Goal: Task Accomplishment & Management: Manage account settings

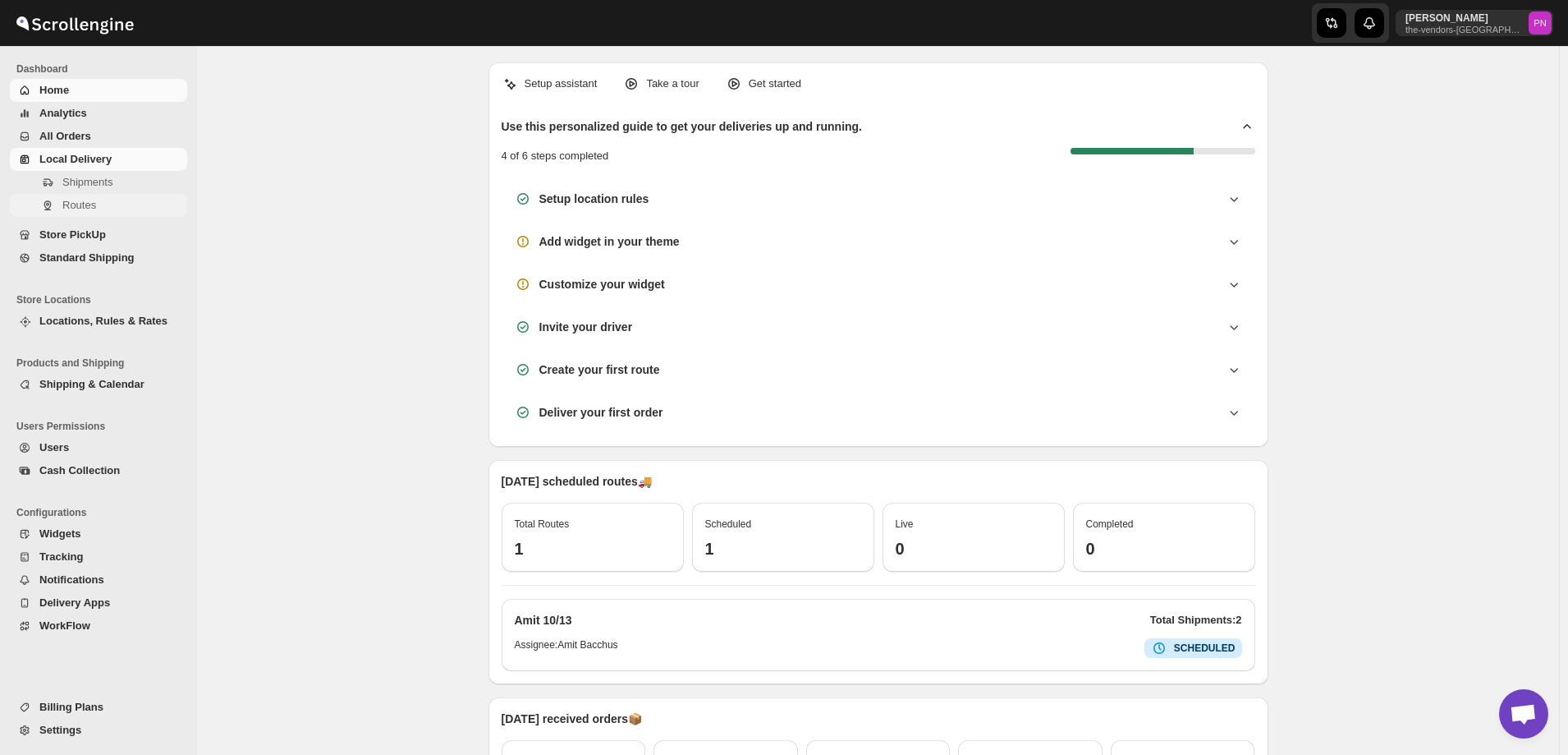
click at [89, 209] on span "Routes" at bounding box center [79, 205] width 34 height 12
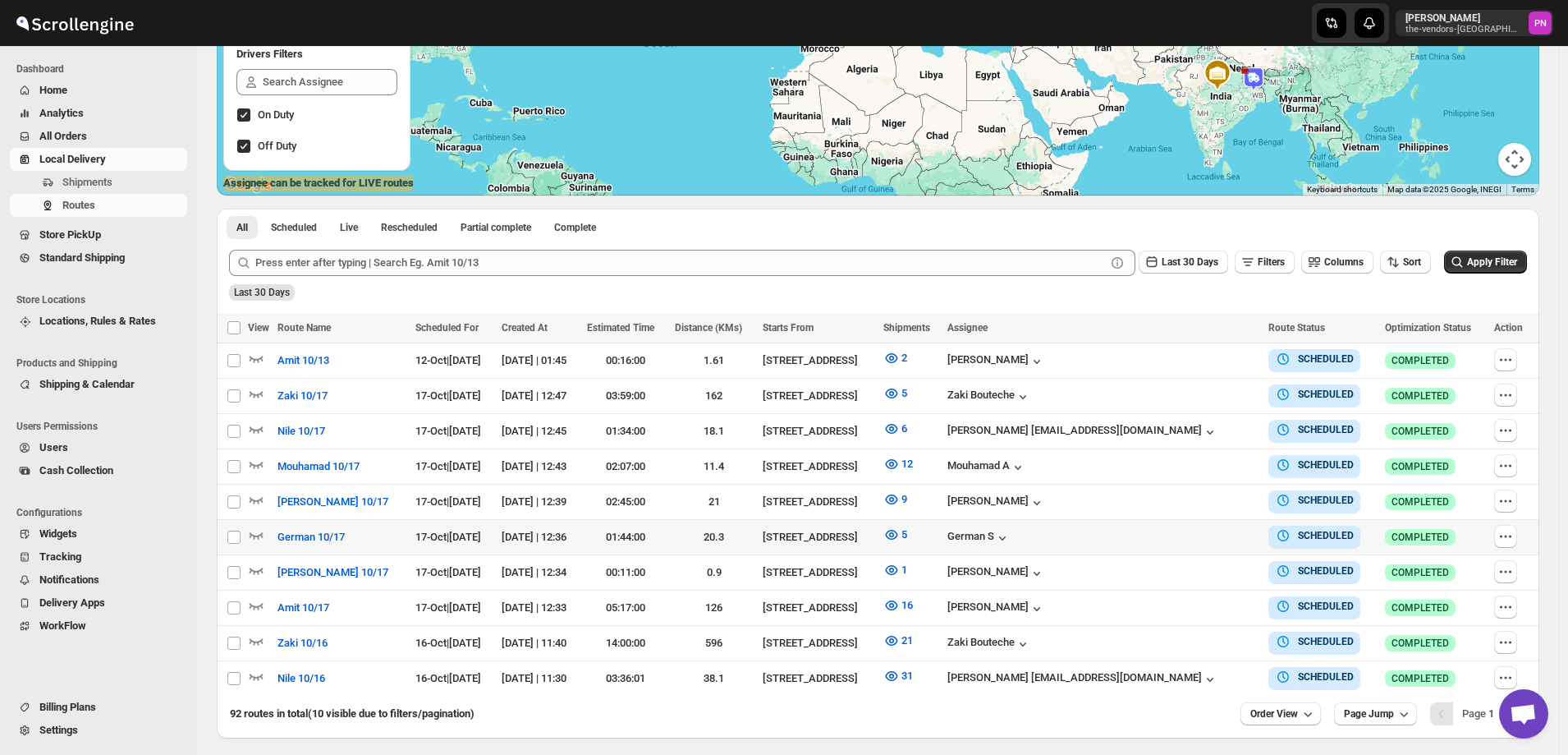
scroll to position [323, 0]
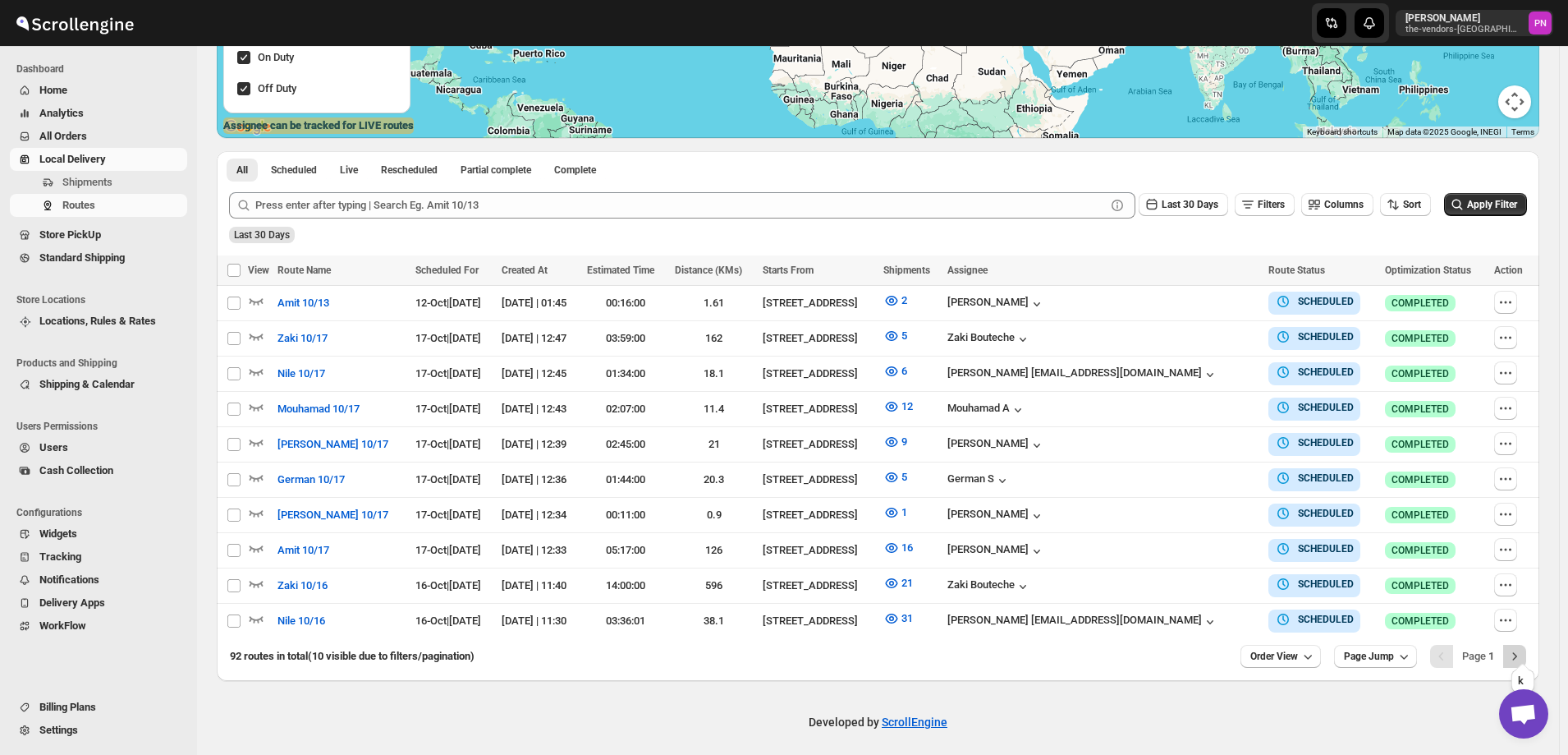
click at [1519, 648] on icon "Next" at bounding box center [1515, 656] width 17 height 17
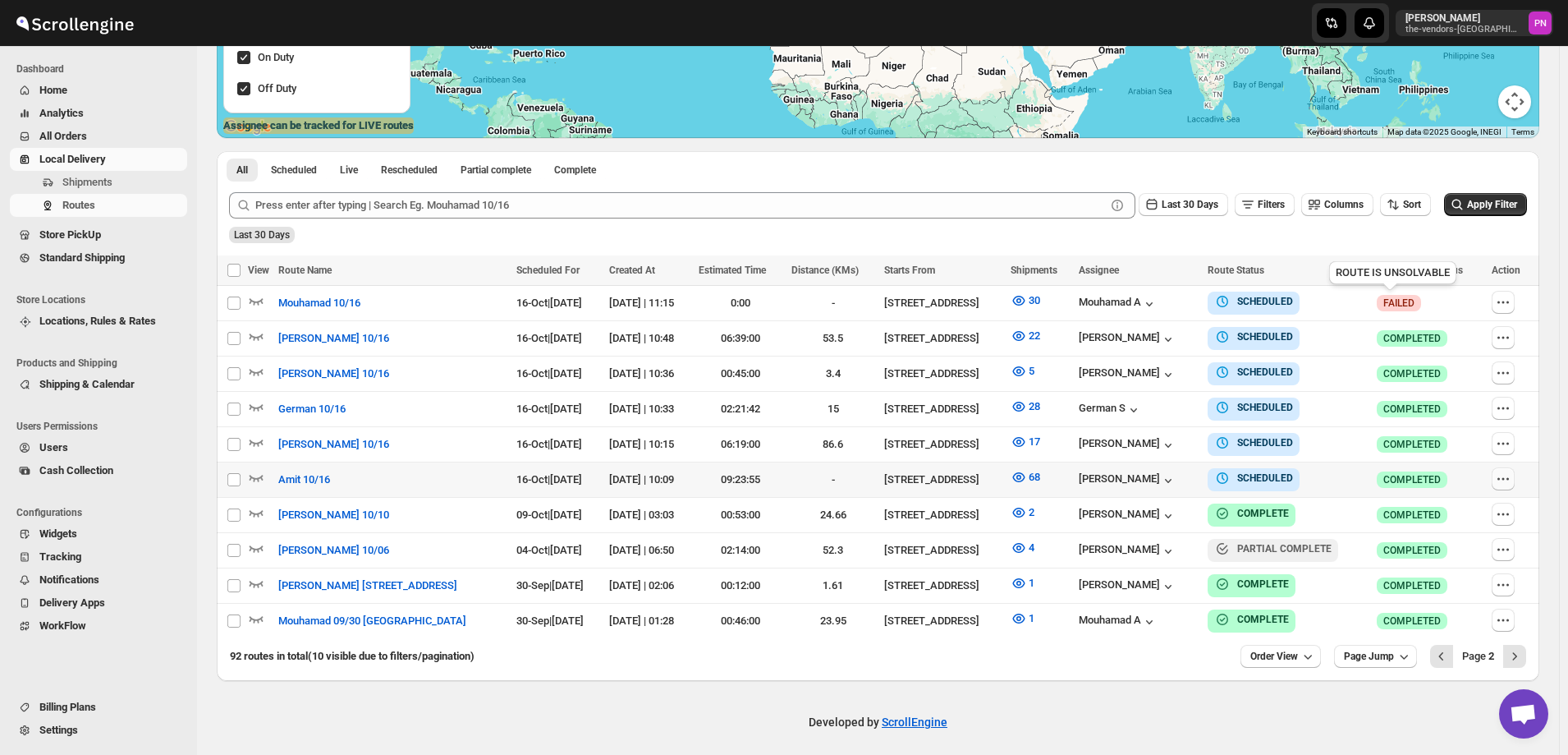
click at [1511, 474] on icon "button" at bounding box center [1504, 479] width 17 height 17
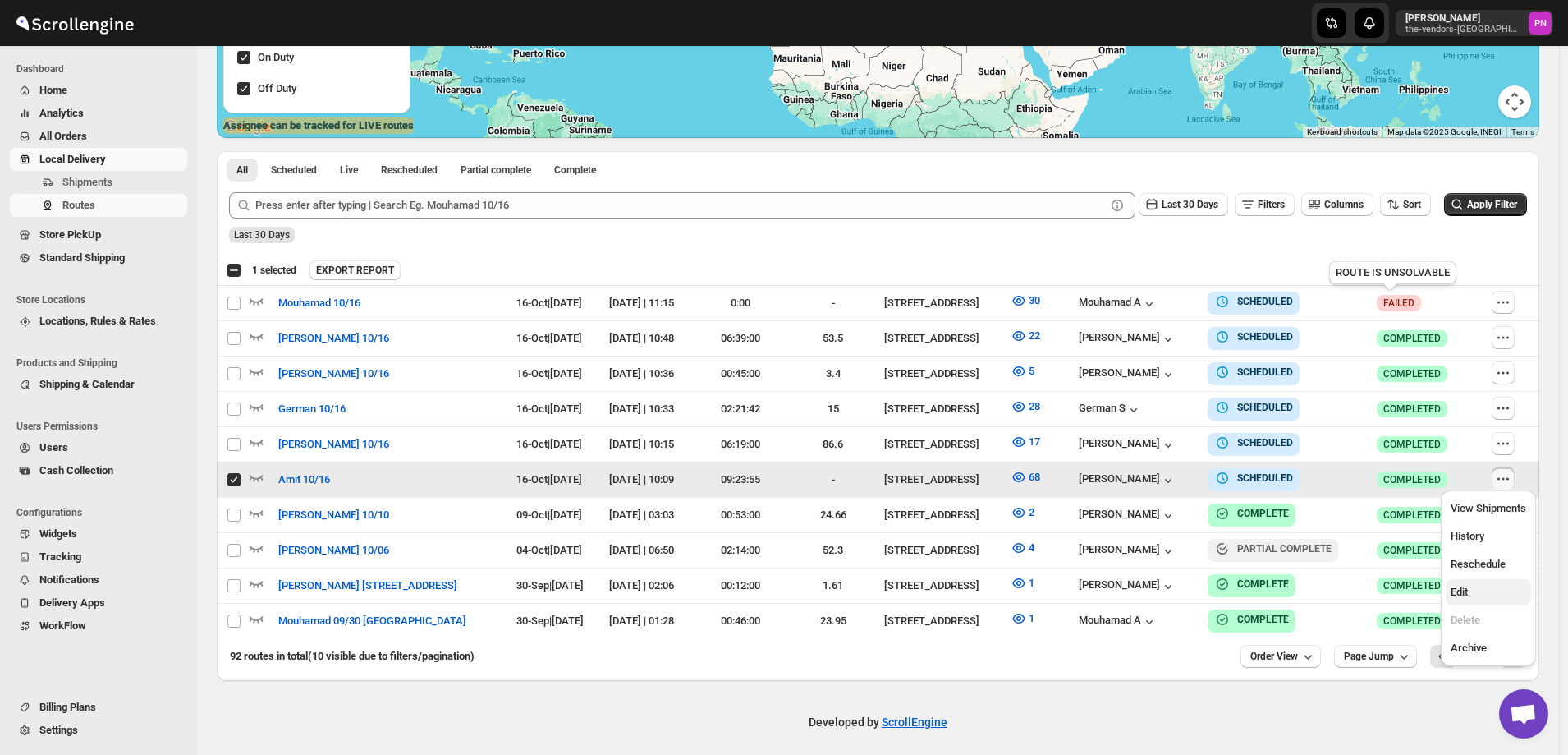
click at [1481, 595] on span "Edit" at bounding box center [1488, 592] width 75 height 17
checkbox input "false"
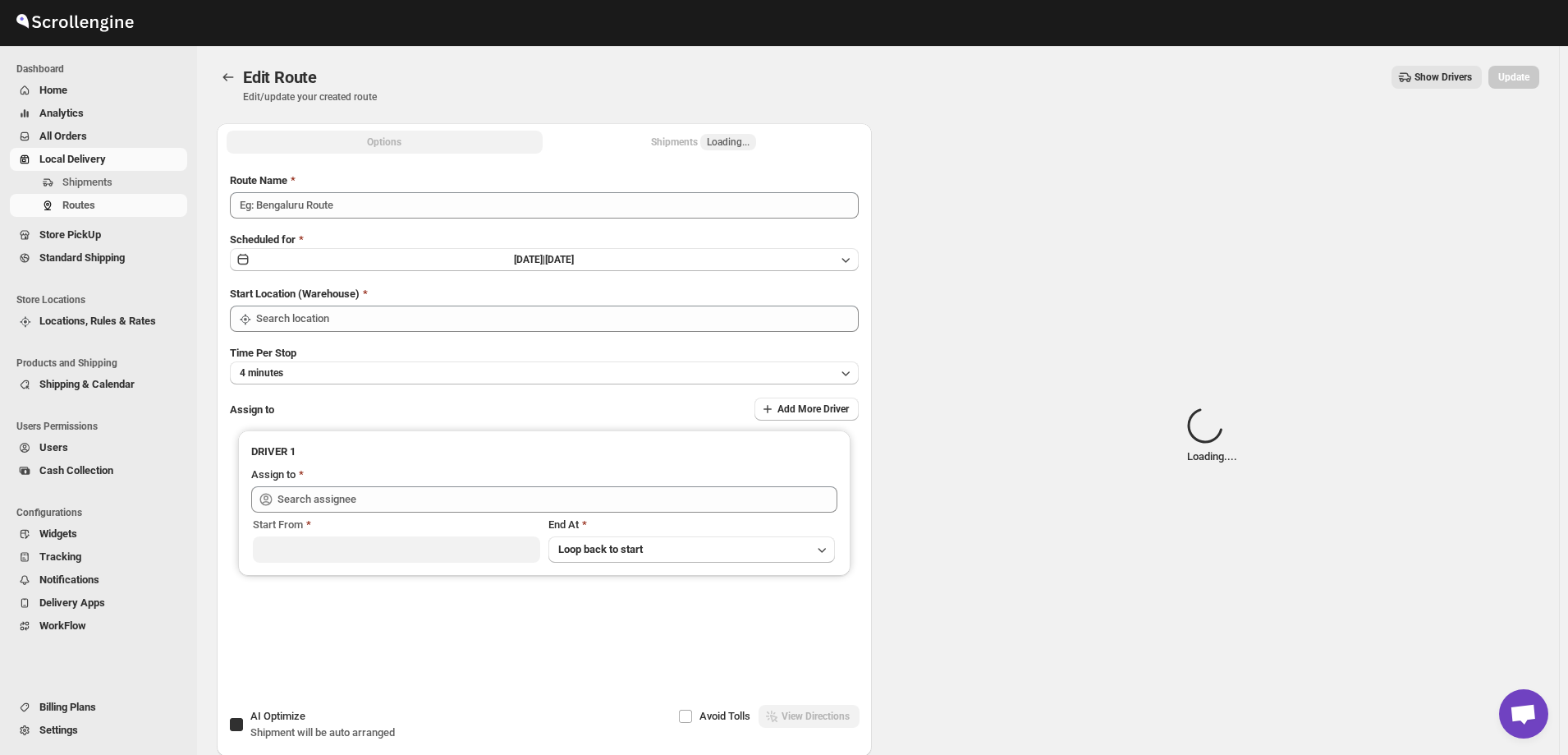
type input "Amit 10/16"
checkbox input "true"
type input "[STREET_ADDRESS]"
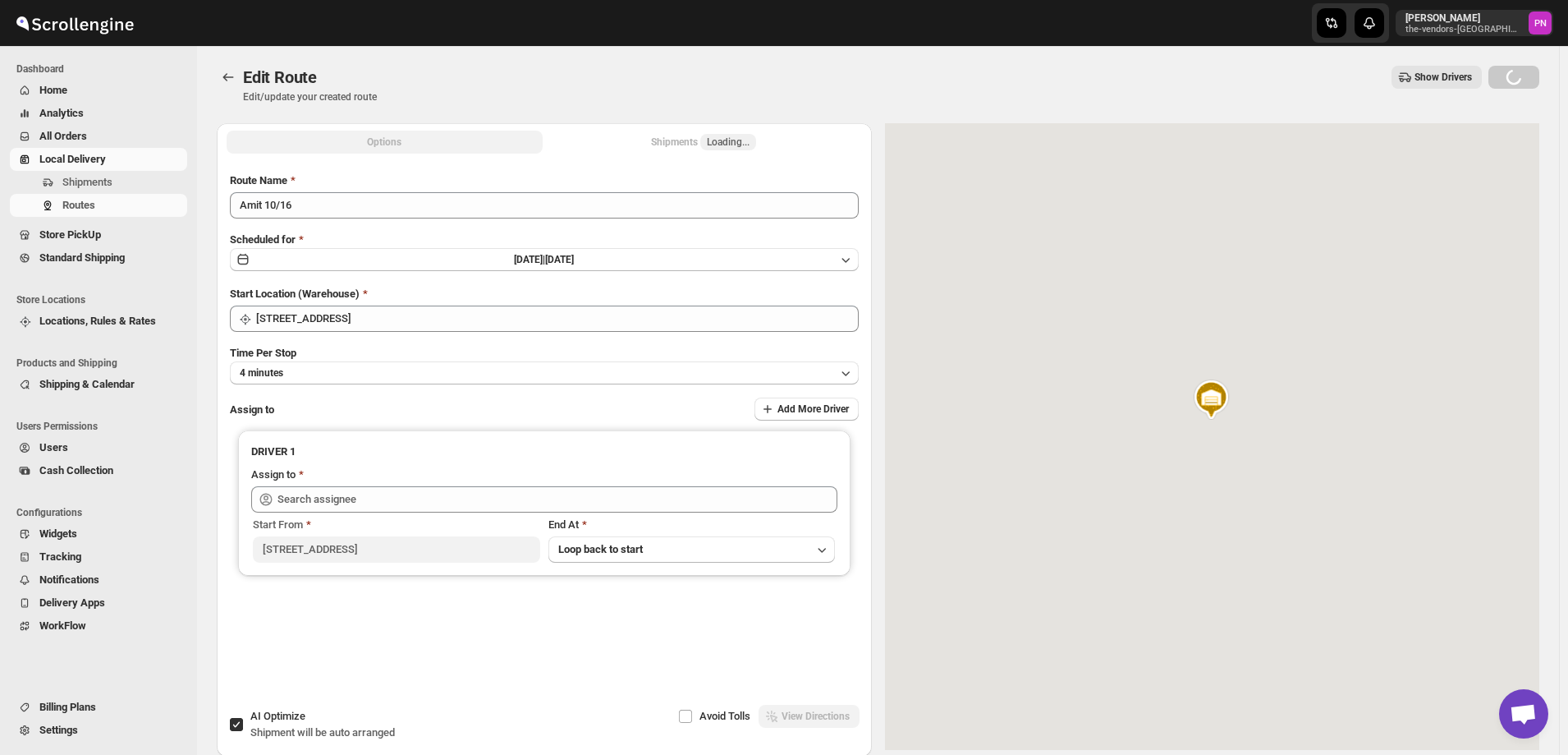
type input "Amit Bacchus (Amitbacchus90@icloud.com)"
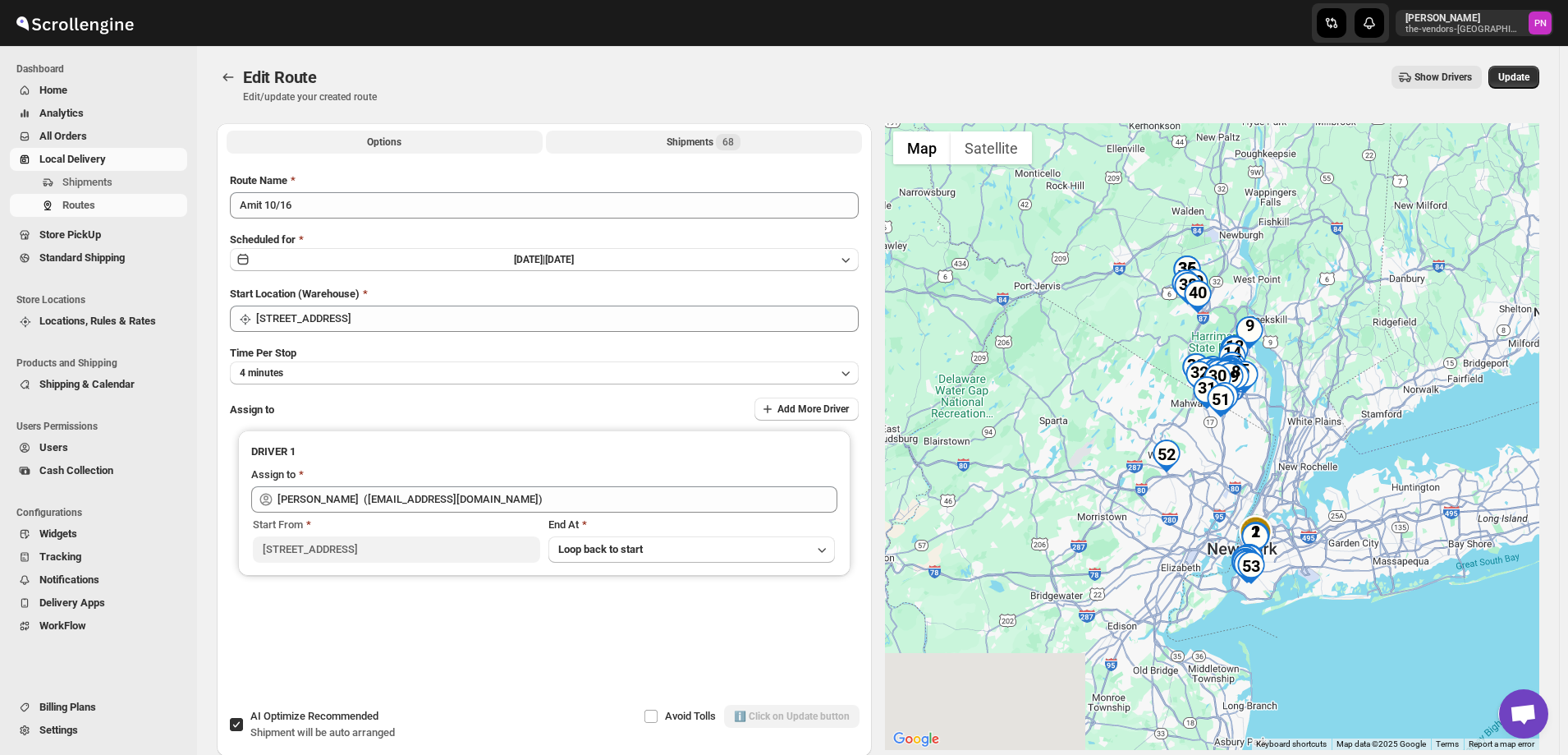
click at [674, 139] on div "Shipments 68" at bounding box center [704, 142] width 74 height 17
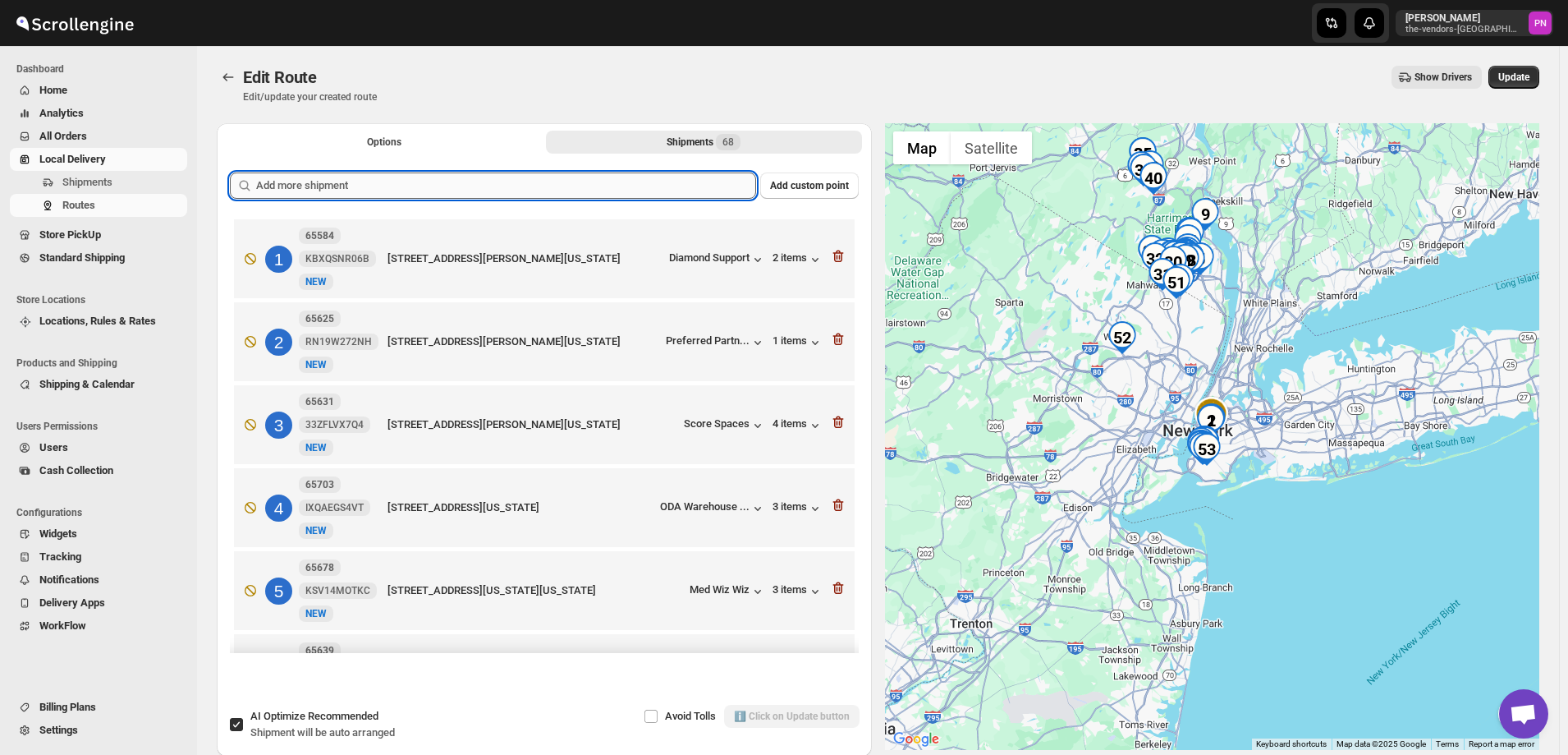
click at [408, 186] on input "text" at bounding box center [505, 185] width 500 height 26
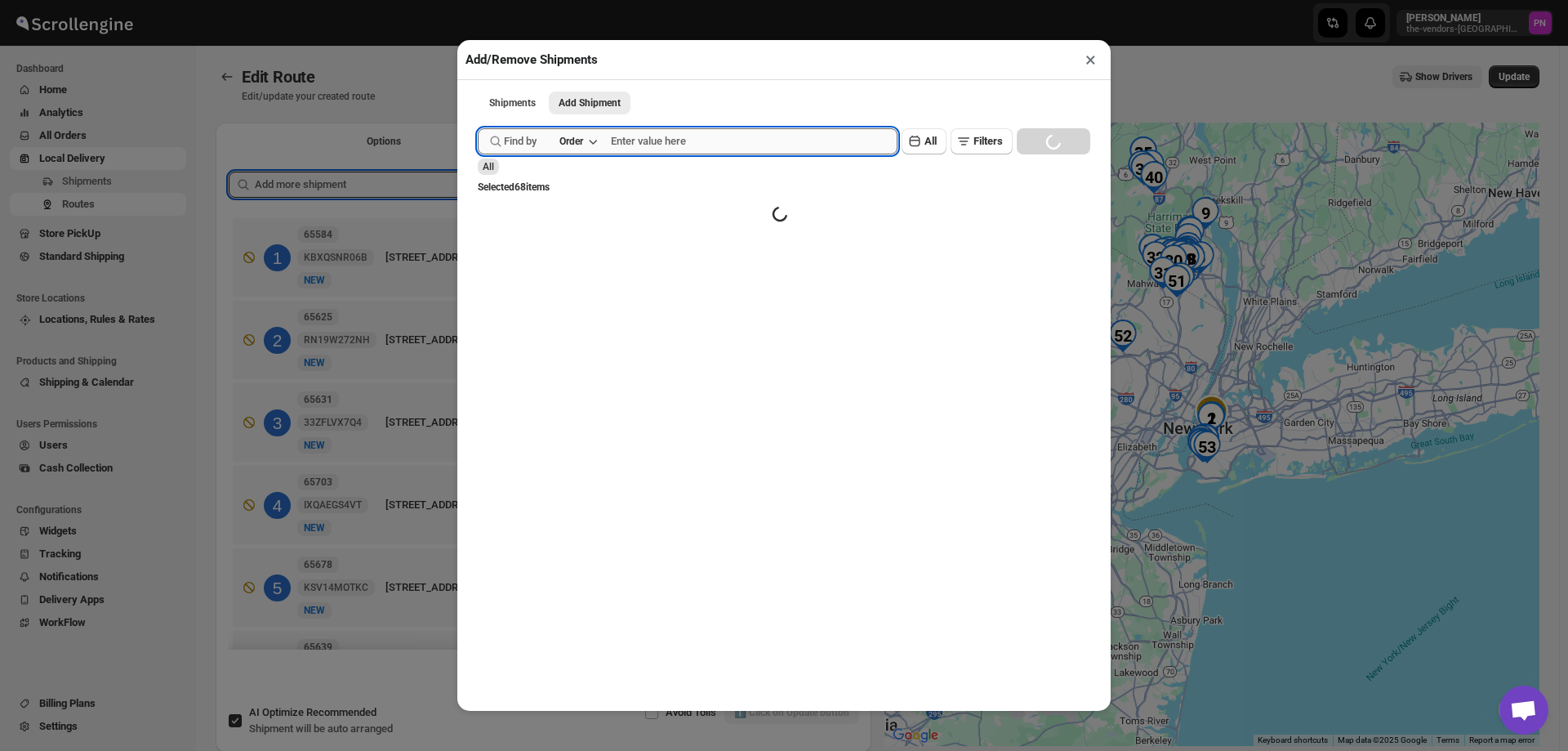
click at [652, 140] on input "text" at bounding box center [754, 142] width 287 height 26
click at [478, 0] on button "Submit" at bounding box center [501, 8] width 46 height 18
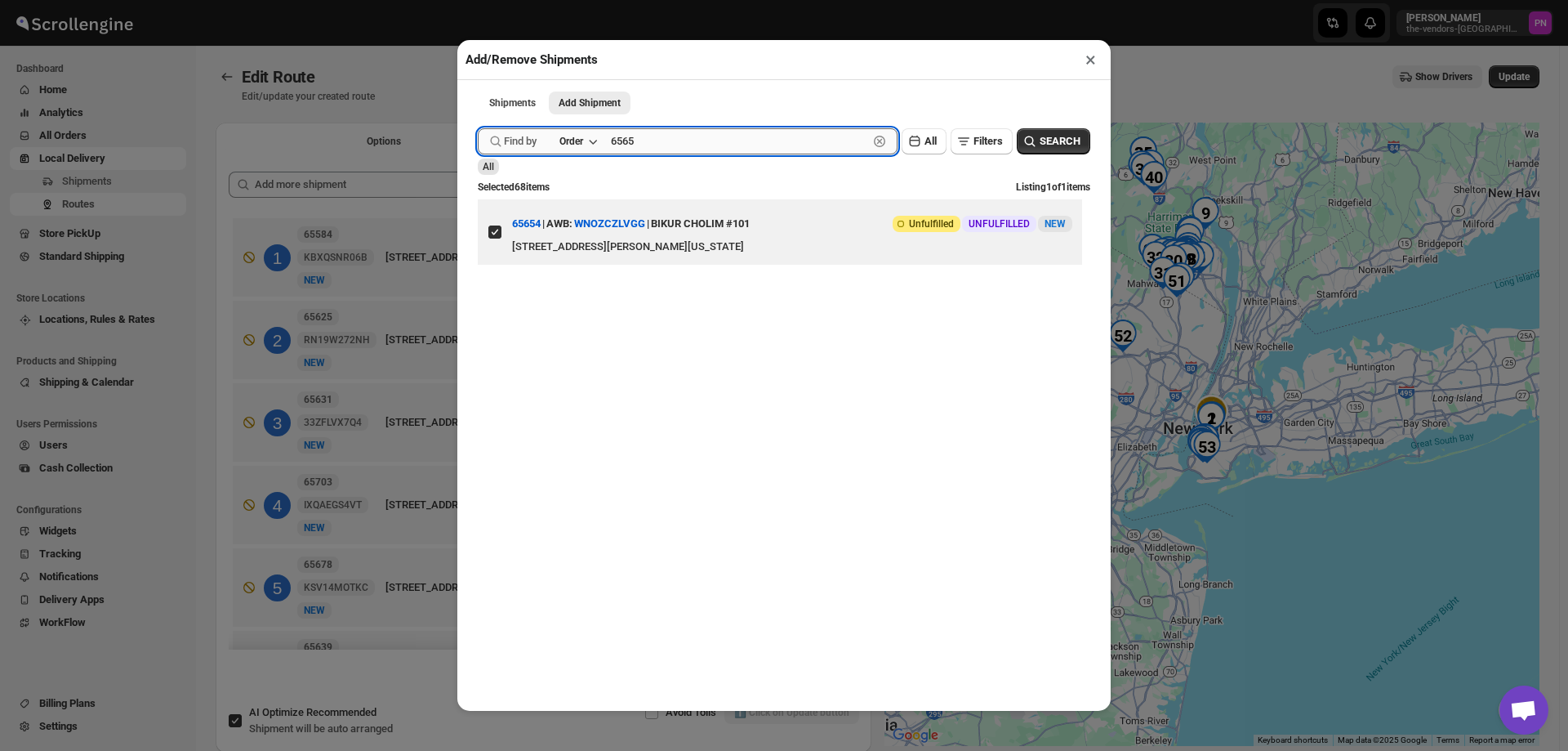
type input "65654"
click at [478, 0] on button "Submit" at bounding box center [501, 8] width 46 height 18
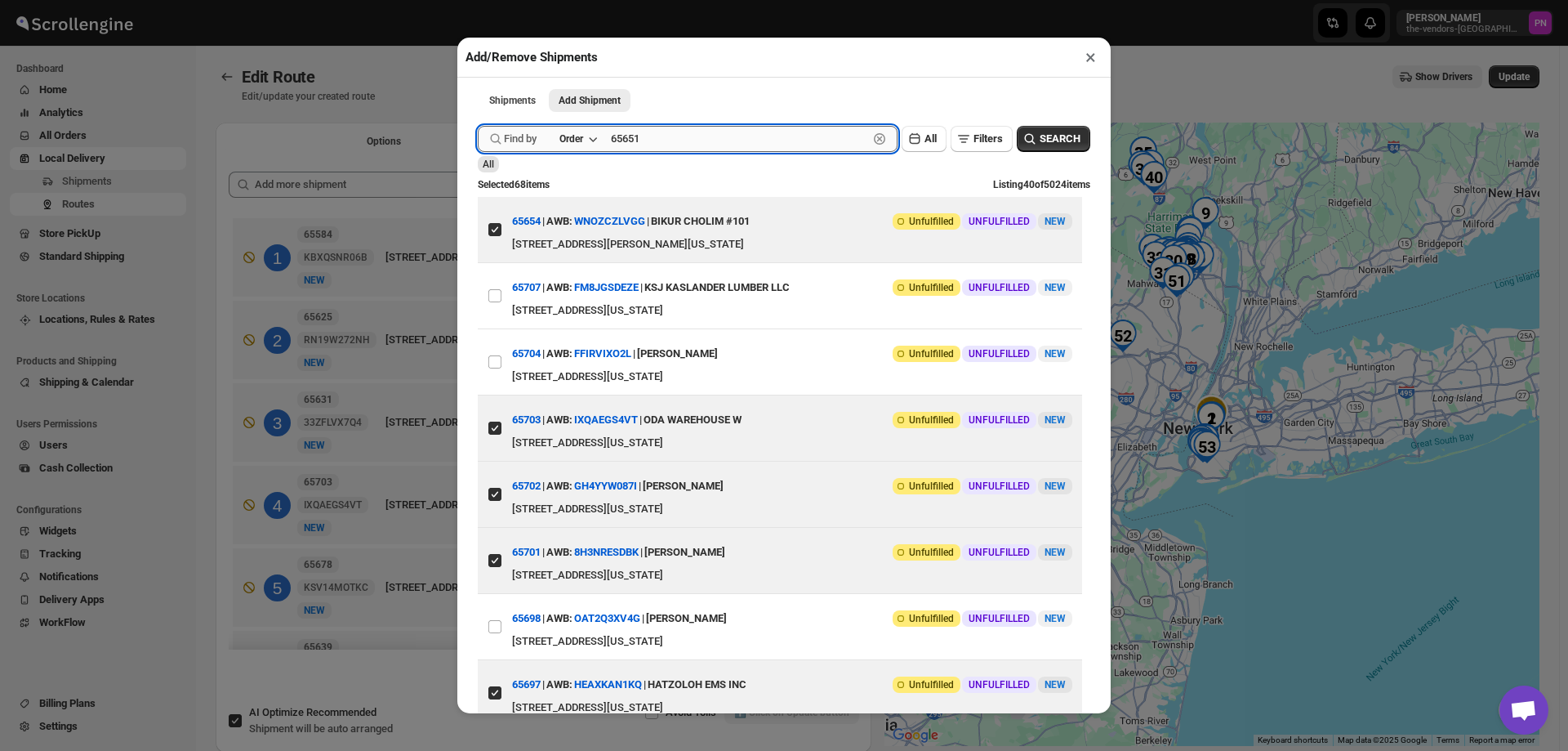
click at [478, 0] on button "Submit" at bounding box center [501, 8] width 46 height 18
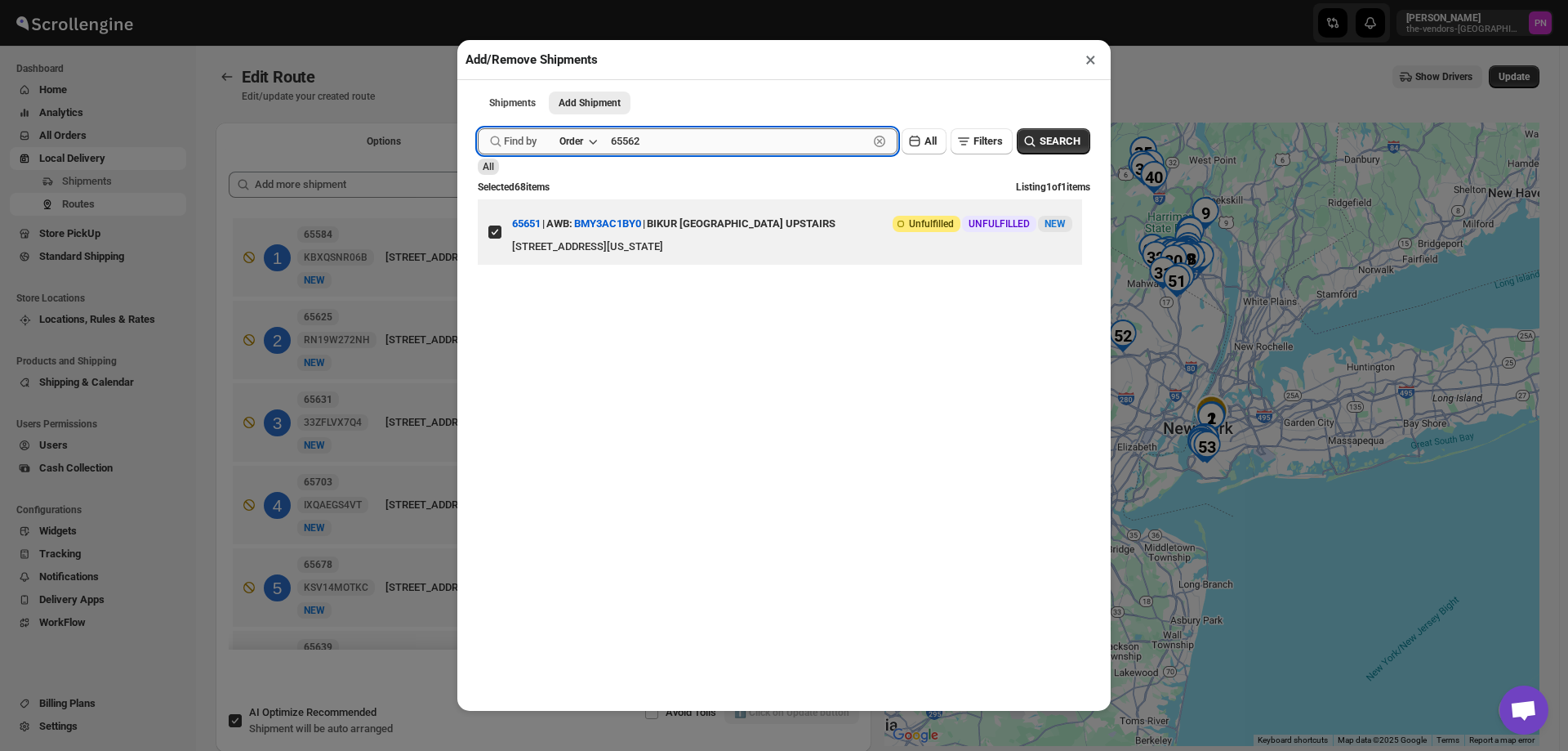
type input "65562"
click at [478, 0] on button "Submit" at bounding box center [501, 8] width 46 height 18
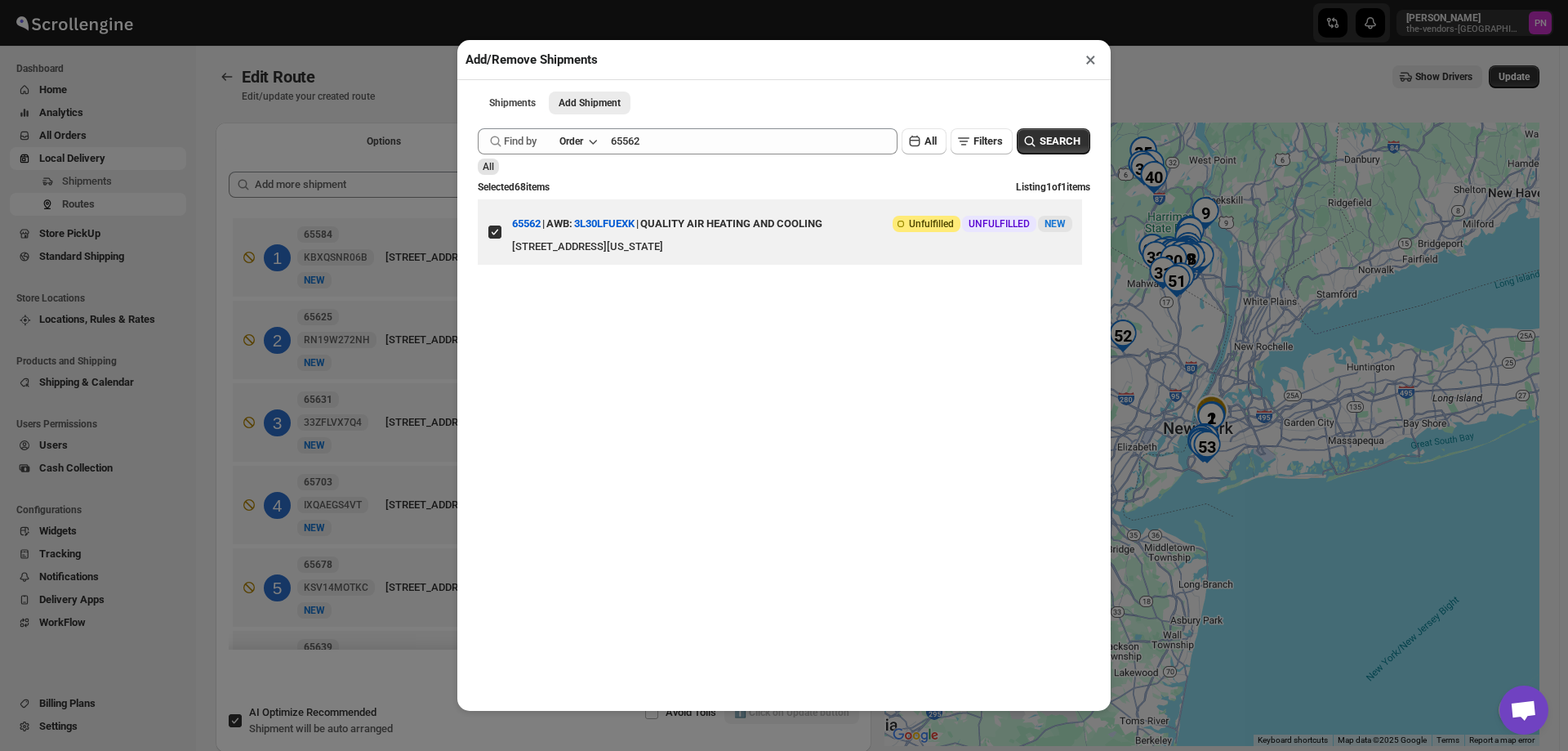
click at [1091, 60] on button "×" at bounding box center [1091, 59] width 24 height 23
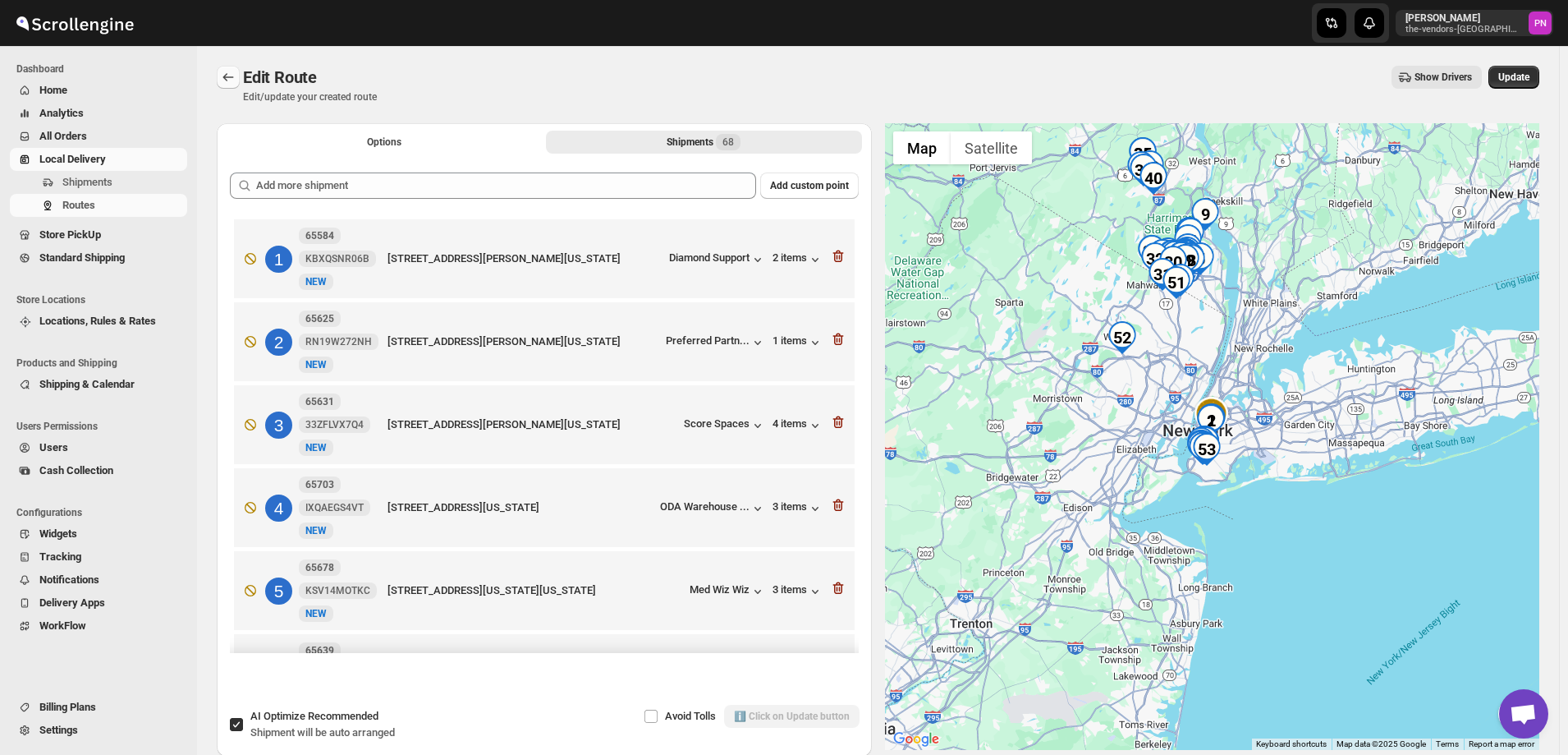
click at [228, 76] on icon "Routes" at bounding box center [228, 77] width 17 height 17
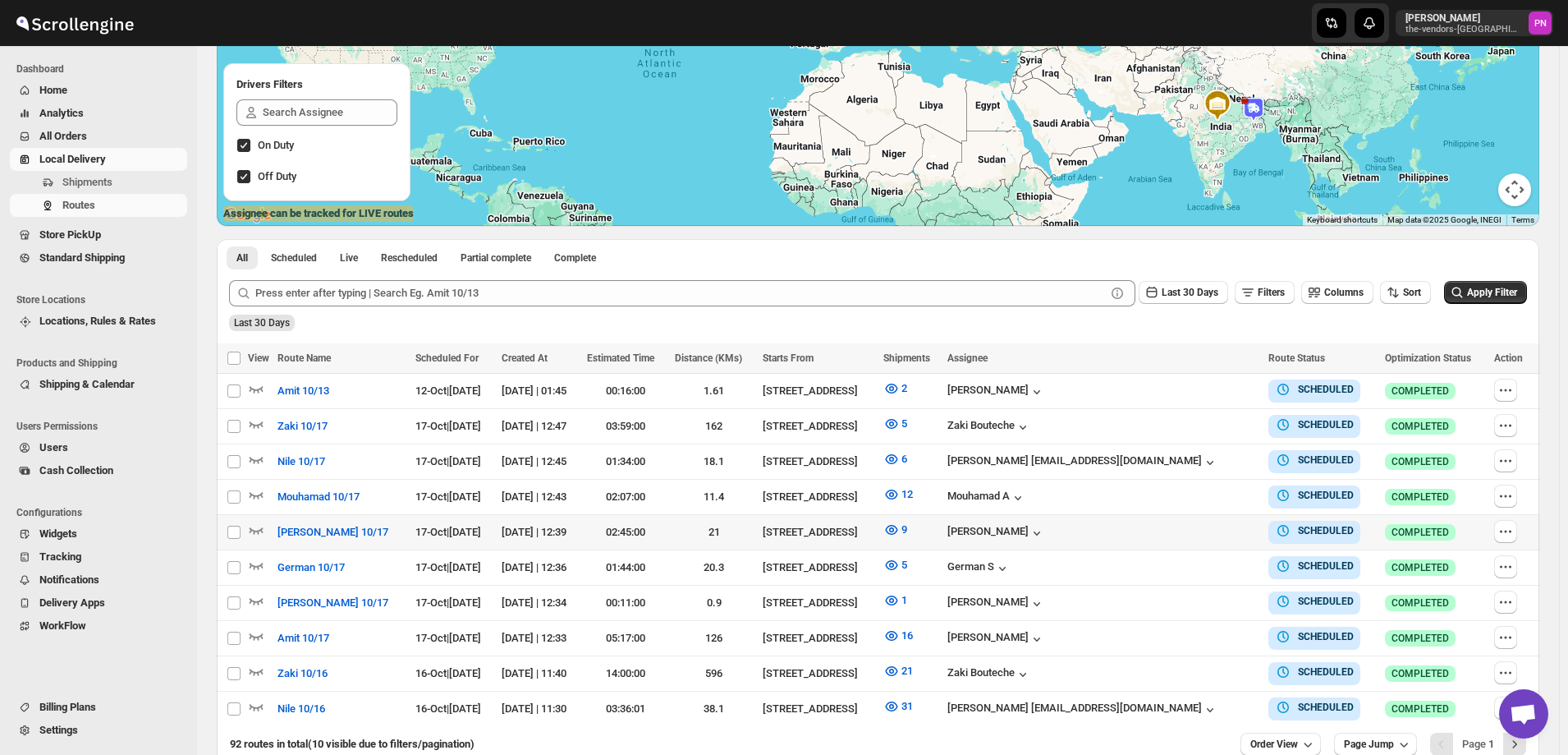
scroll to position [323, 0]
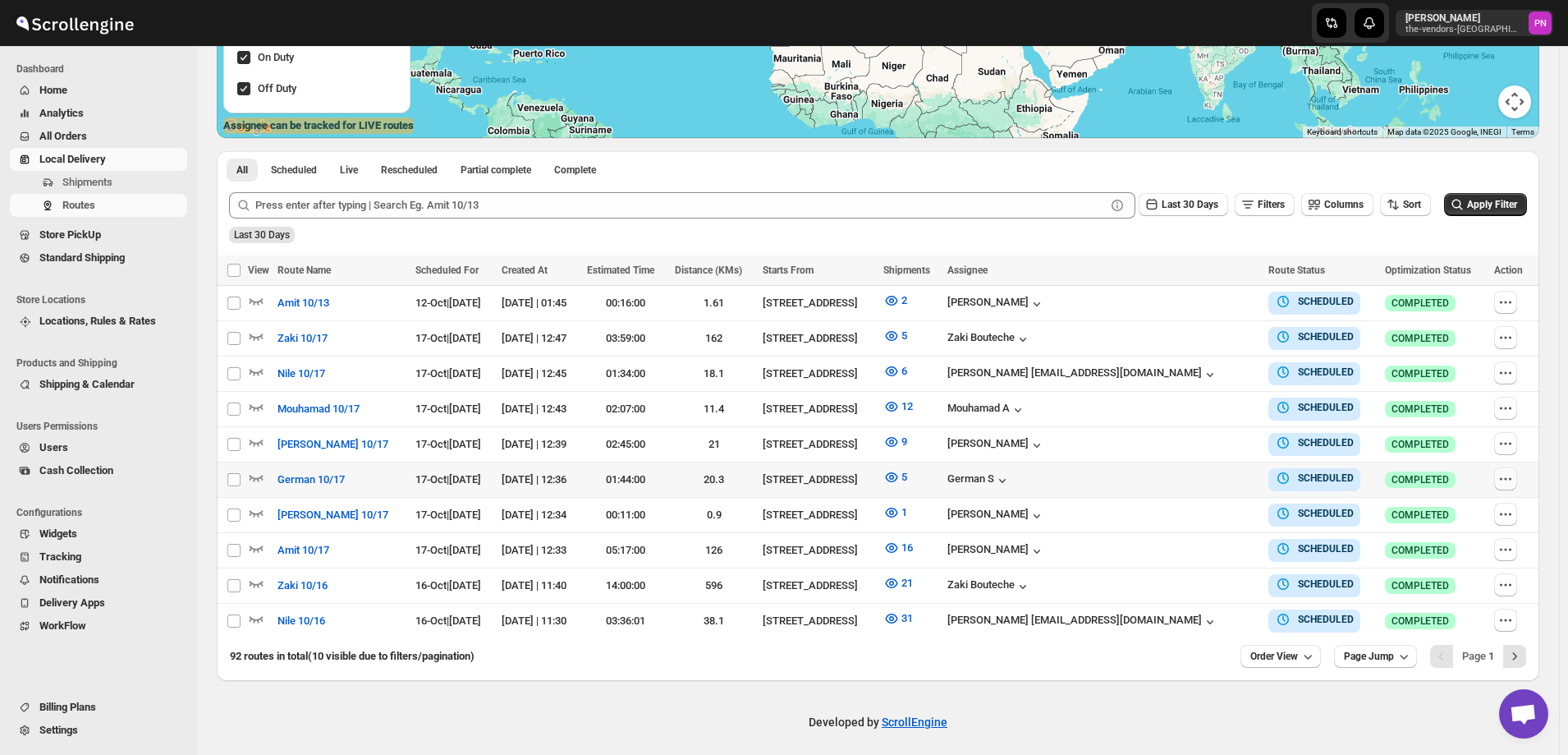
click at [1508, 478] on icon "button" at bounding box center [1506, 479] width 3 height 3
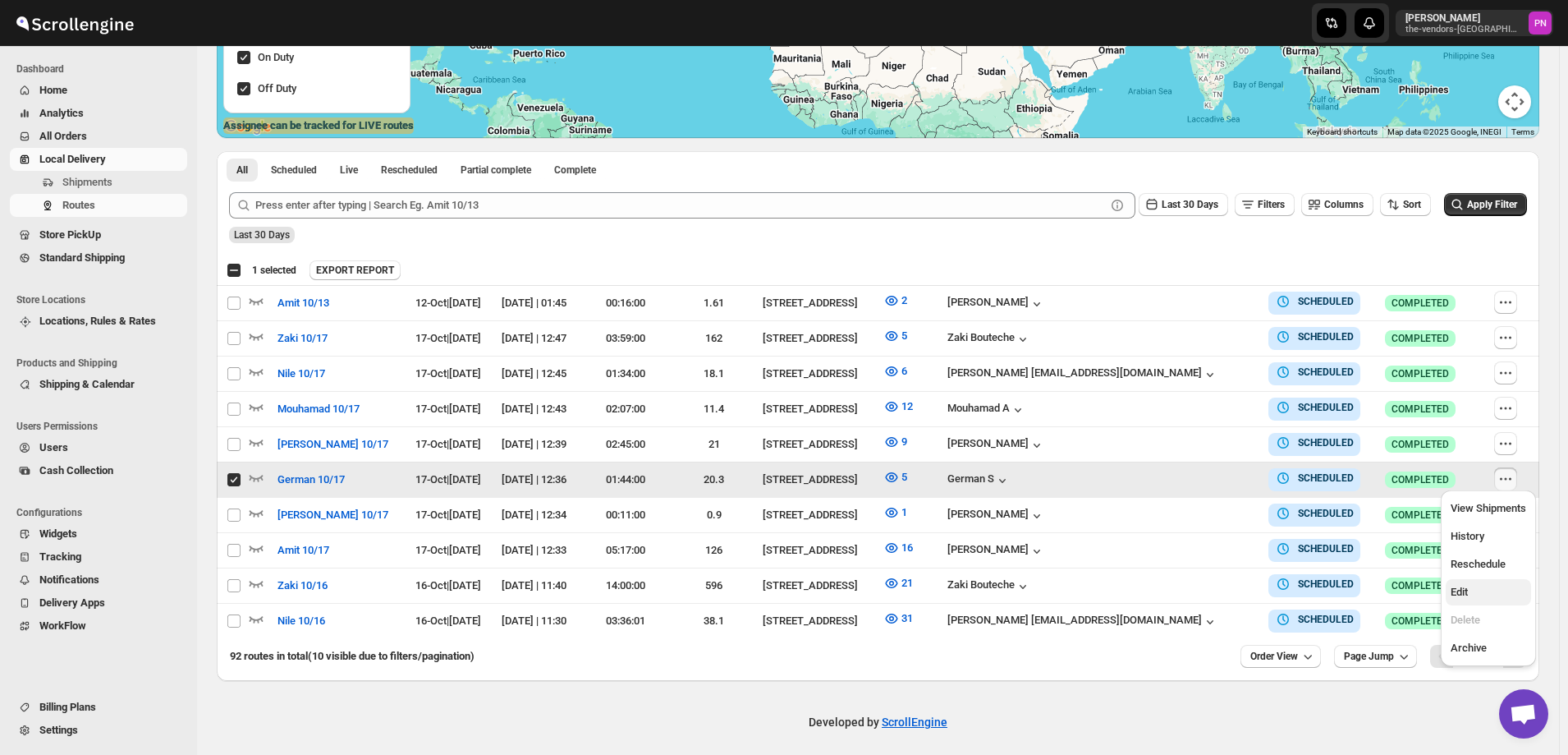
click at [1491, 599] on span "Edit" at bounding box center [1488, 592] width 75 height 17
checkbox input "false"
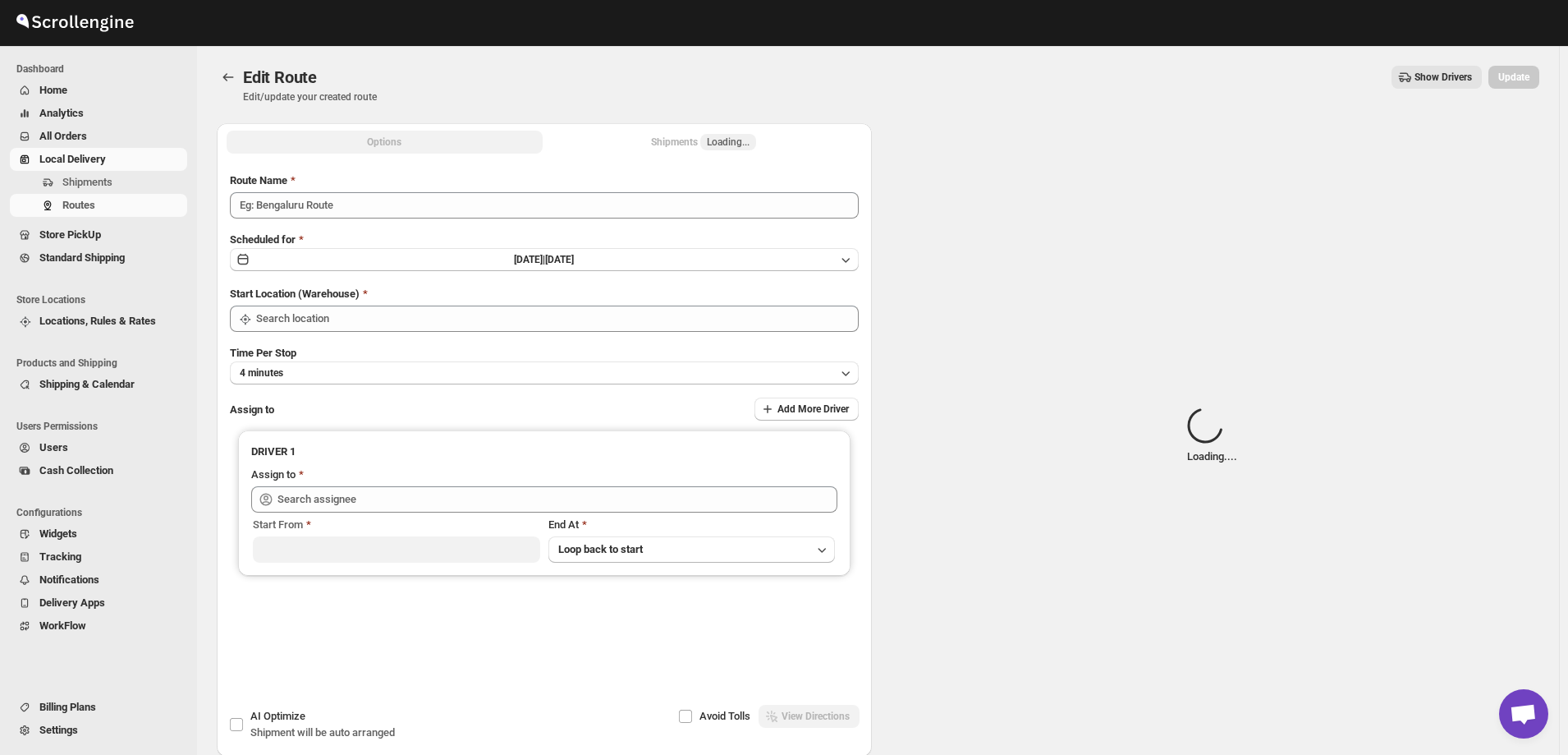
type input "German 10/17"
type input "[STREET_ADDRESS]"
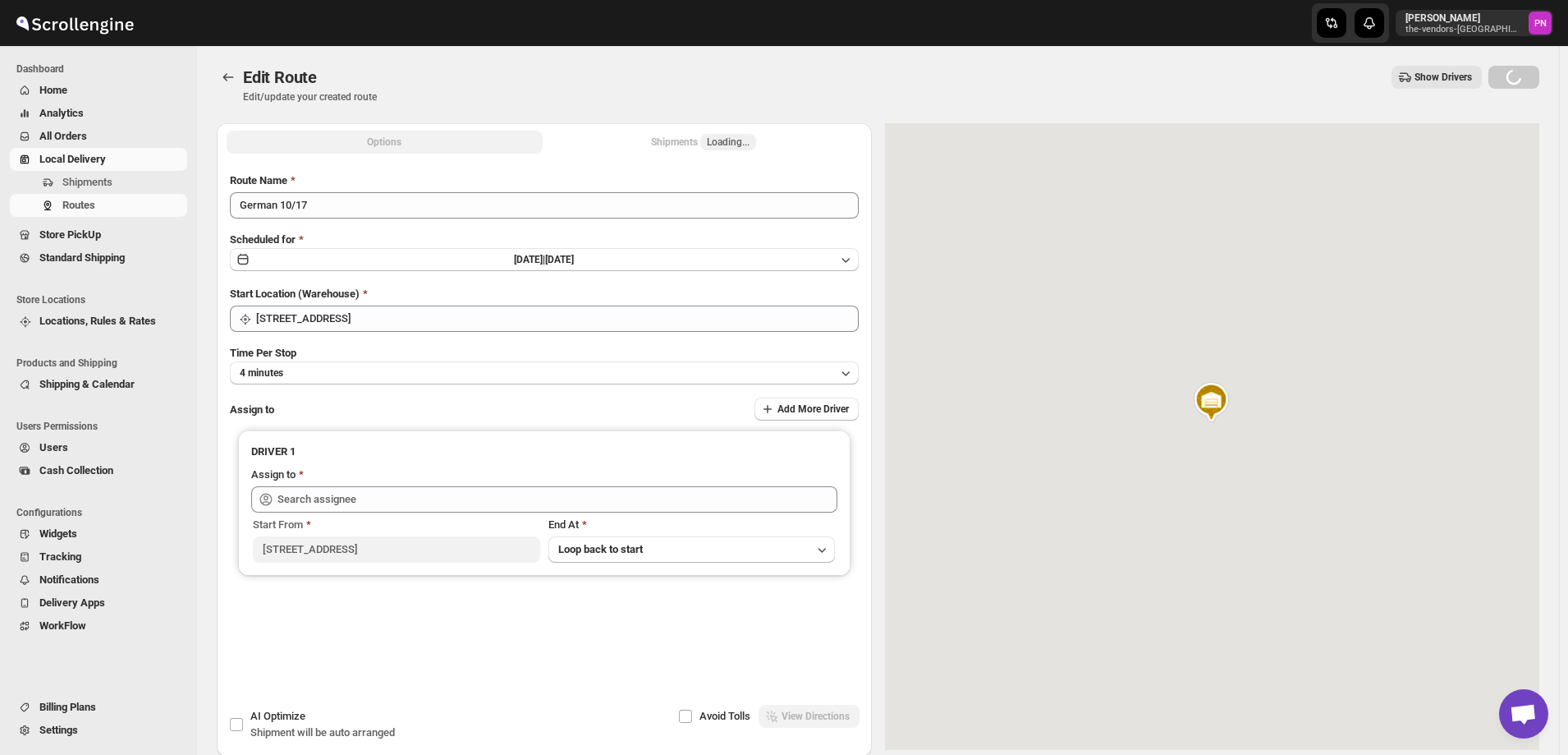
type input "[DEMOGRAPHIC_DATA] S ([EMAIL_ADDRESS][DOMAIN_NAME])"
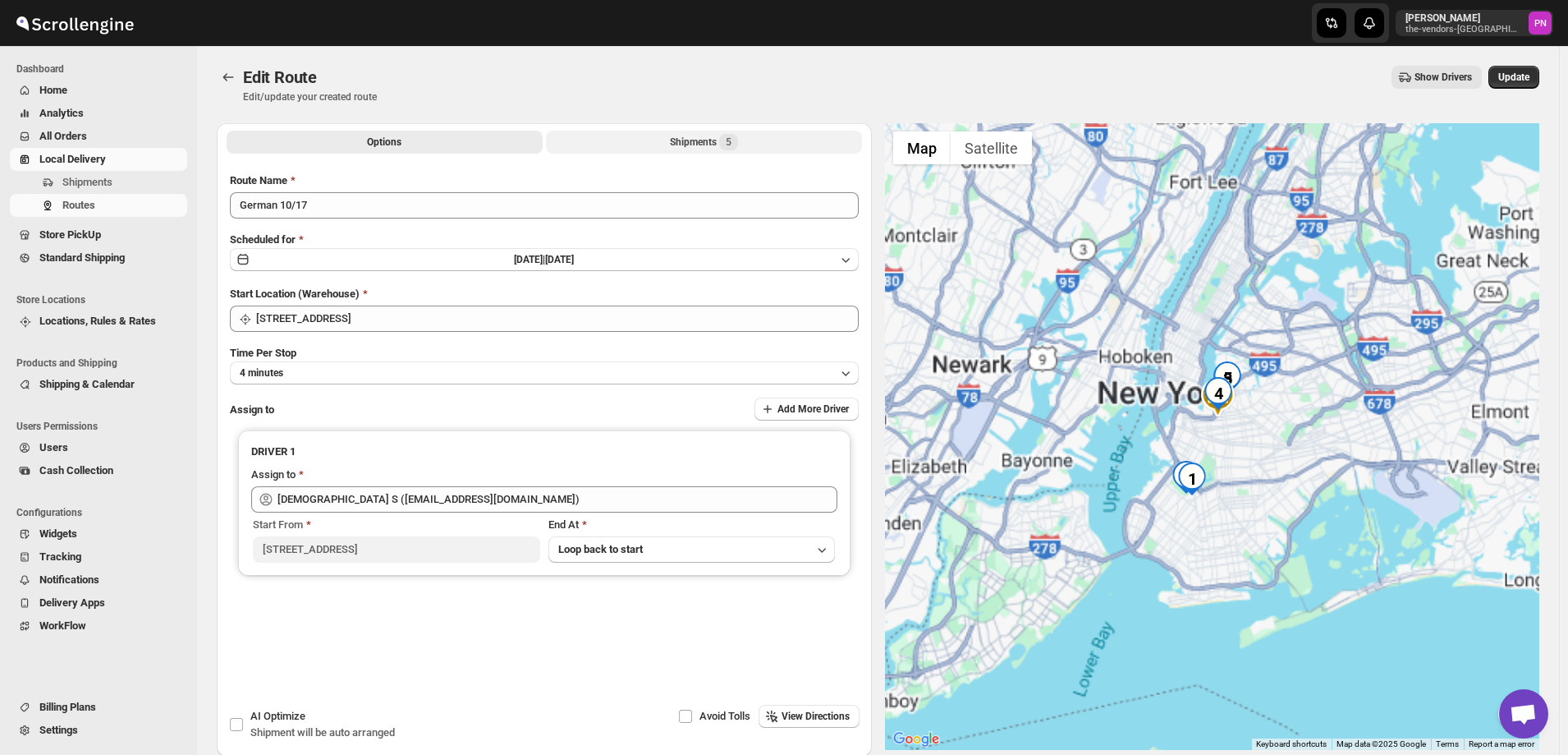
click at [680, 139] on div "Shipments 5" at bounding box center [704, 142] width 68 height 17
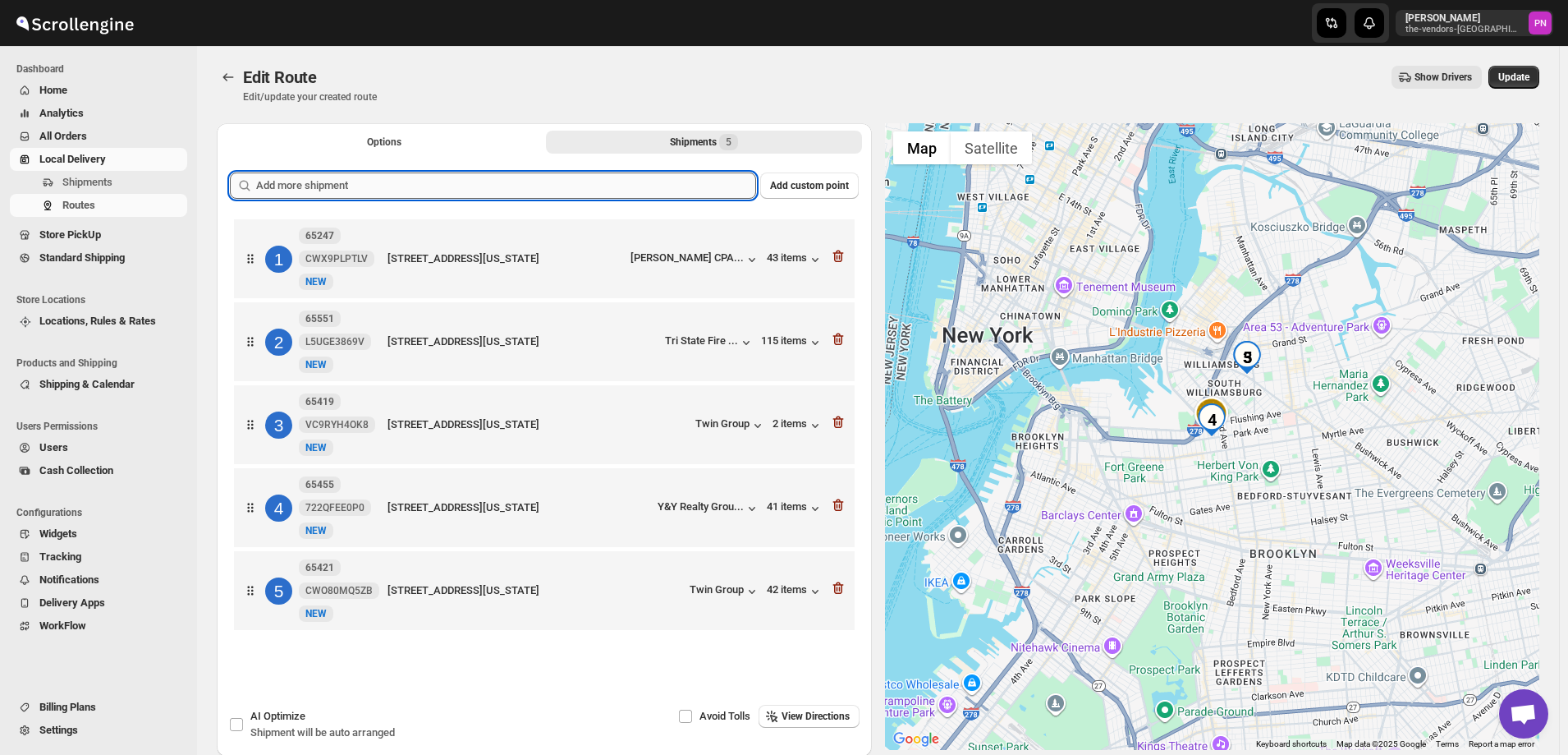
click at [562, 181] on input "text" at bounding box center [505, 185] width 500 height 26
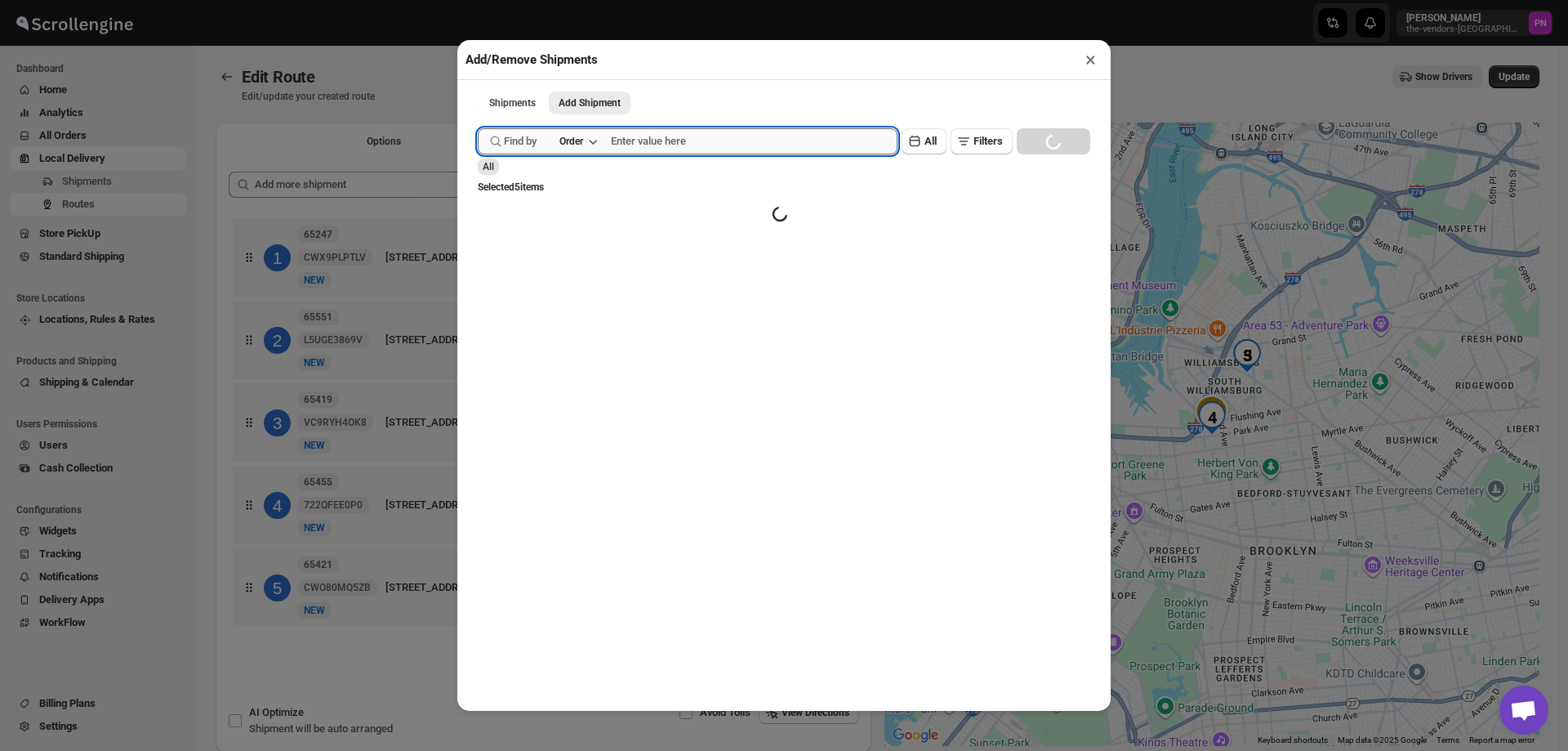
click at [666, 147] on input "text" at bounding box center [754, 142] width 287 height 26
type input "65613"
click at [478, 0] on button "Submit" at bounding box center [501, 8] width 46 height 18
type input "65613"
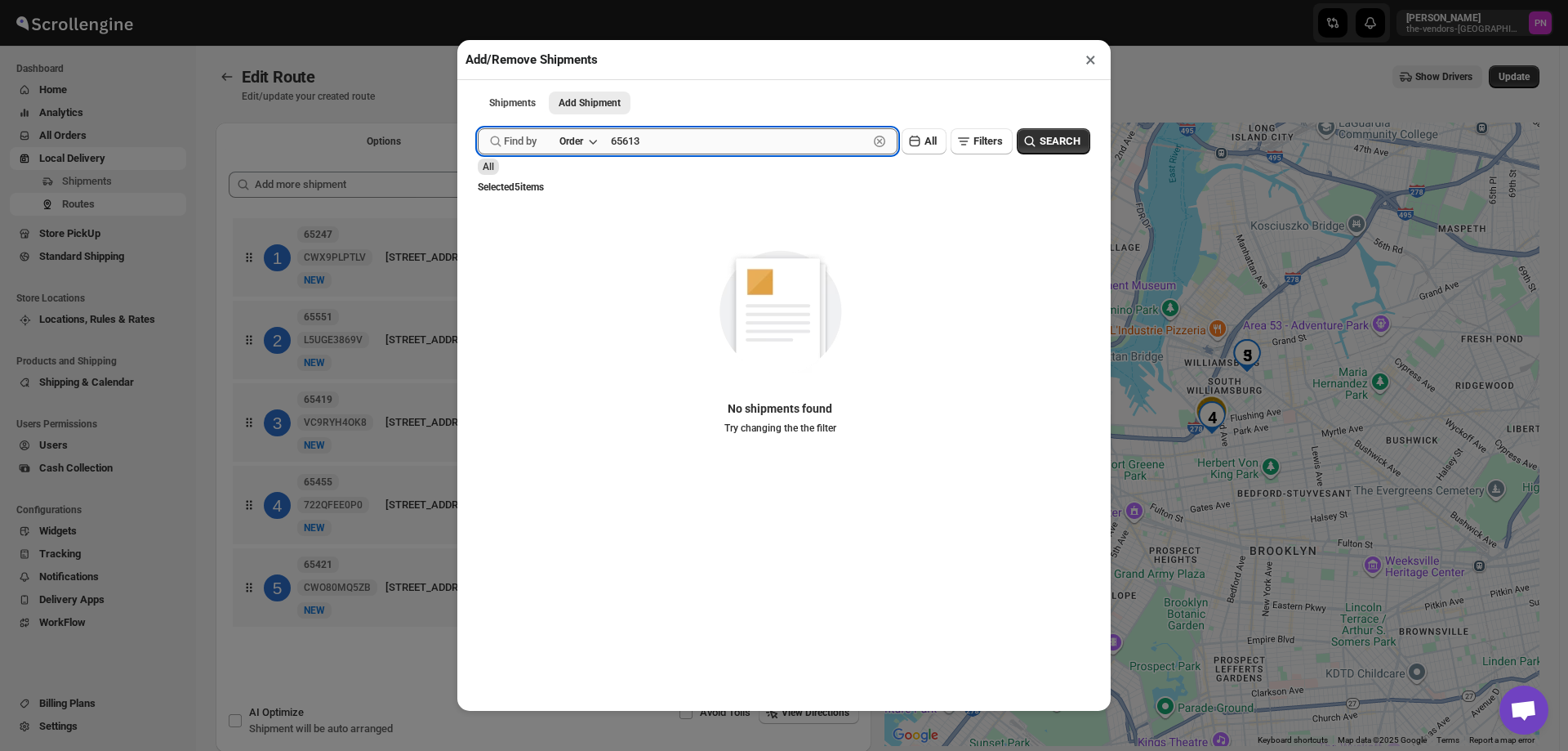
click at [478, 0] on button "Submit" at bounding box center [501, 8] width 46 height 18
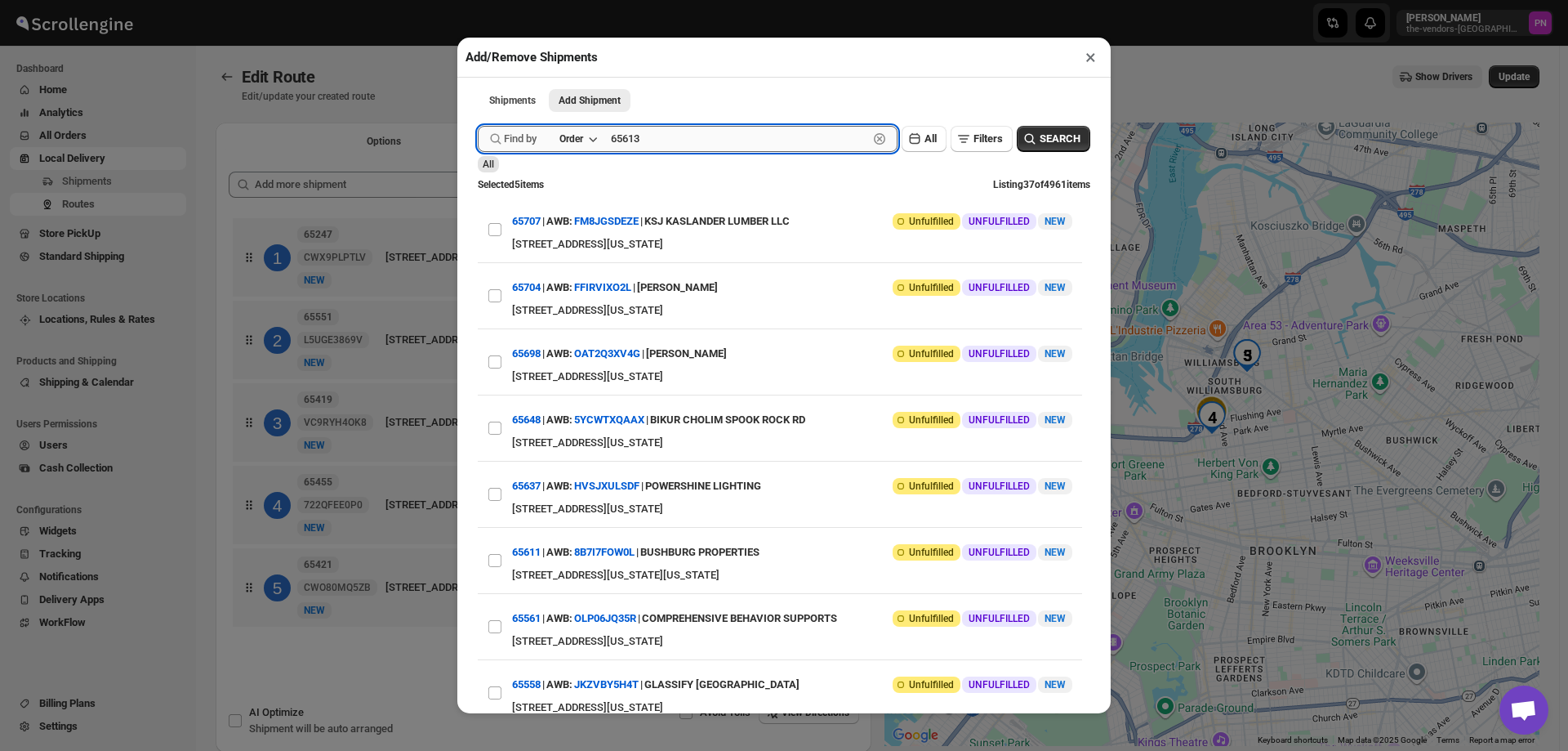
click at [688, 140] on input "65613" at bounding box center [740, 139] width 257 height 26
click at [478, 0] on button "Submit" at bounding box center [501, 8] width 46 height 18
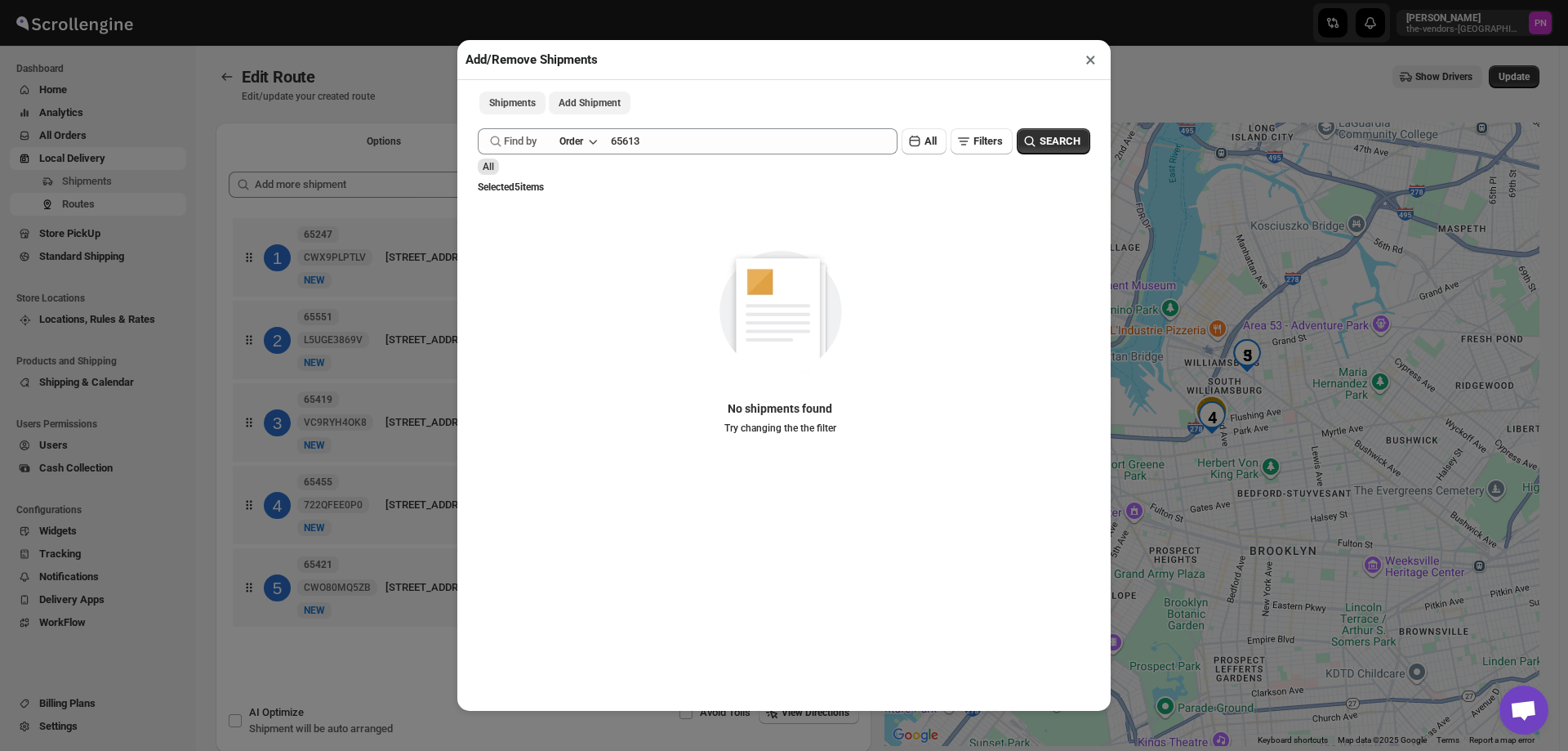
click at [502, 104] on span "Shipments" at bounding box center [513, 103] width 46 height 13
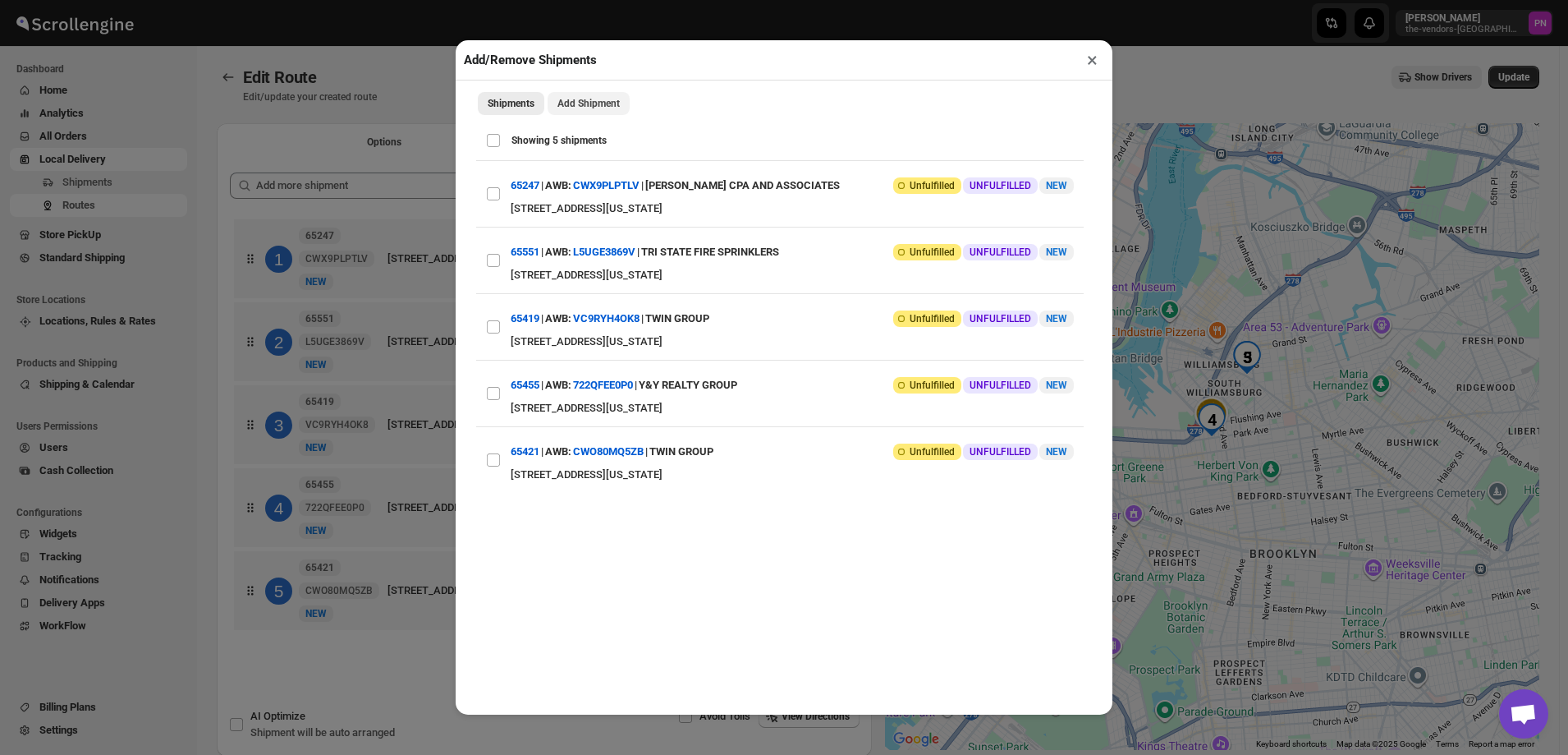
click at [600, 101] on span "Add Shipment" at bounding box center [588, 103] width 62 height 13
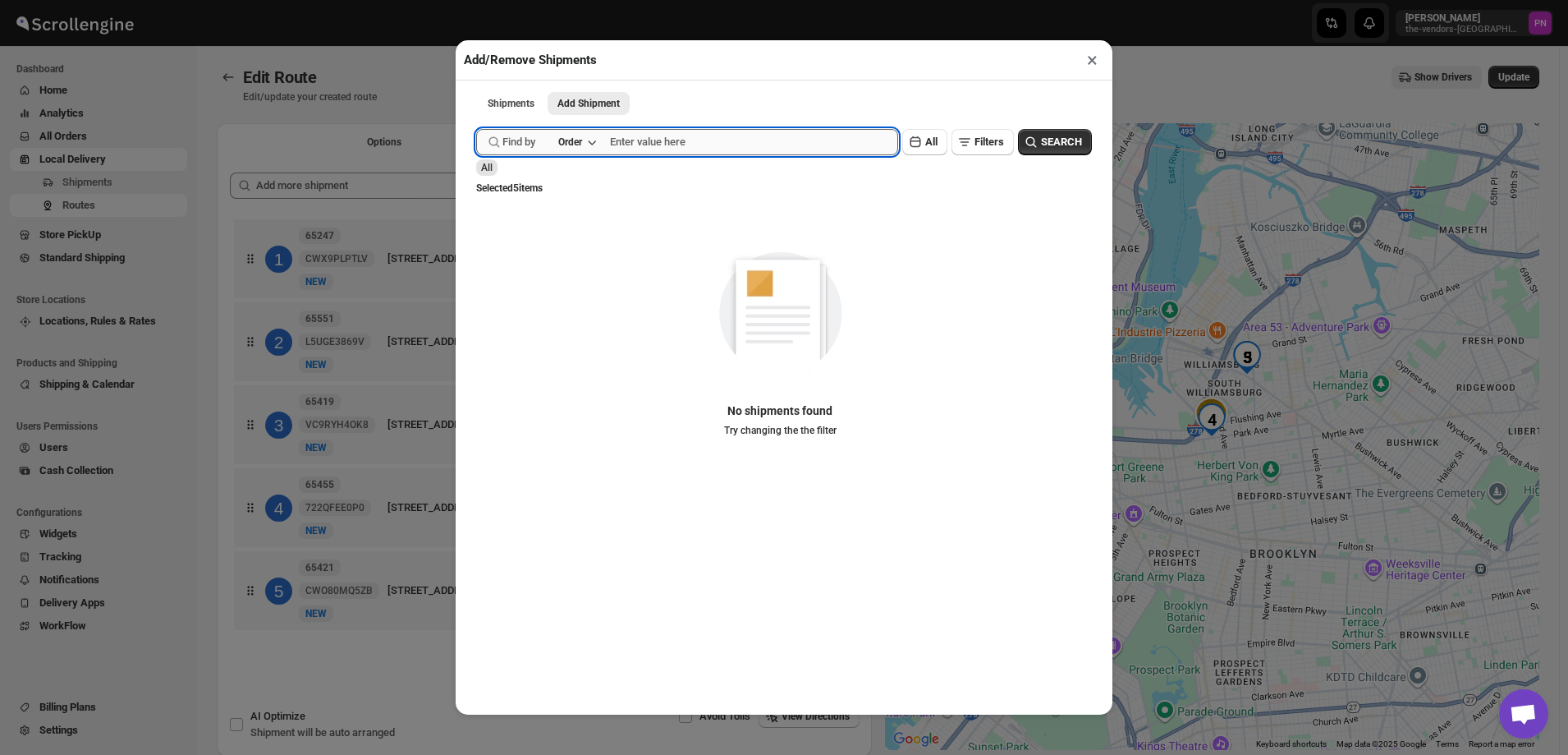
click at [684, 143] on input "text" at bounding box center [755, 142] width 288 height 26
type input "65613"
click at [476, 0] on button "Submit" at bounding box center [500, 8] width 47 height 18
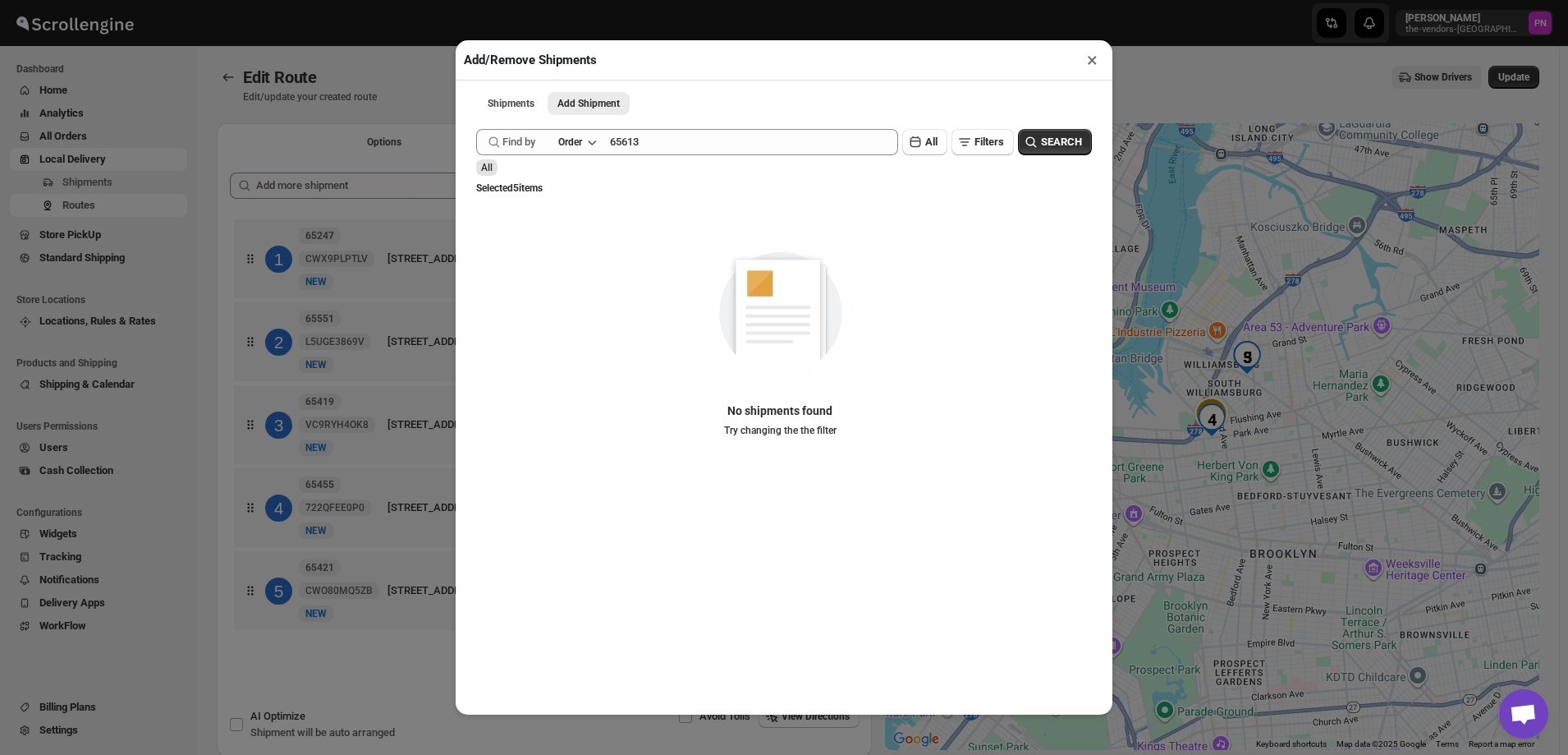
click at [1086, 61] on button "×" at bounding box center [1092, 60] width 24 height 23
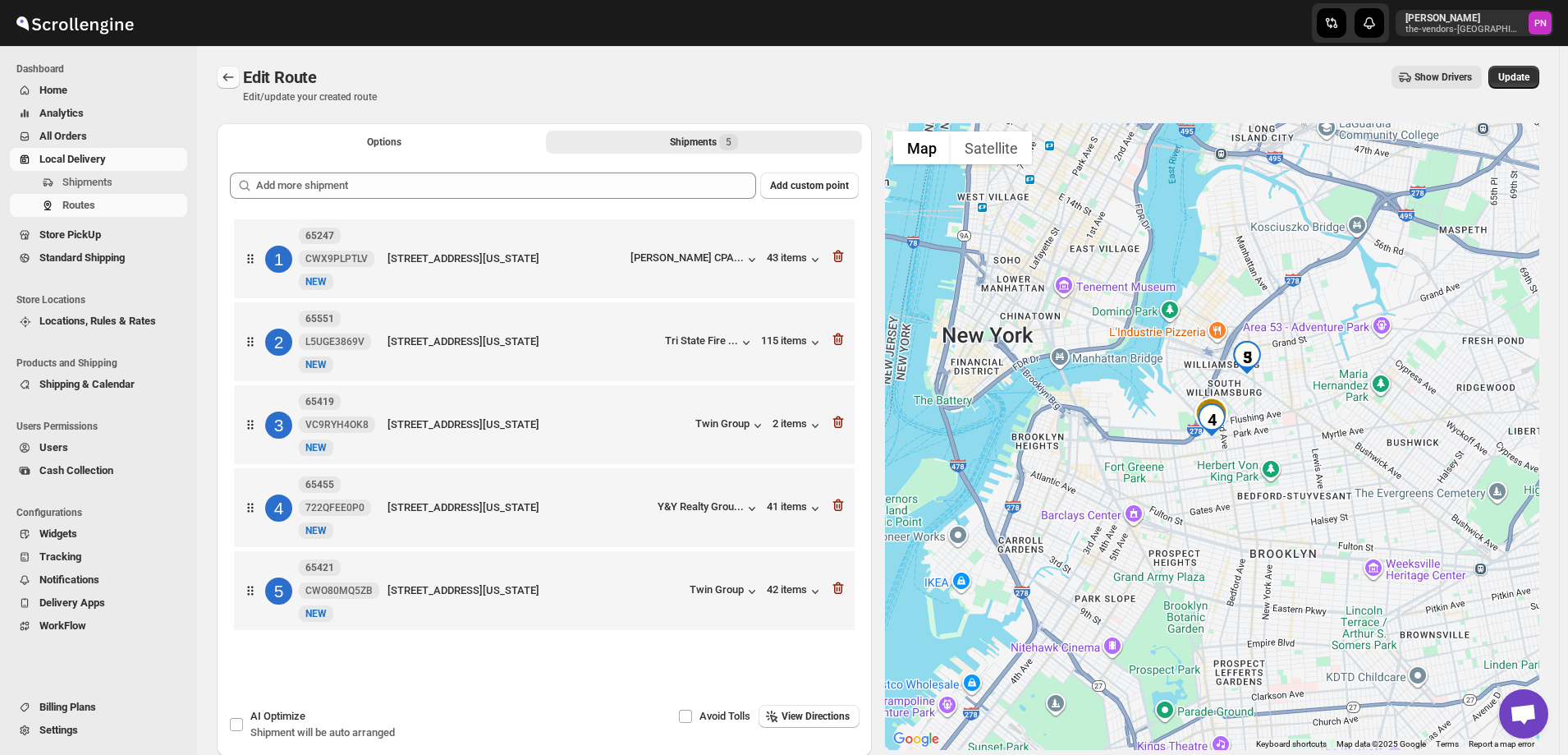
click at [227, 84] on icon "Routes" at bounding box center [228, 77] width 17 height 17
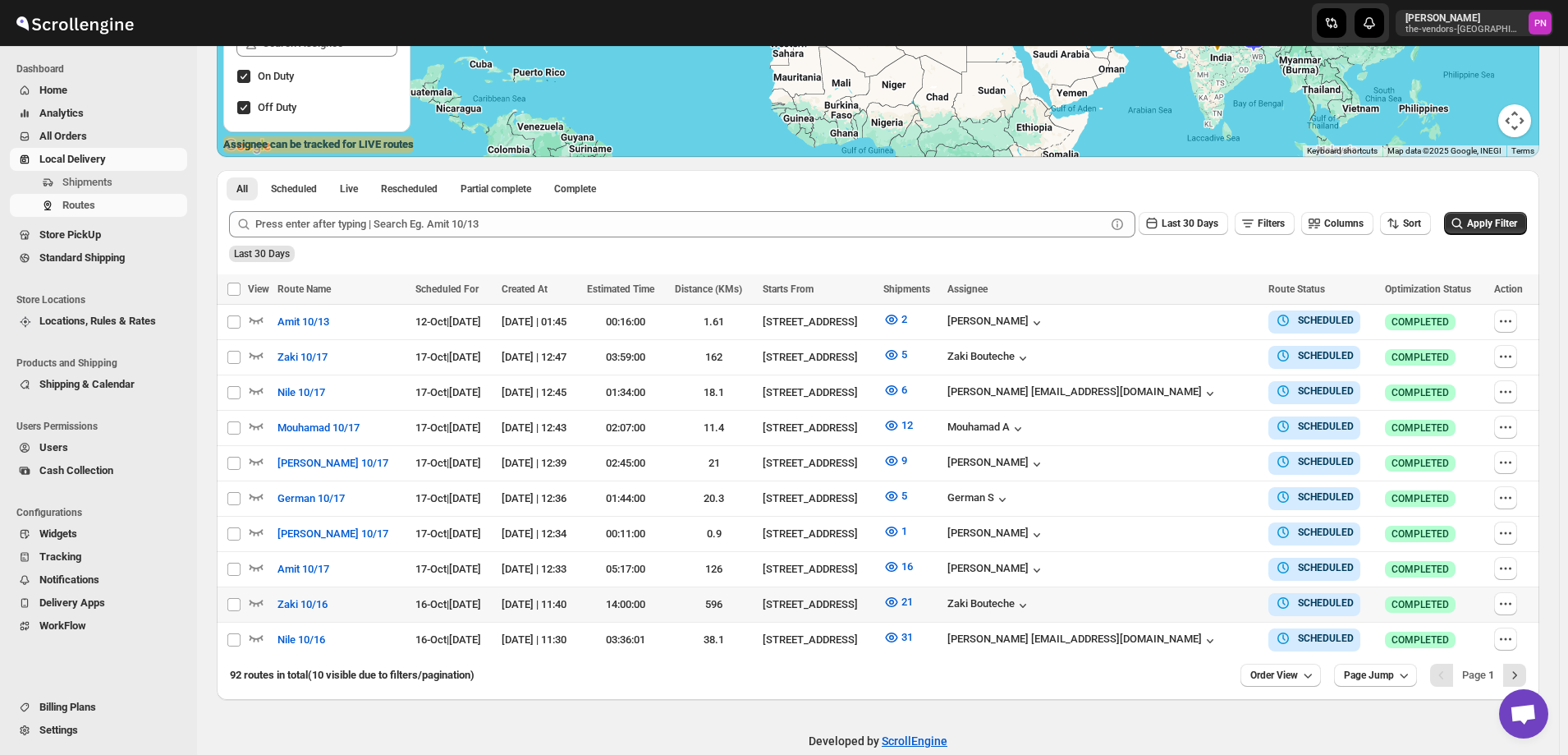
scroll to position [323, 0]
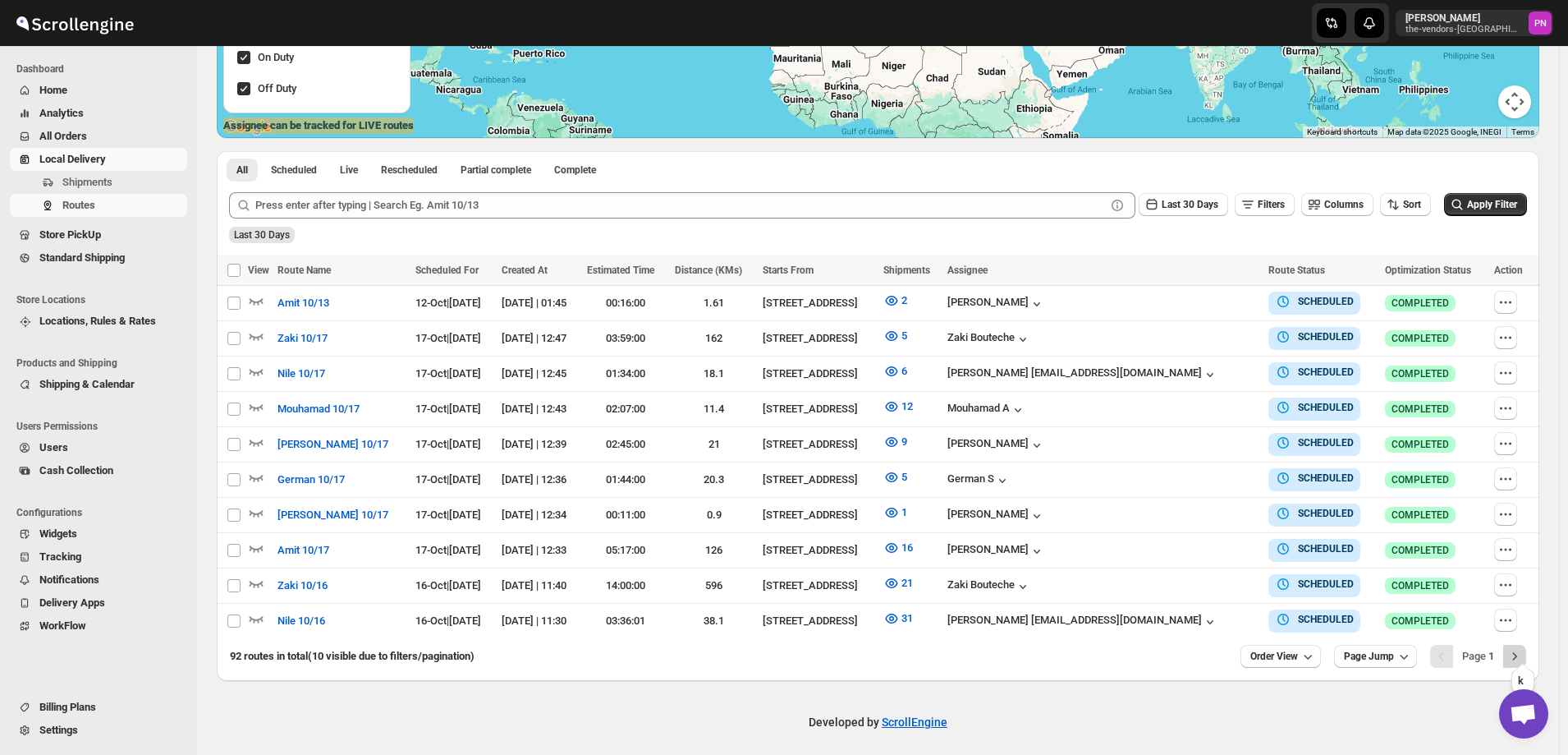
click at [1518, 653] on icon "Next" at bounding box center [1515, 656] width 4 height 7
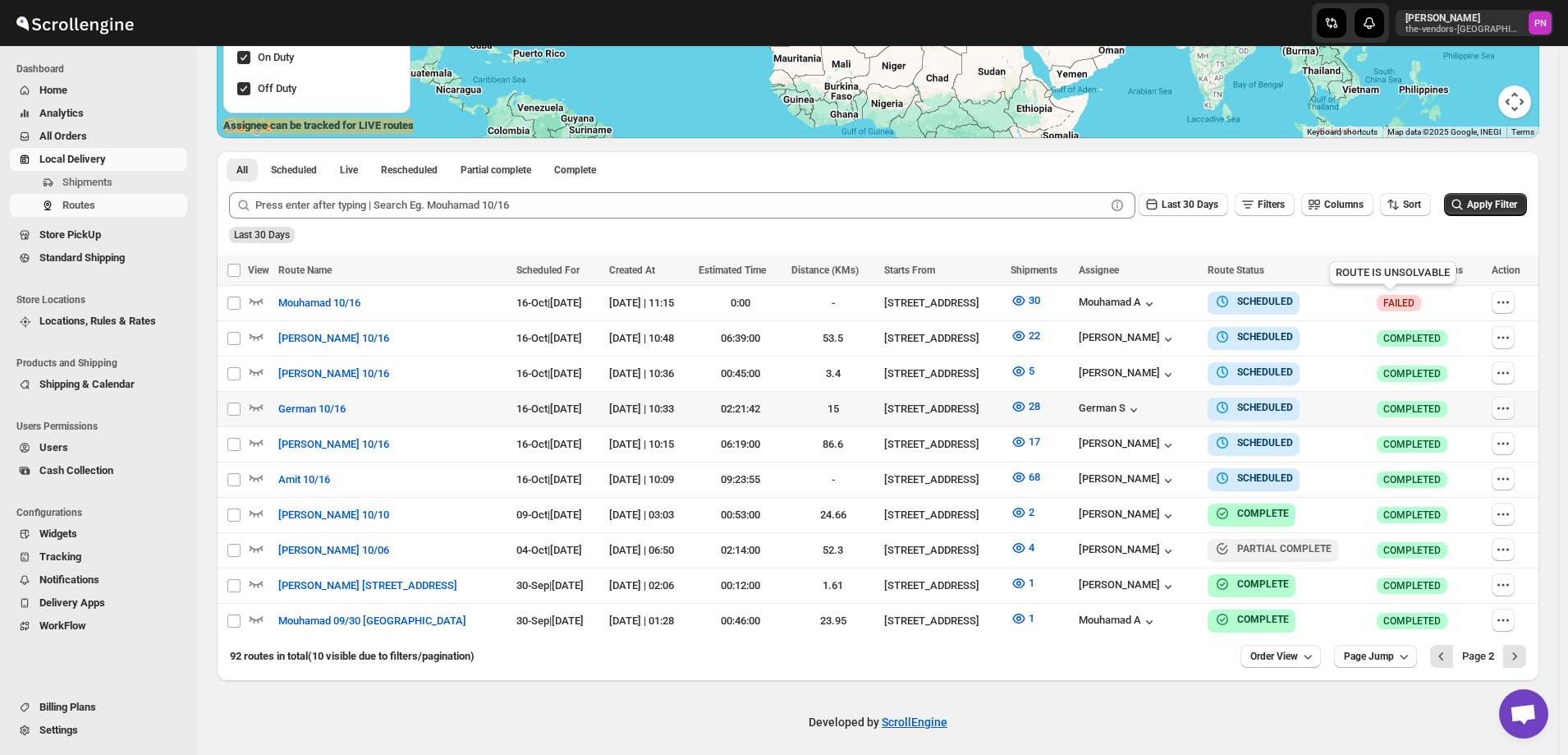
click at [1505, 407] on icon "button" at bounding box center [1504, 408] width 3 height 3
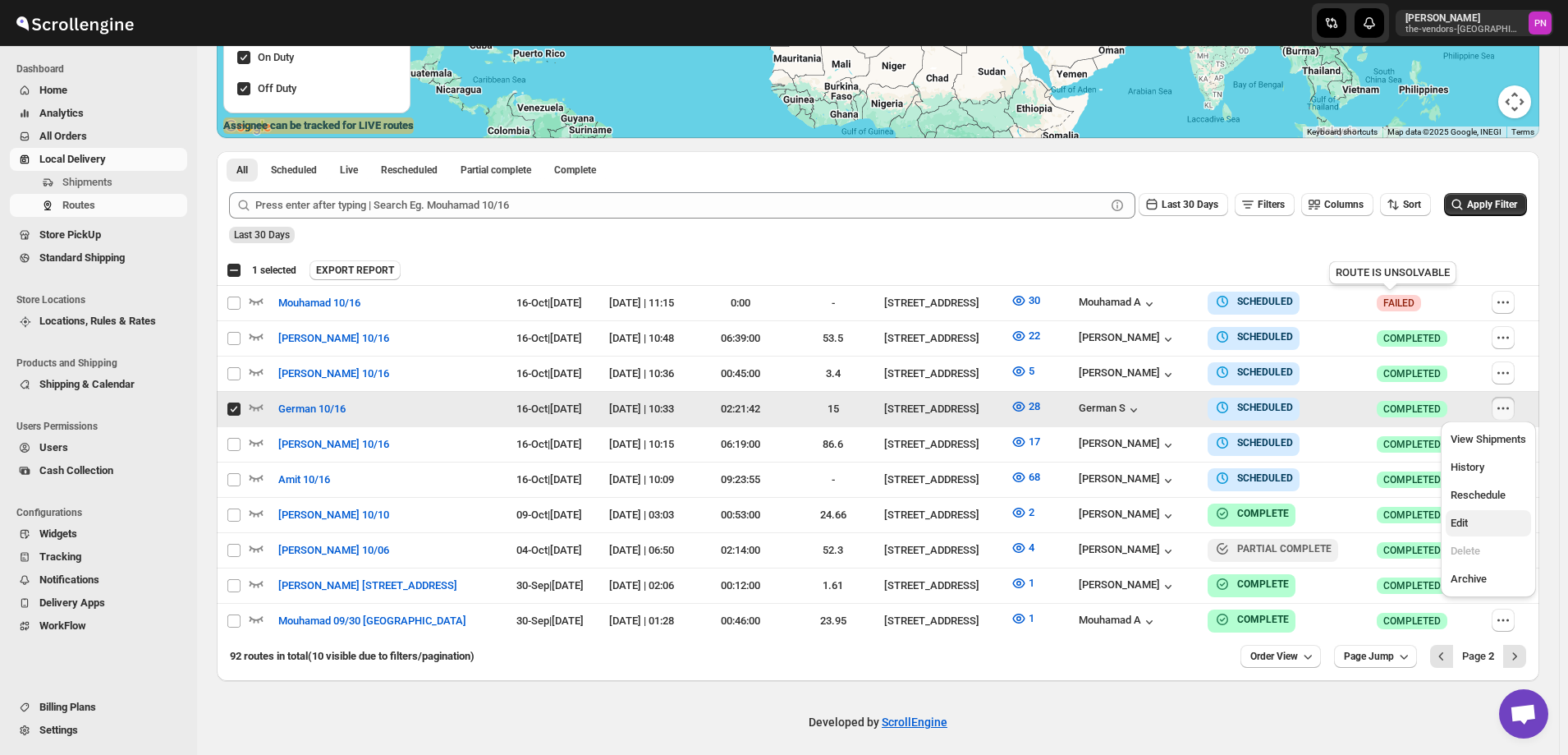
click at [1484, 528] on span "Edit" at bounding box center [1488, 523] width 75 height 17
checkbox input "false"
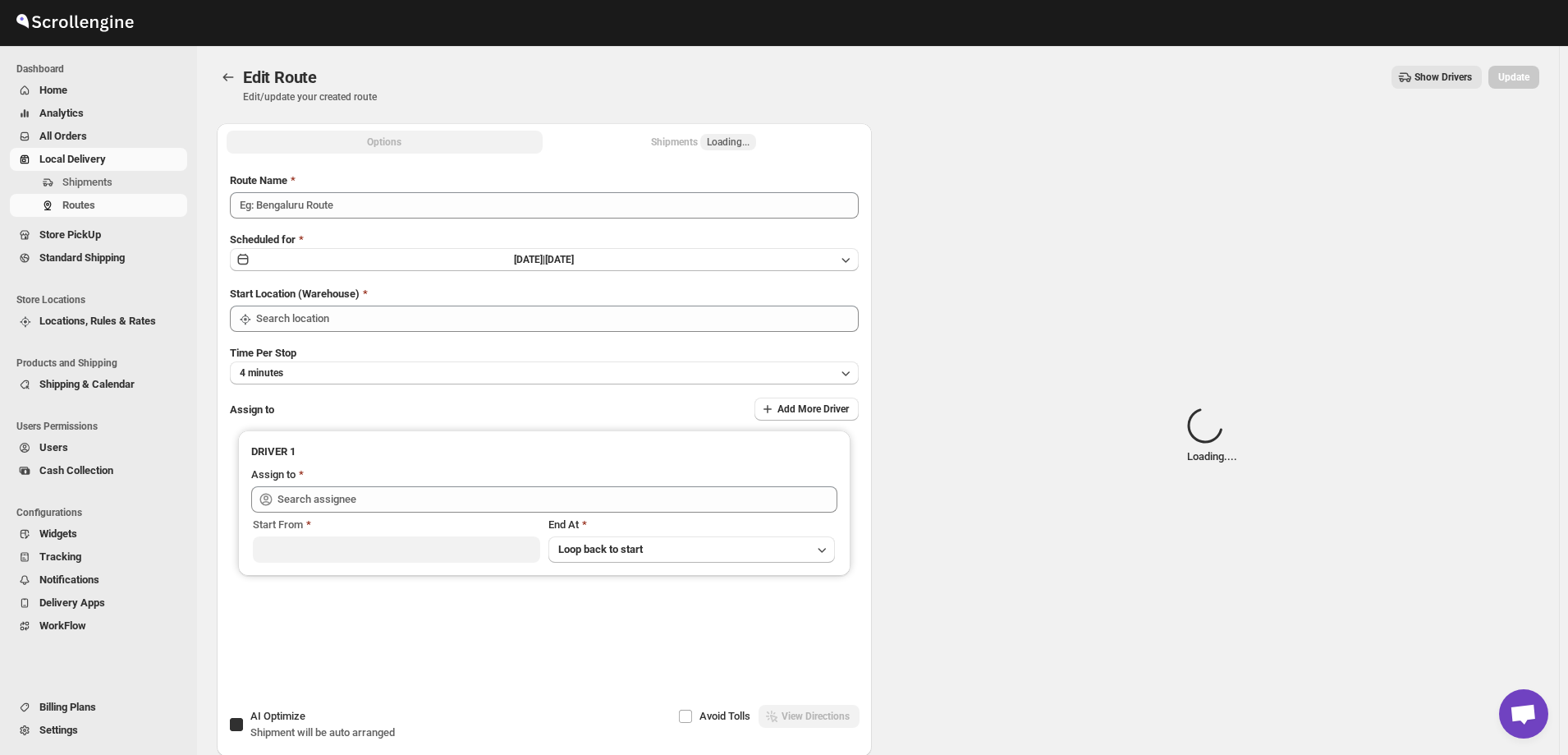
type input "German 10/16"
checkbox input "true"
type input "[STREET_ADDRESS]"
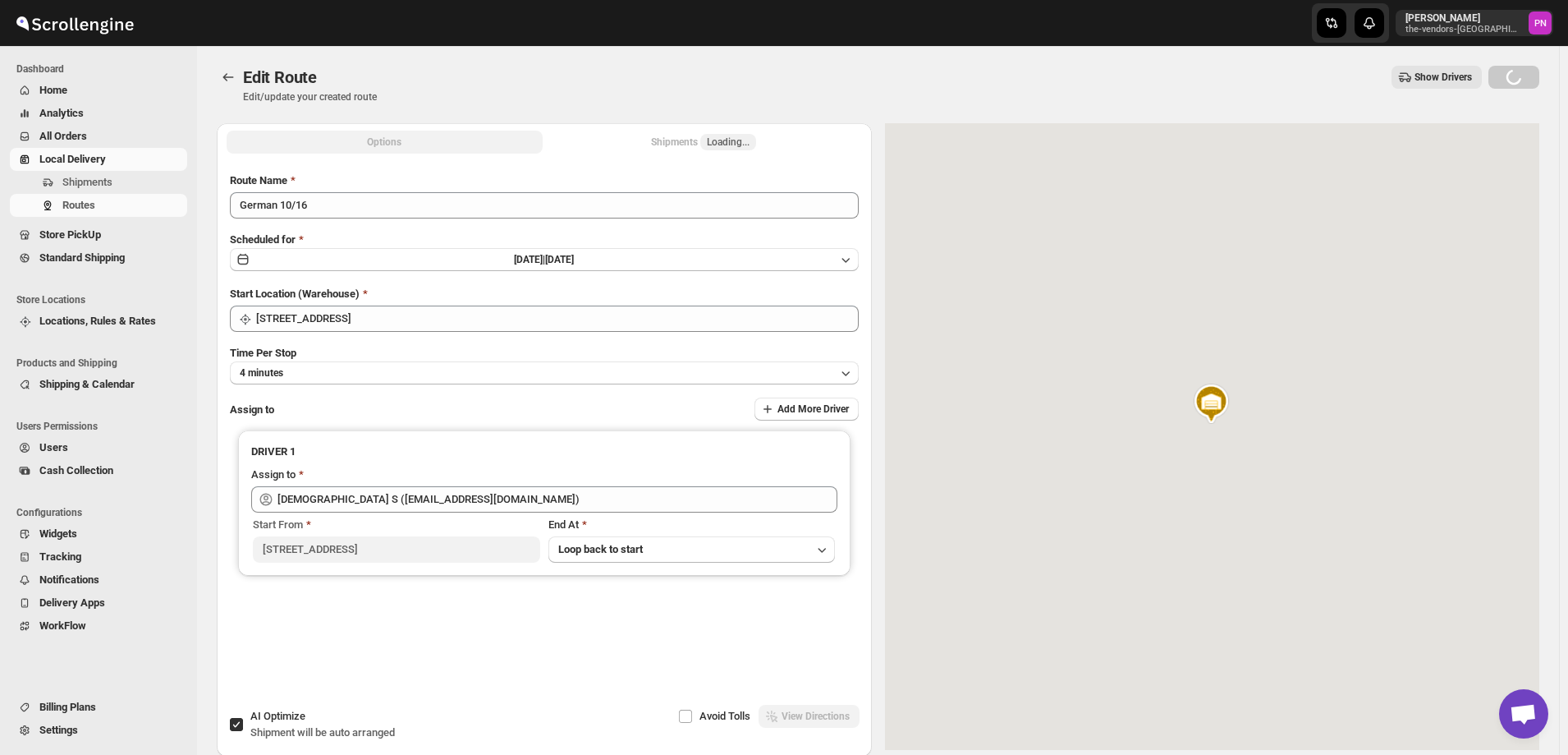
type input "[DEMOGRAPHIC_DATA] S ([EMAIL_ADDRESS][DOMAIN_NAME])"
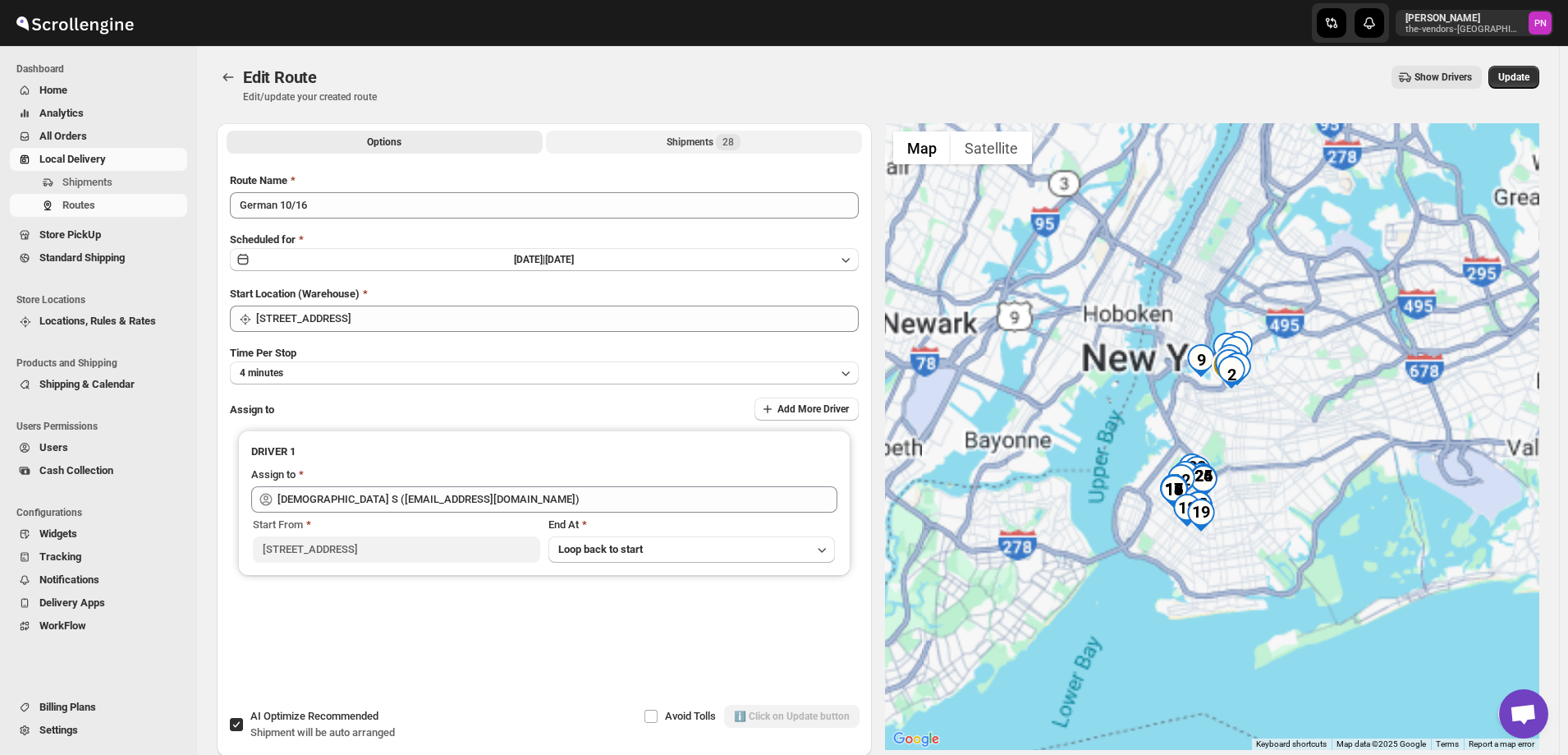
click at [676, 141] on div "Shipments 28" at bounding box center [704, 142] width 74 height 17
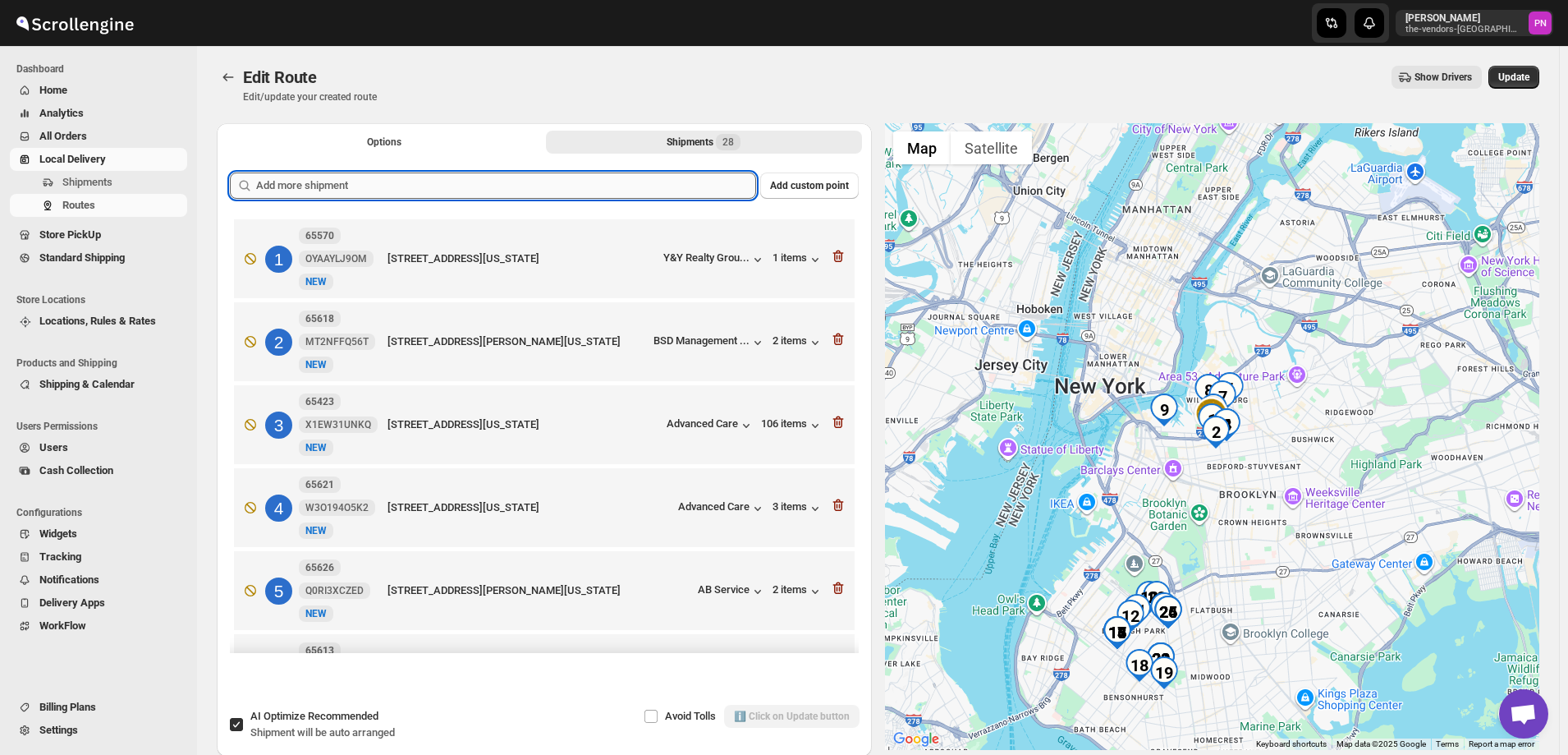
click at [446, 188] on input "text" at bounding box center [505, 185] width 500 height 26
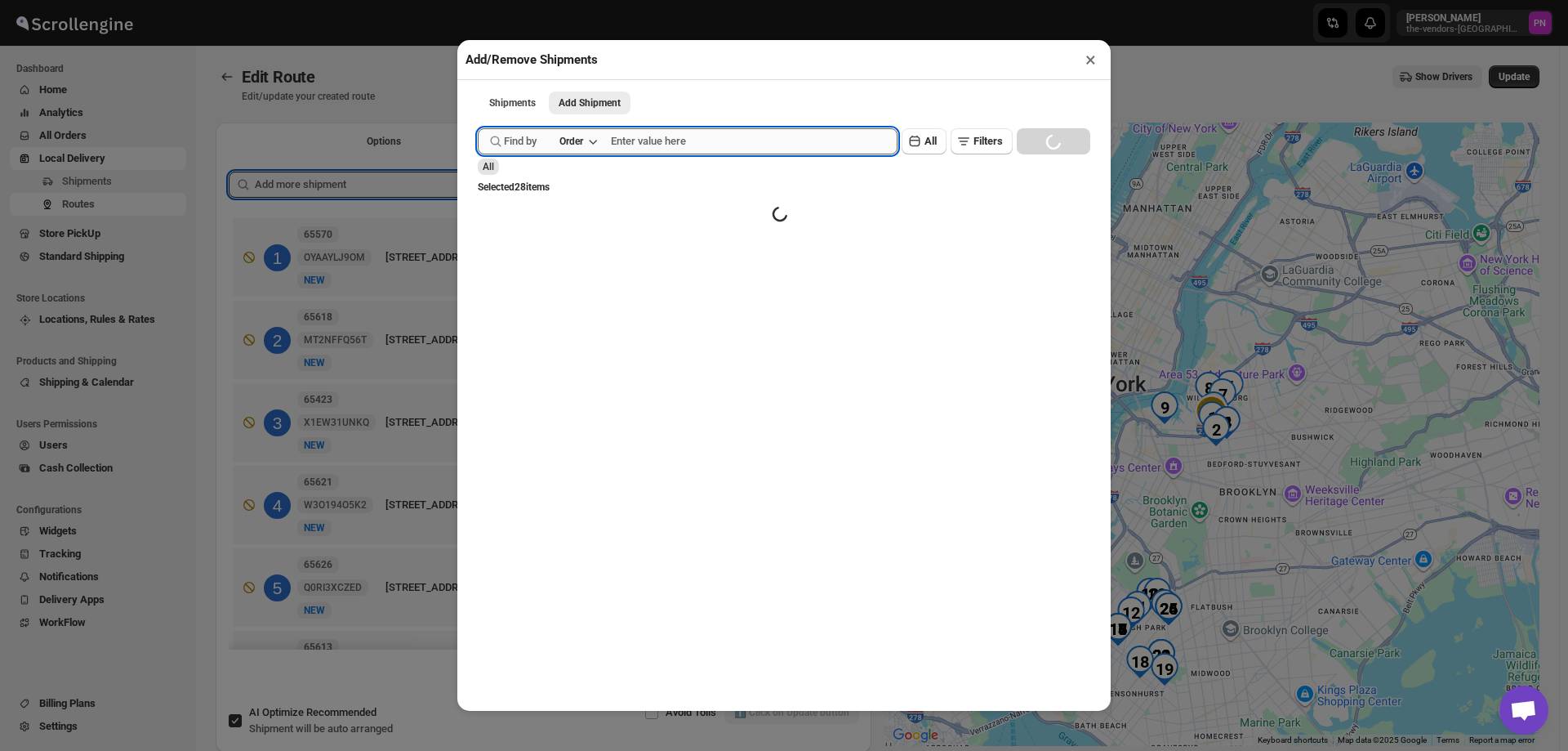
click at [693, 142] on input "text" at bounding box center [754, 142] width 287 height 26
click at [478, 0] on button "Submit" at bounding box center [501, 8] width 46 height 18
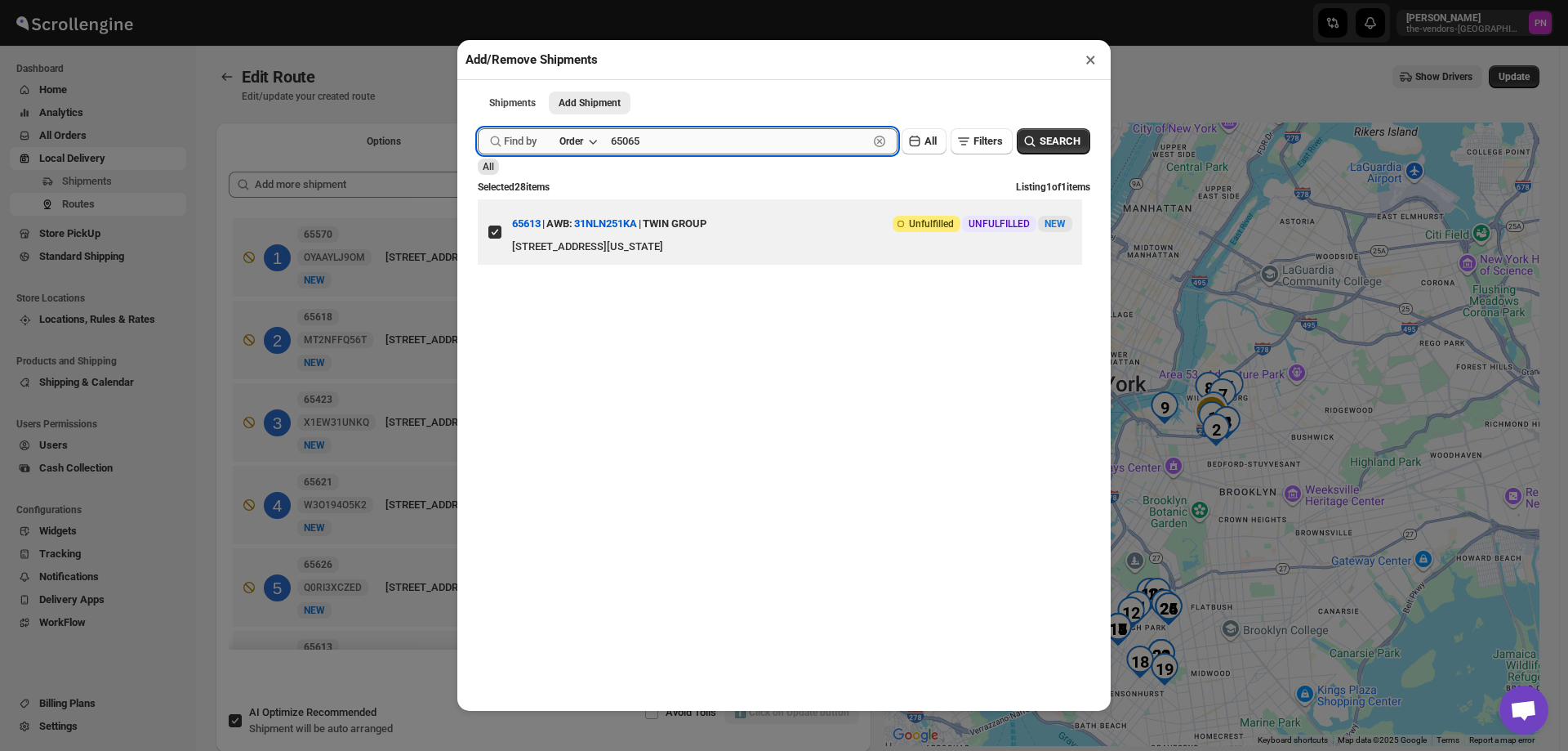
type input "65065"
click at [478, 0] on button "Submit" at bounding box center [501, 8] width 46 height 18
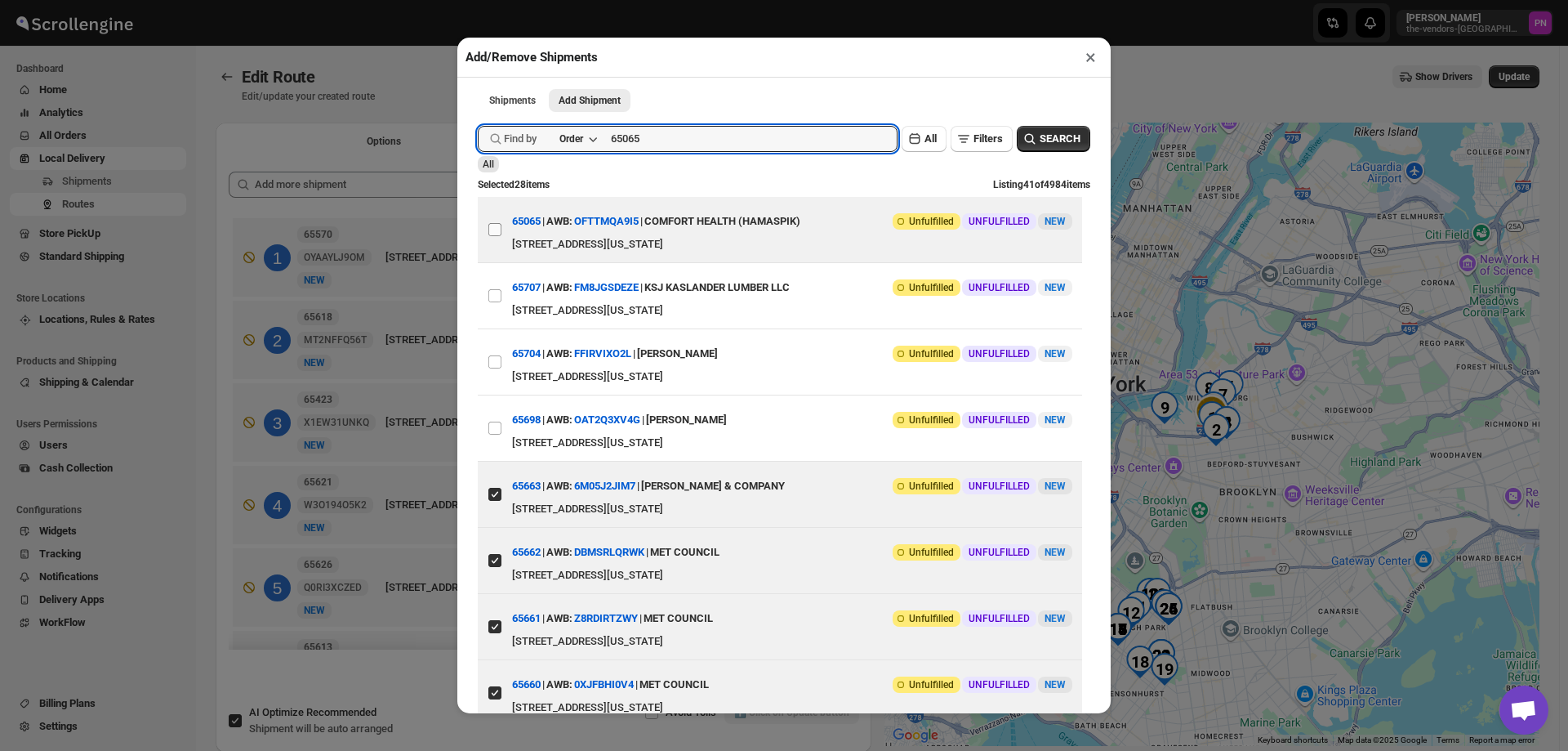
click at [493, 234] on input "View details for 68cdd281e732906b3e775dd0" at bounding box center [495, 230] width 13 height 13
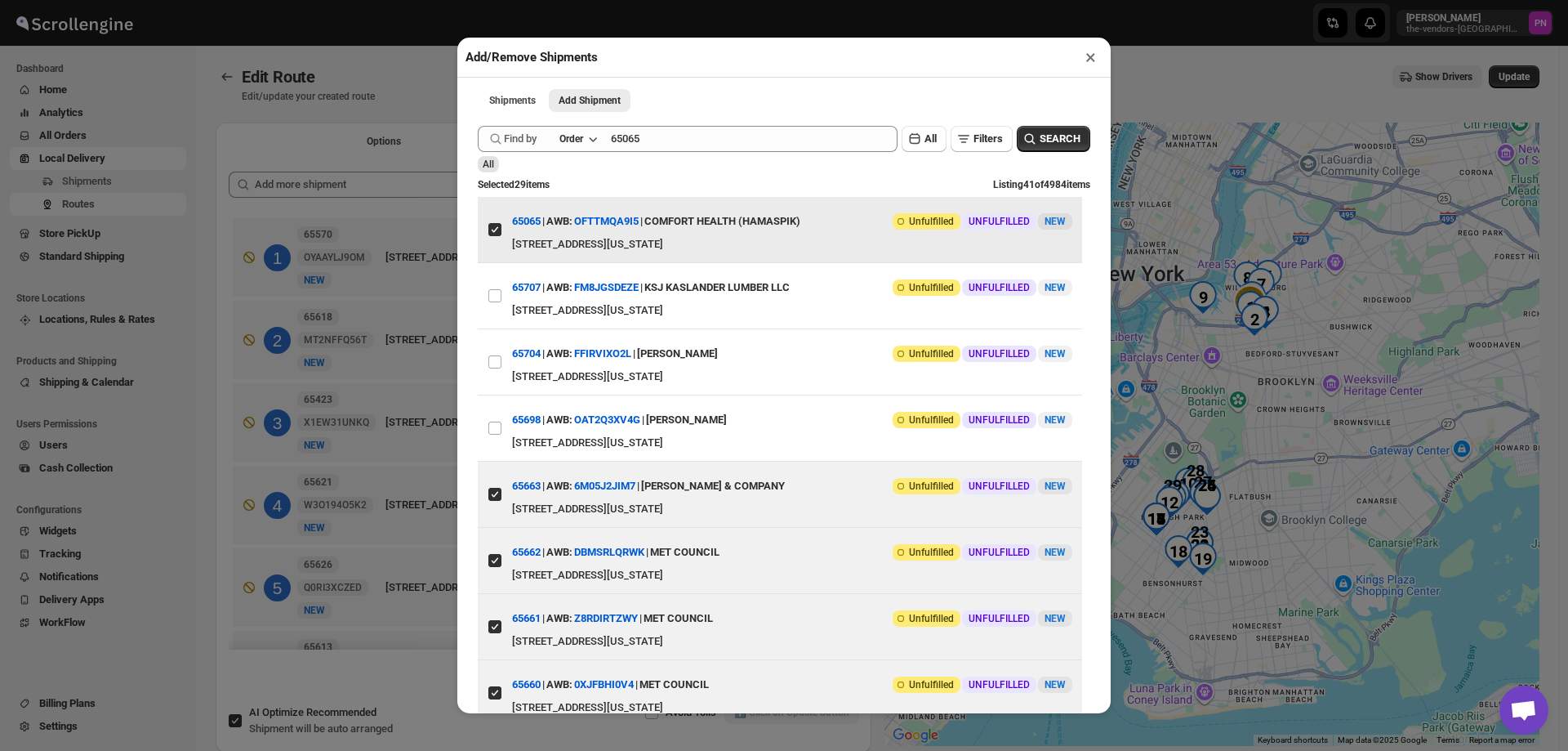
click at [493, 234] on input "View details for 68cdd281e732906b3e775dd0" at bounding box center [495, 230] width 13 height 13
checkbox input "false"
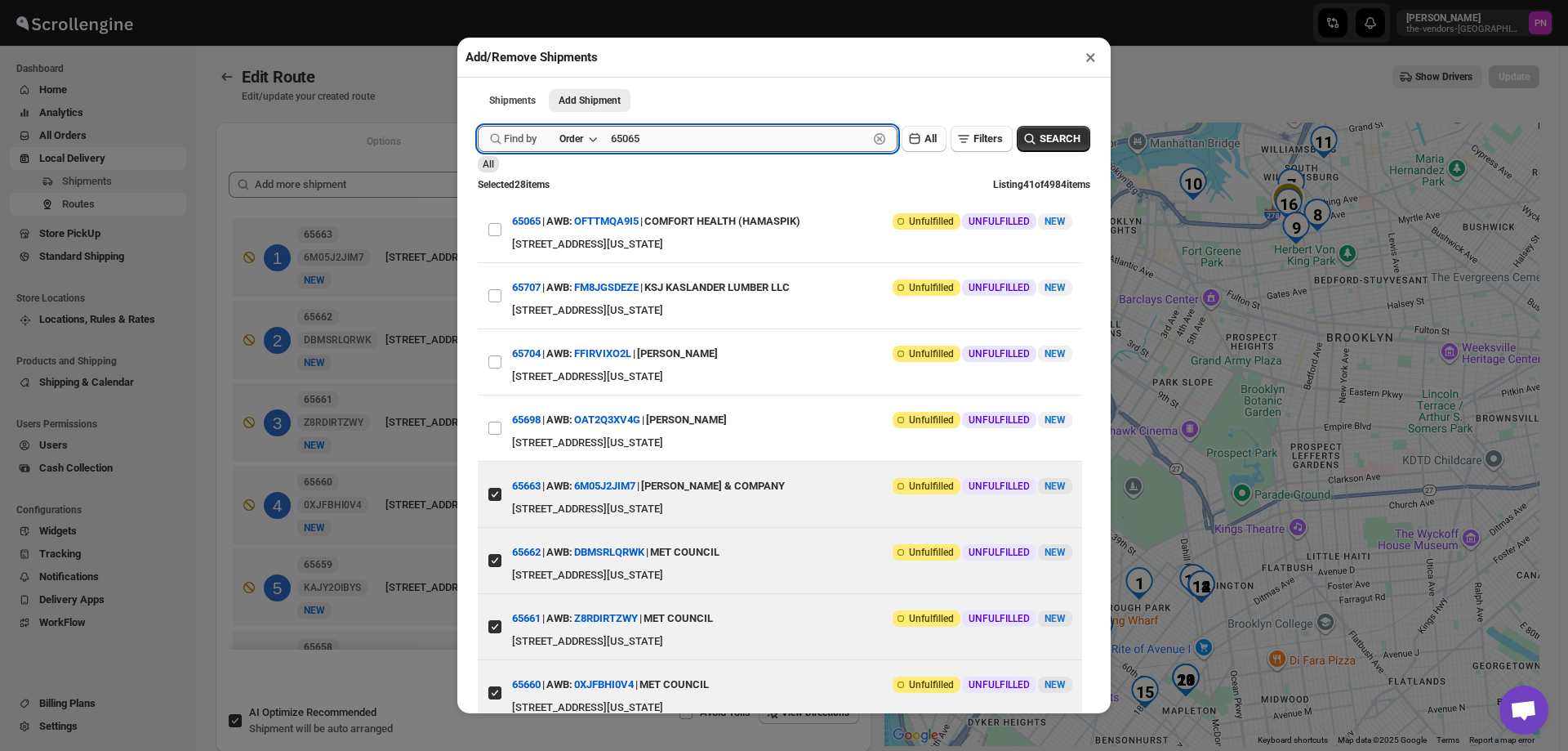
click at [717, 143] on input "65065" at bounding box center [740, 139] width 257 height 26
click at [545, 130] on button "Shipments Loading..." at bounding box center [703, 141] width 316 height 23
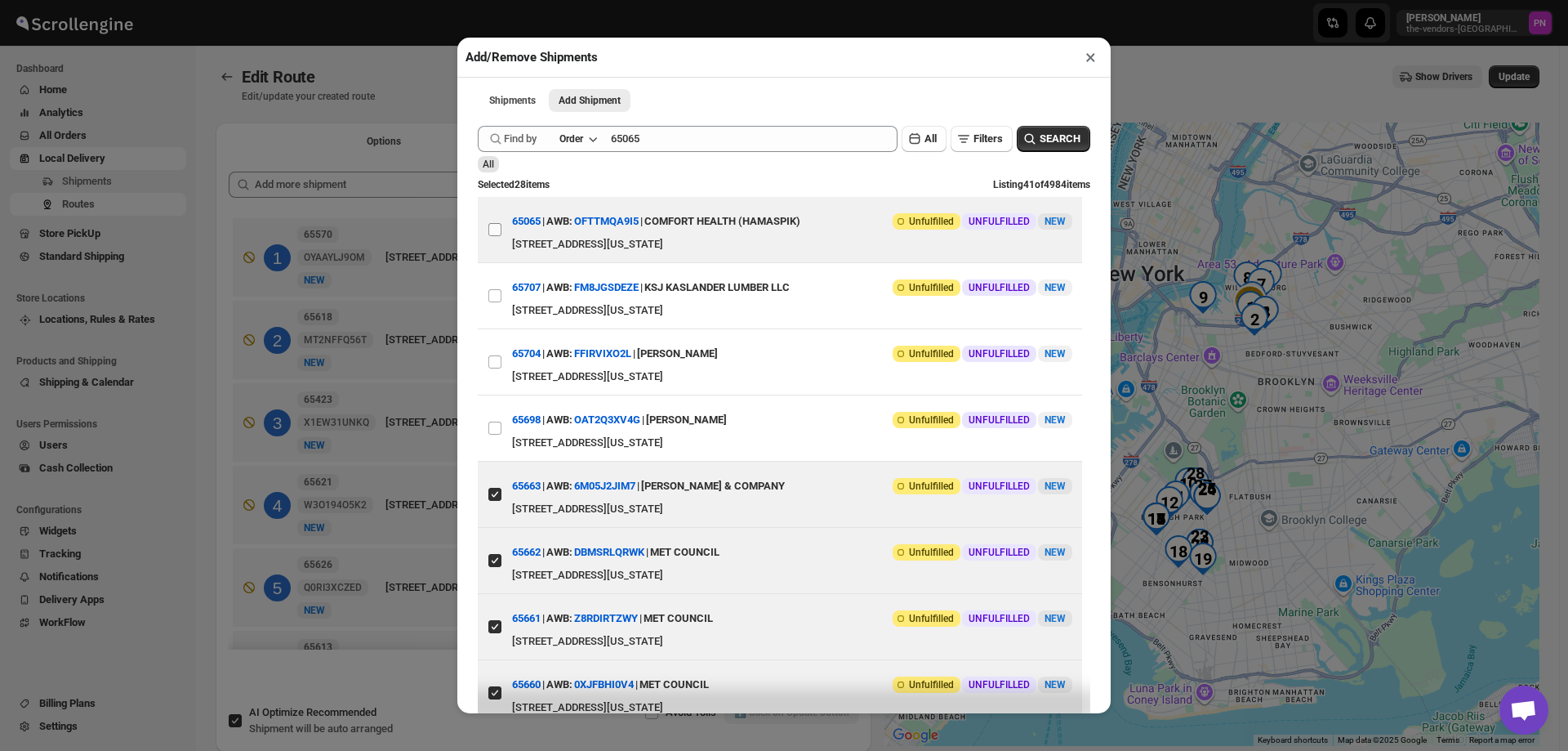
click at [490, 232] on input "View details for 68cdd281e732906b3e775dd0" at bounding box center [495, 230] width 13 height 13
checkbox input "true"
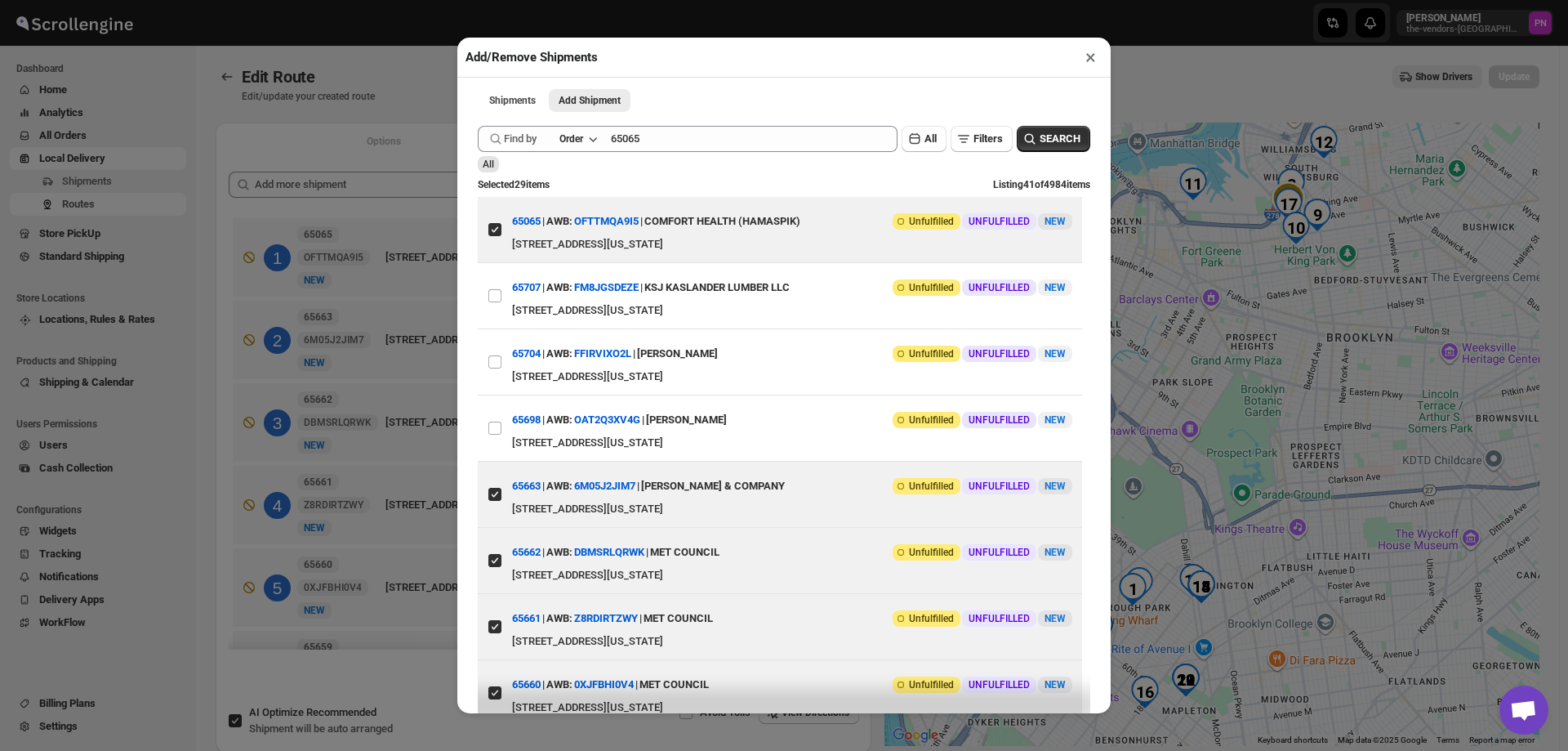
click at [1090, 58] on button "×" at bounding box center [1091, 56] width 24 height 23
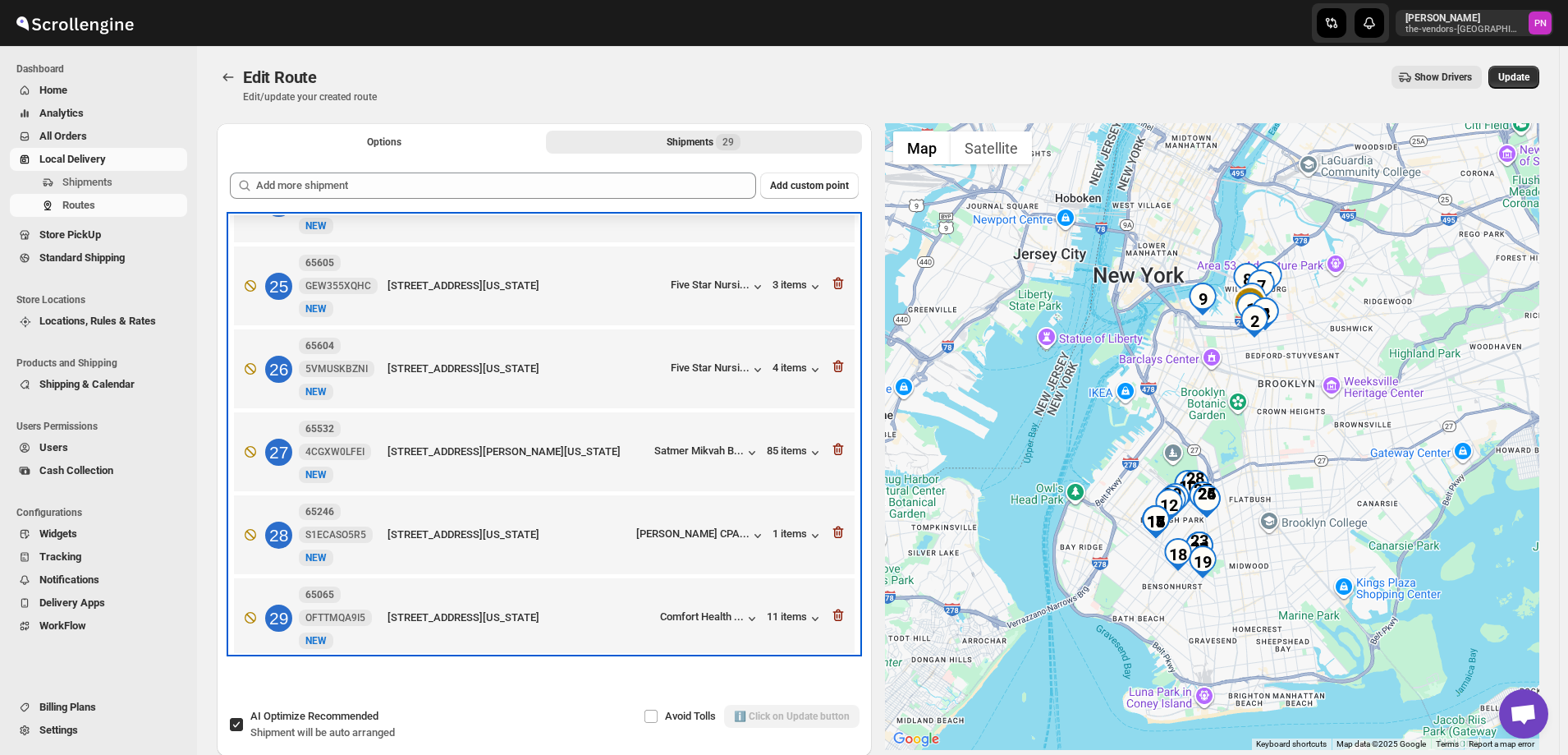
scroll to position [1976, 0]
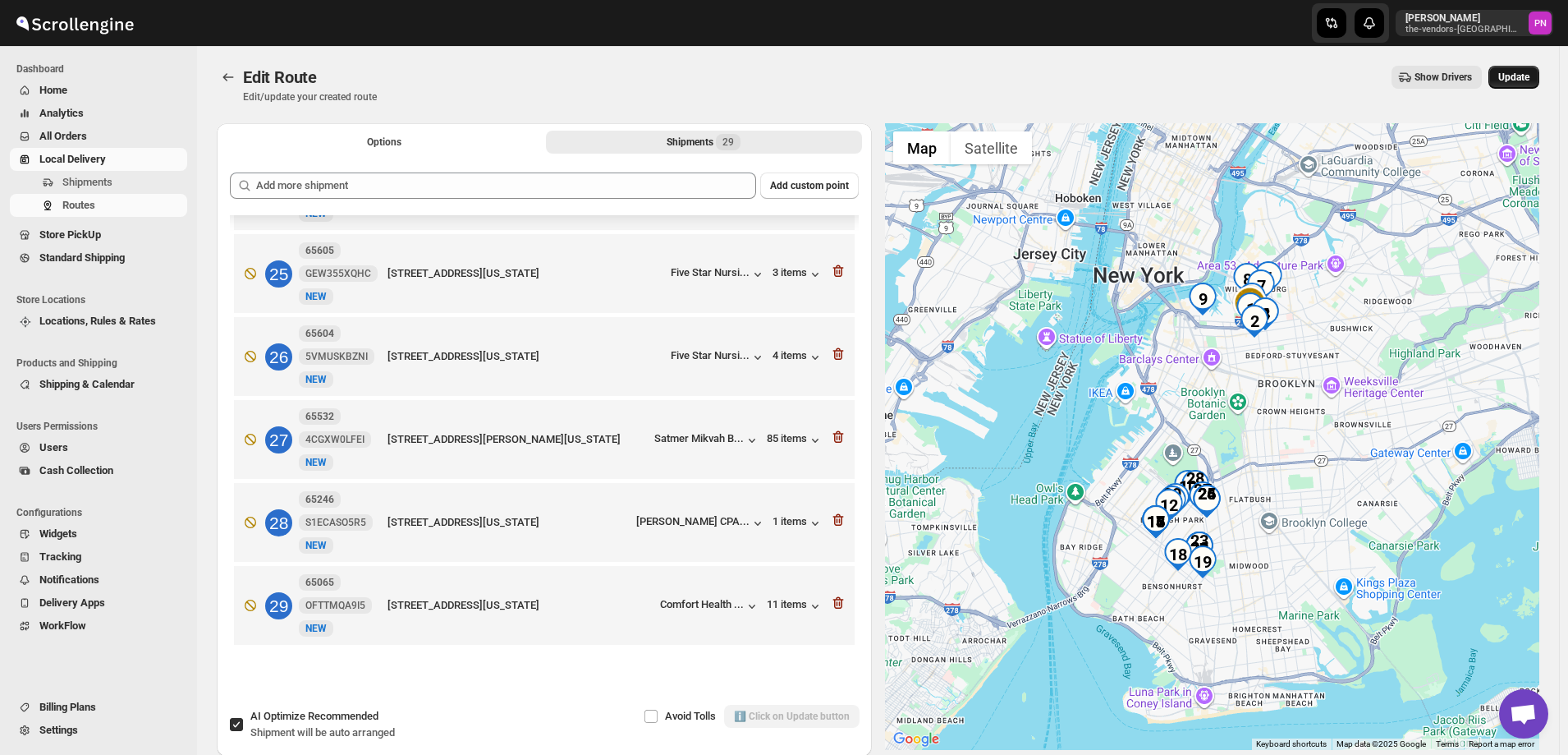
click at [1522, 78] on span "Update" at bounding box center [1514, 77] width 32 height 13
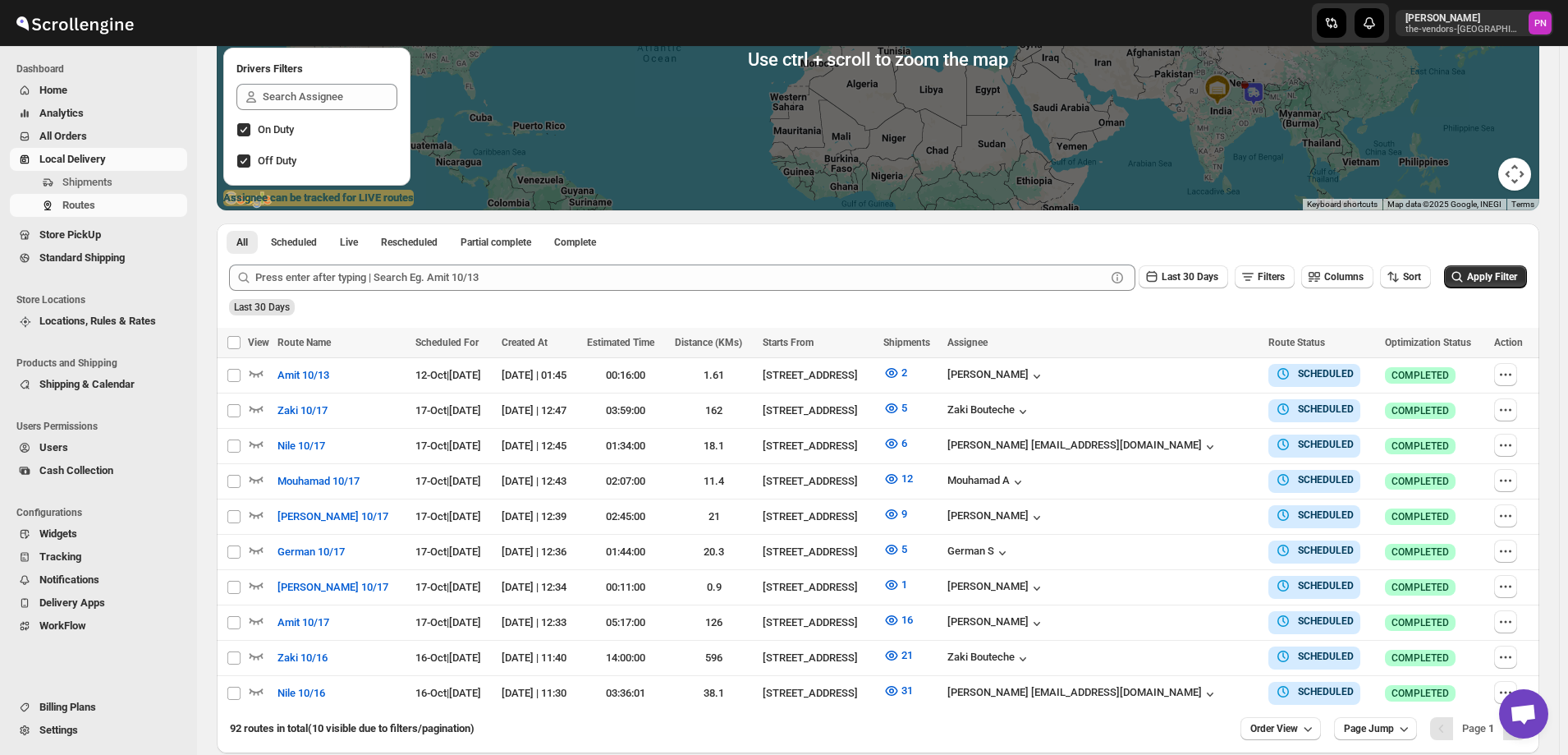
scroll to position [323, 0]
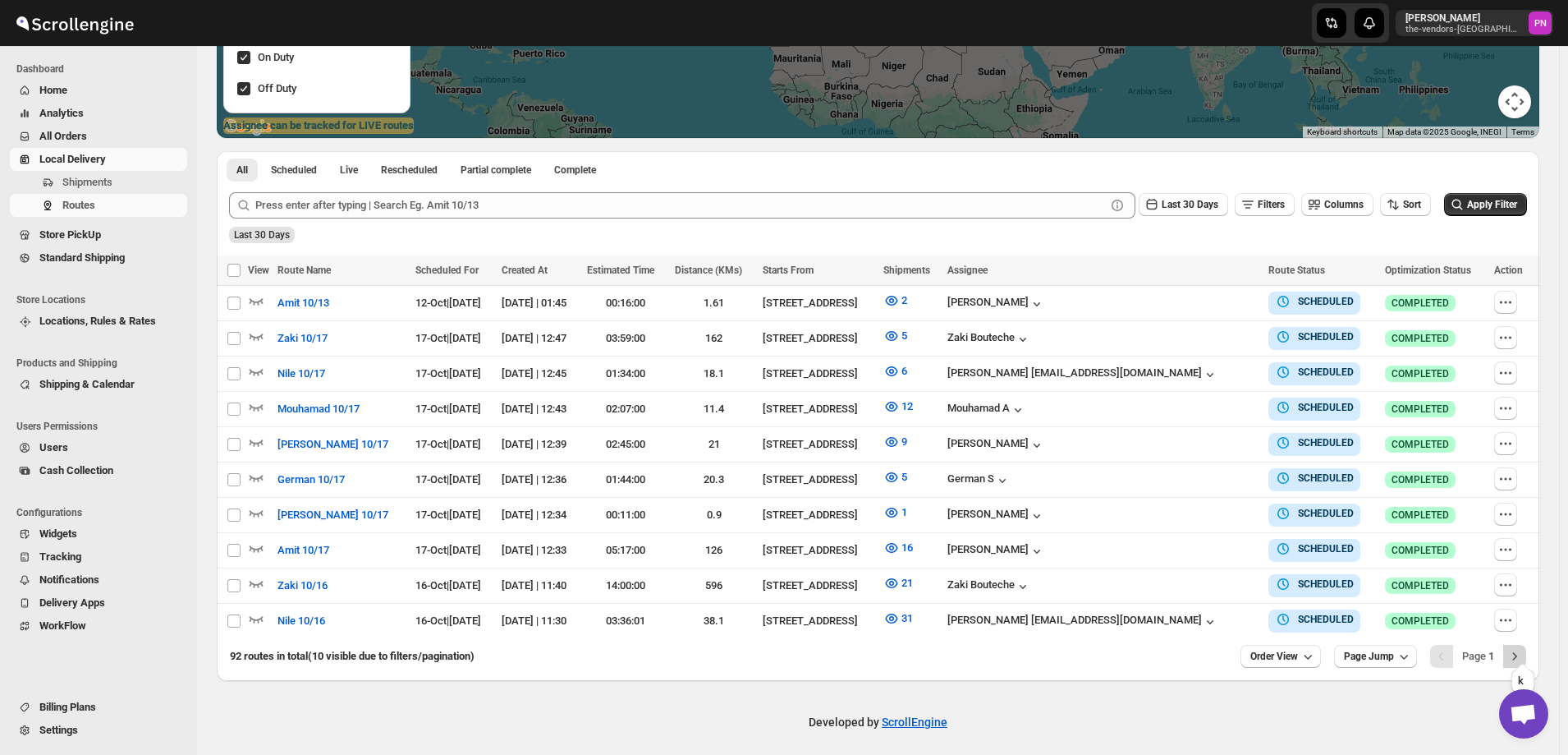
click at [1519, 648] on icon "Next" at bounding box center [1515, 656] width 17 height 17
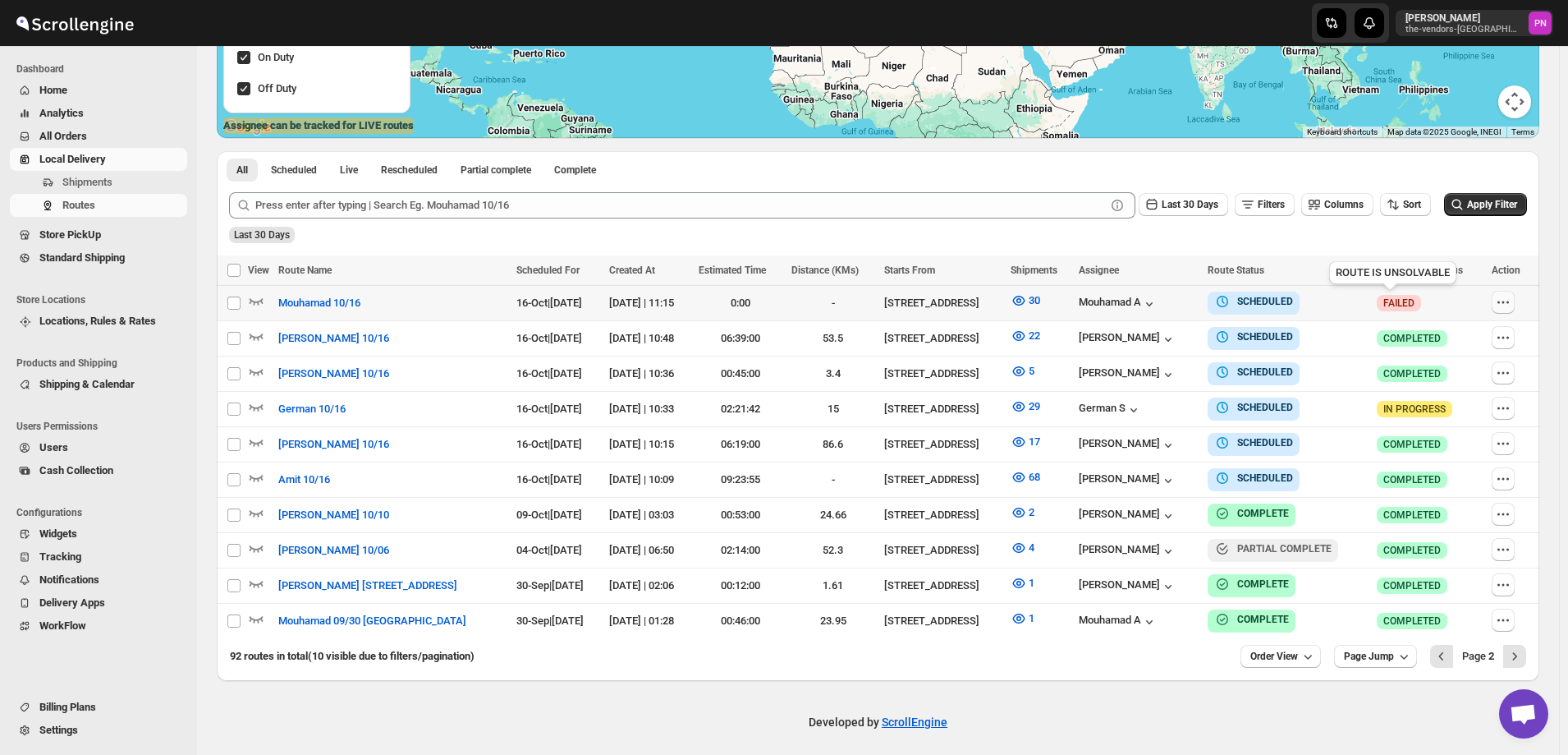
click at [1509, 300] on icon "button" at bounding box center [1504, 303] width 17 height 17
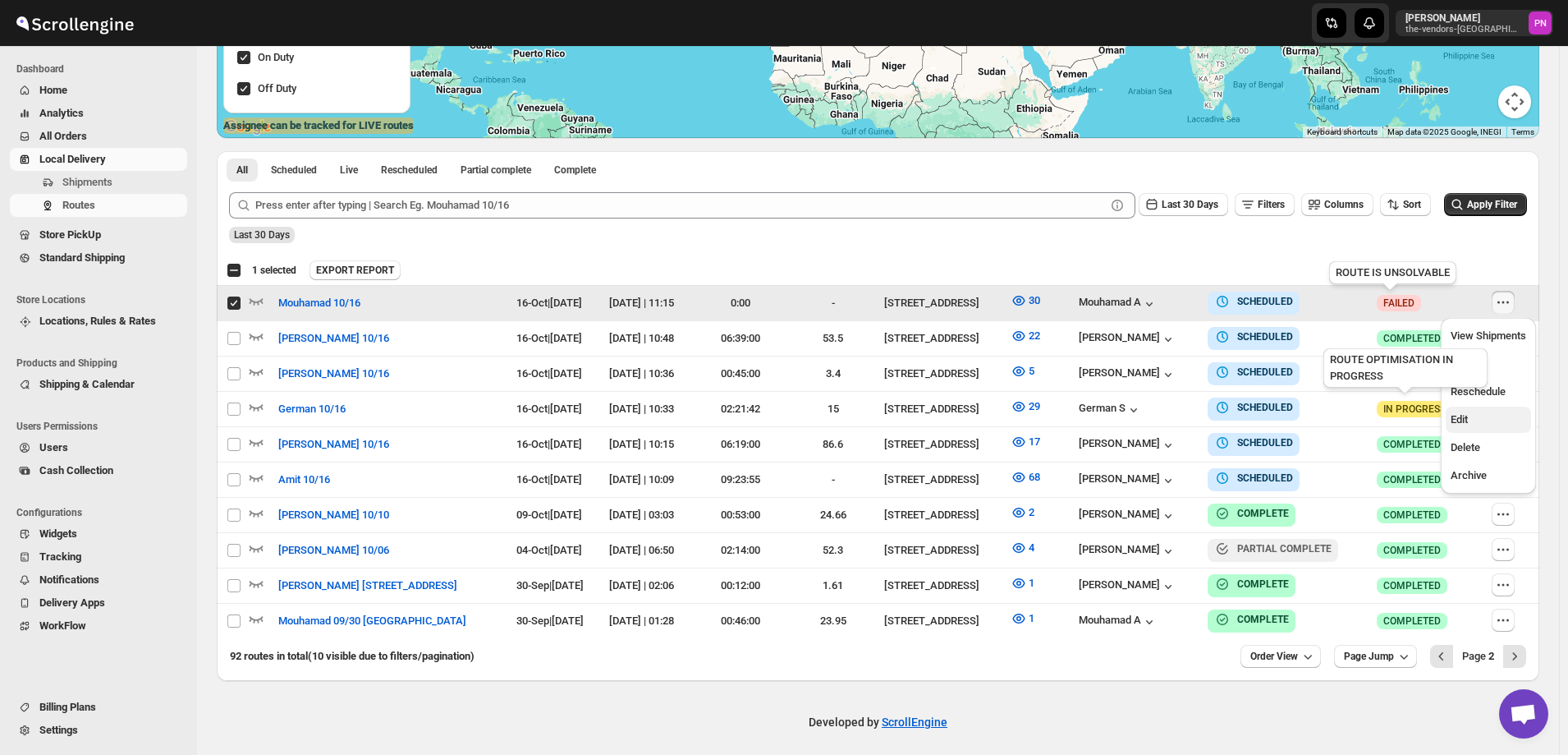
click at [1484, 427] on span "Edit" at bounding box center [1488, 420] width 75 height 17
checkbox input "false"
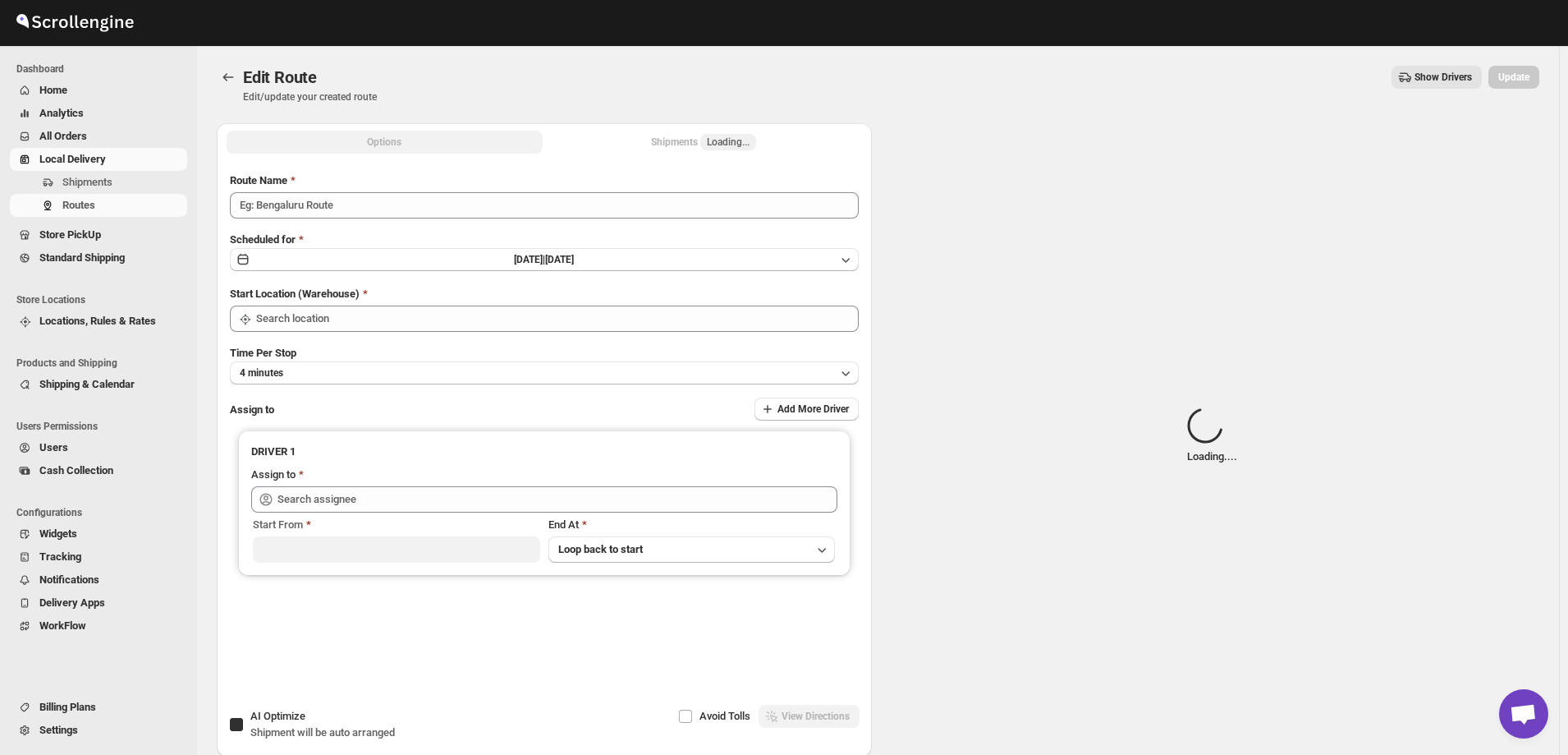
type input "Mouhamad 10/16"
checkbox input "true"
type input "[STREET_ADDRESS]"
type input "Mouhamad A (akazzoumohamed6@gmail.com)"
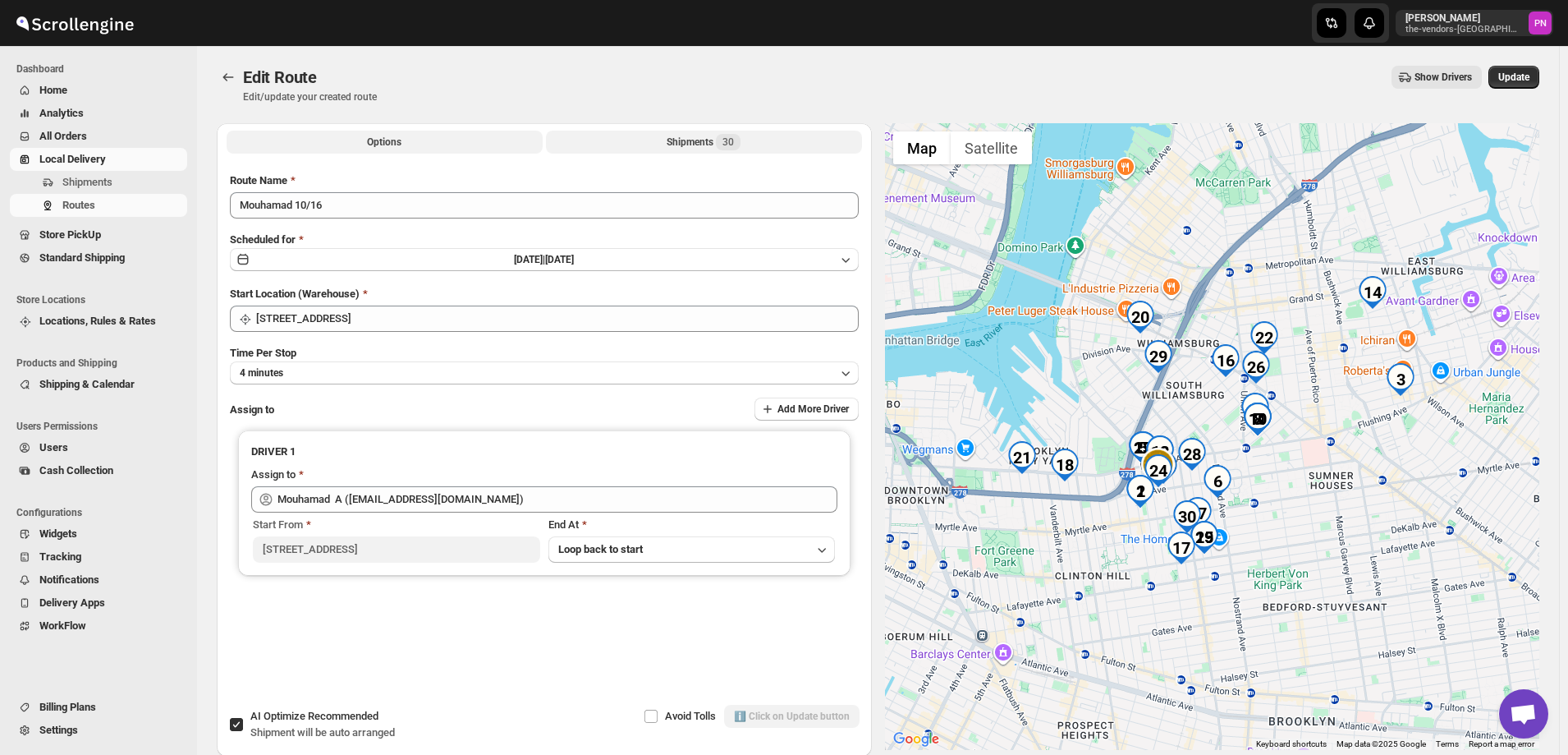
click at [677, 138] on div "Shipments 30" at bounding box center [704, 142] width 74 height 17
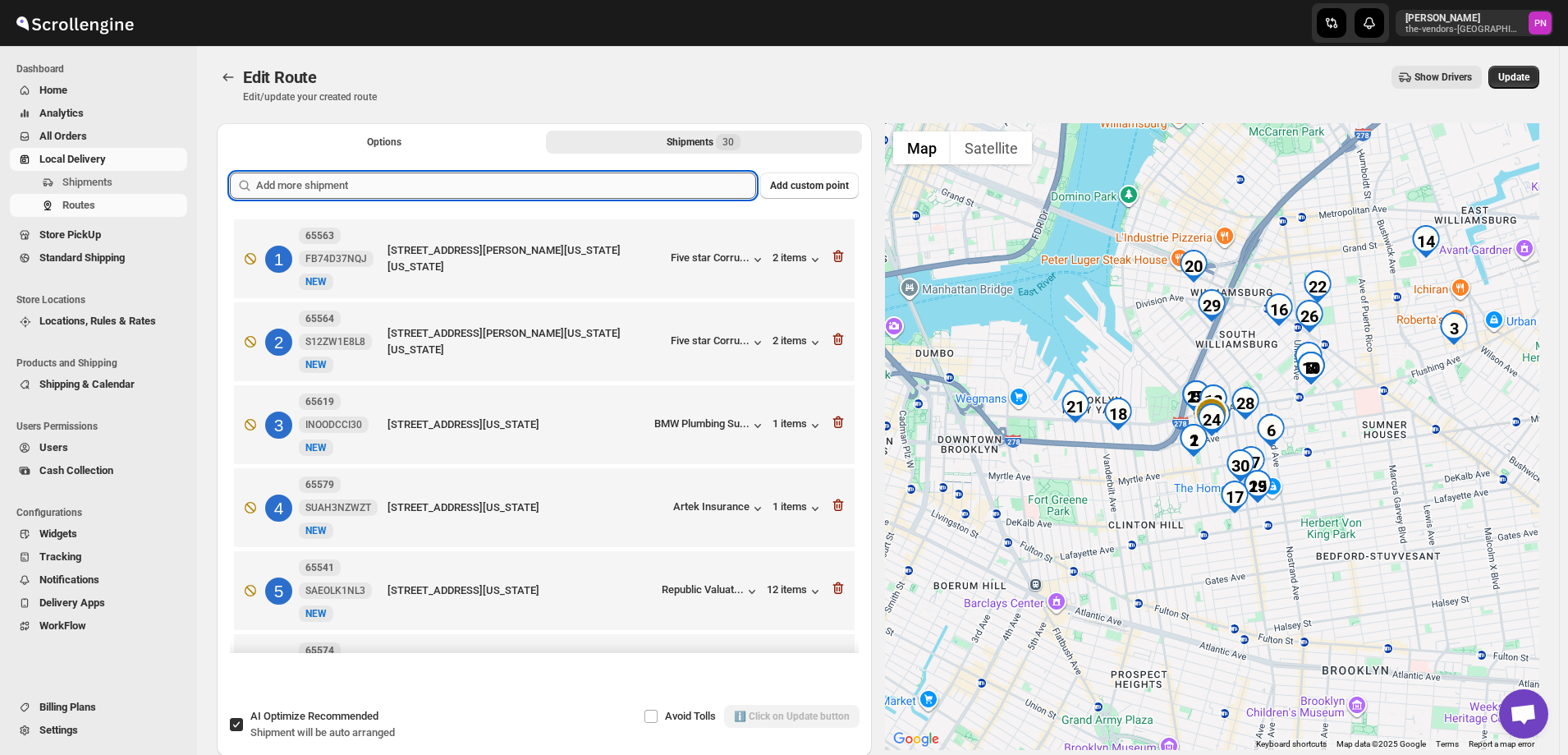
click at [494, 179] on input "text" at bounding box center [505, 185] width 500 height 26
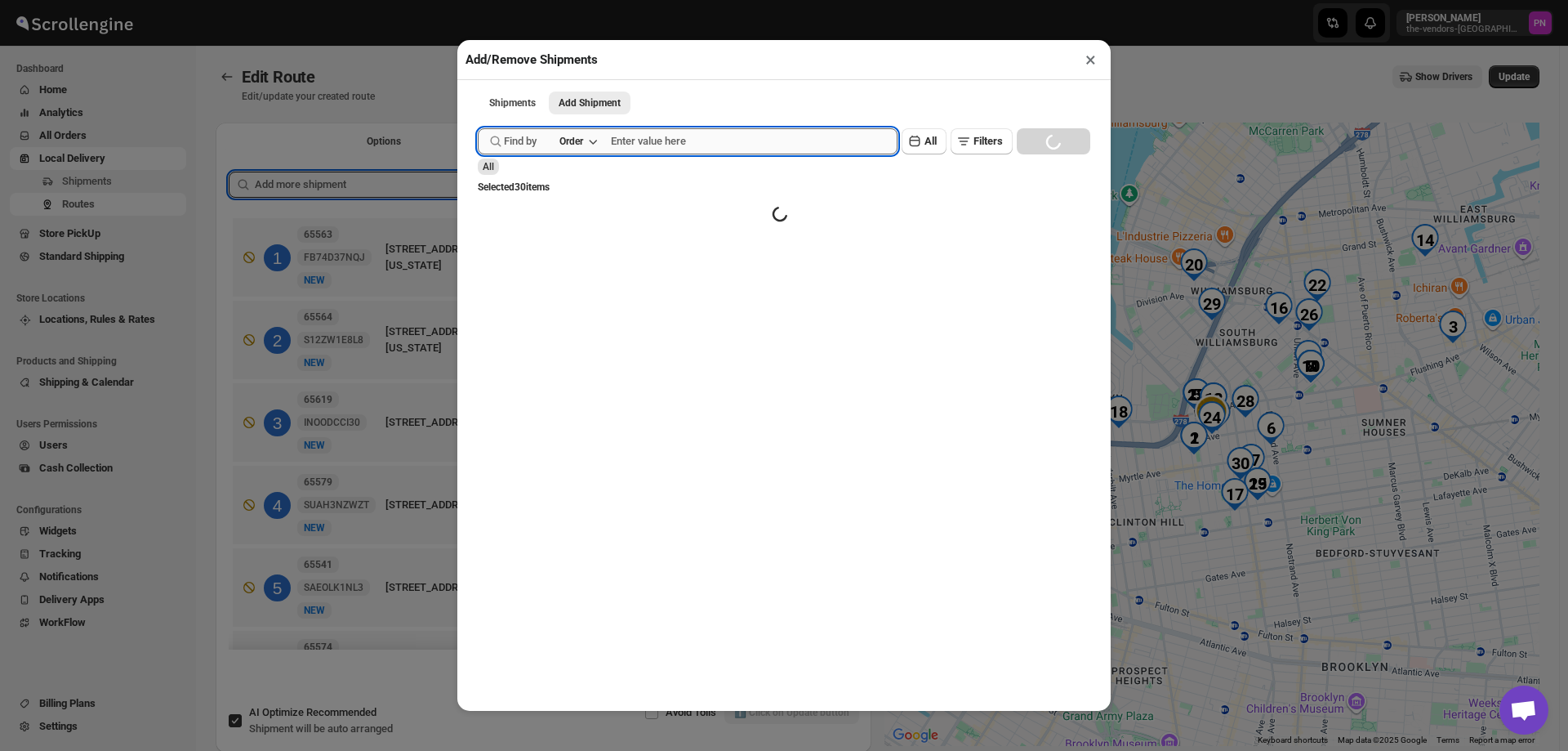
click at [713, 139] on input "text" at bounding box center [754, 142] width 287 height 26
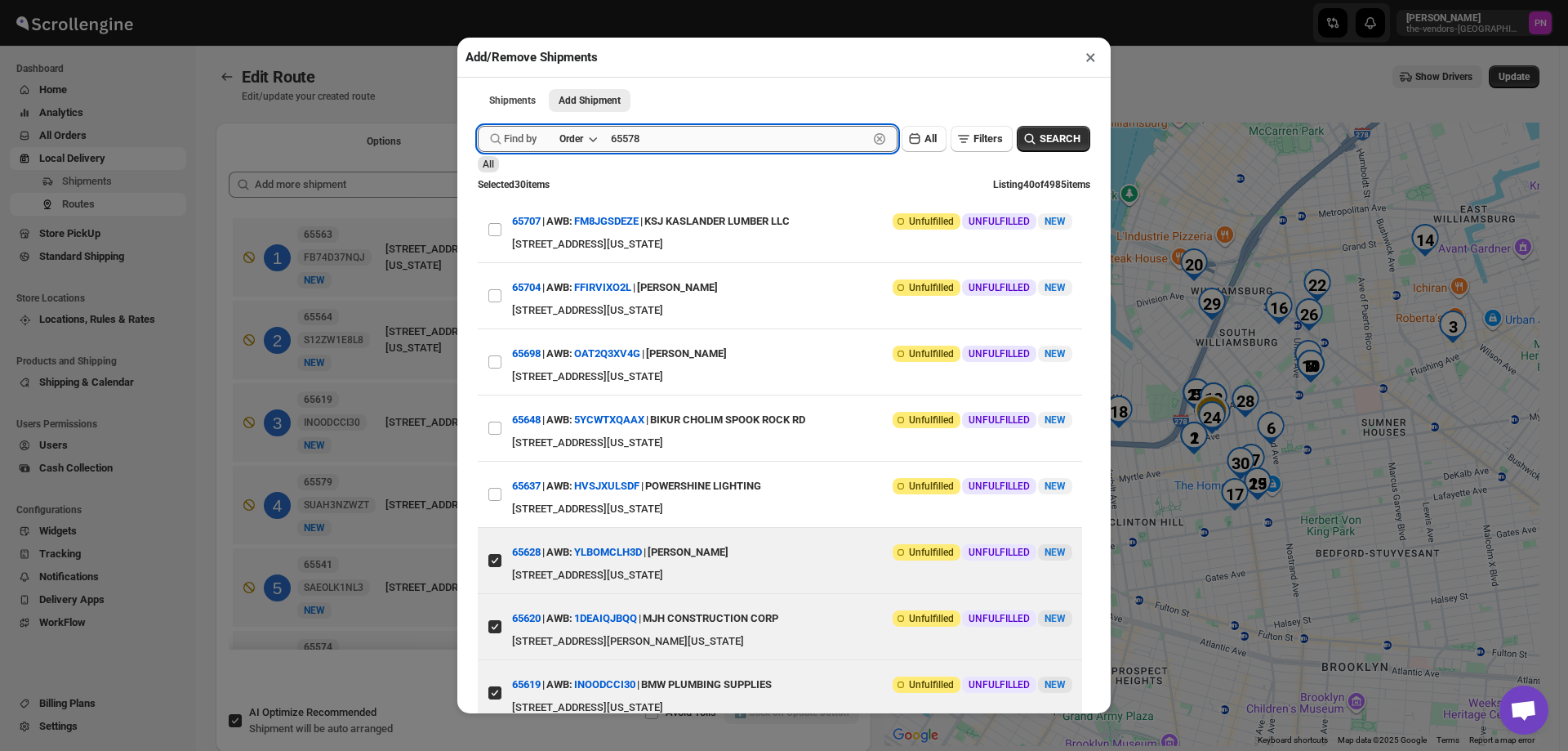
type input "65578"
click at [478, 0] on button "Submit" at bounding box center [501, 8] width 46 height 18
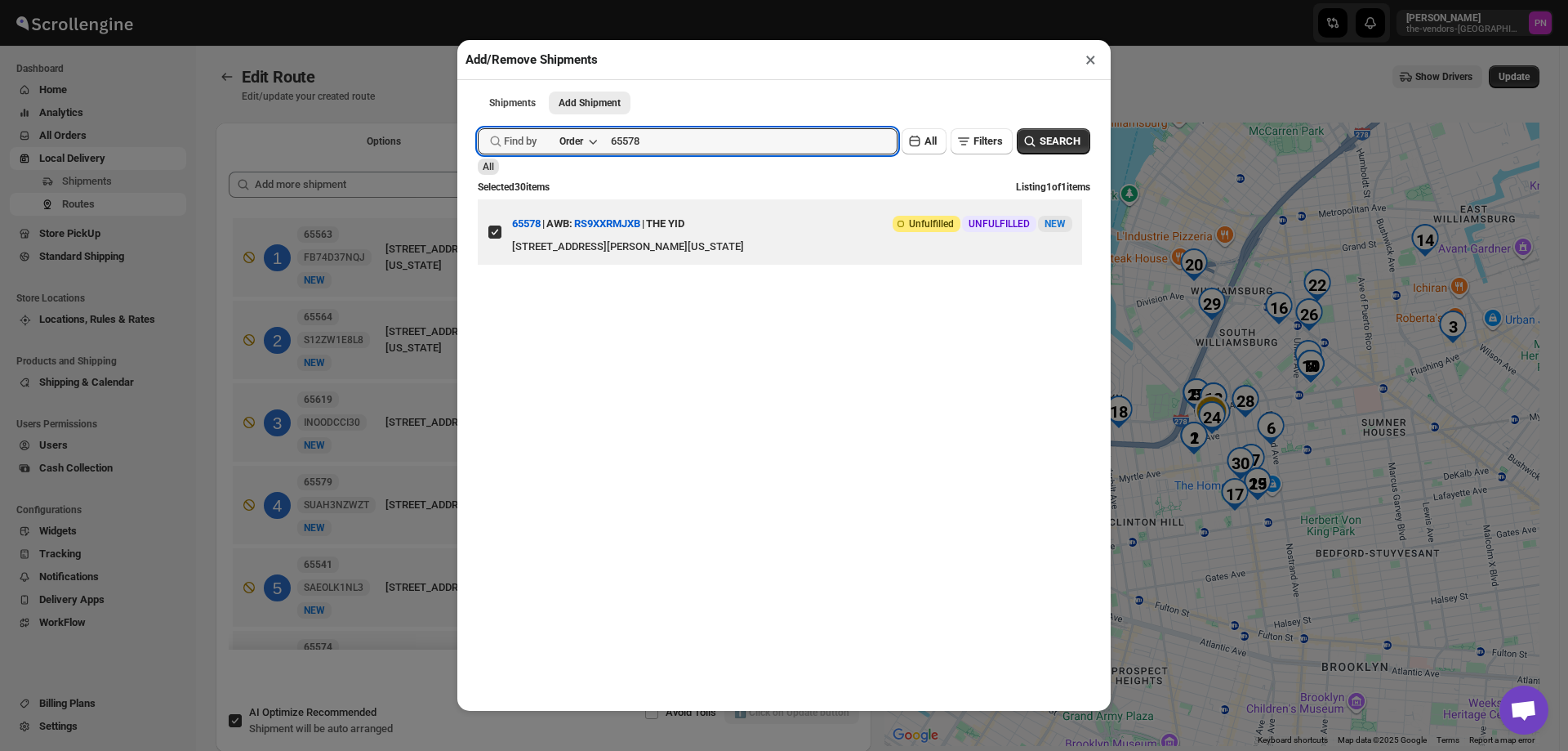
click at [1092, 59] on button "×" at bounding box center [1091, 59] width 24 height 23
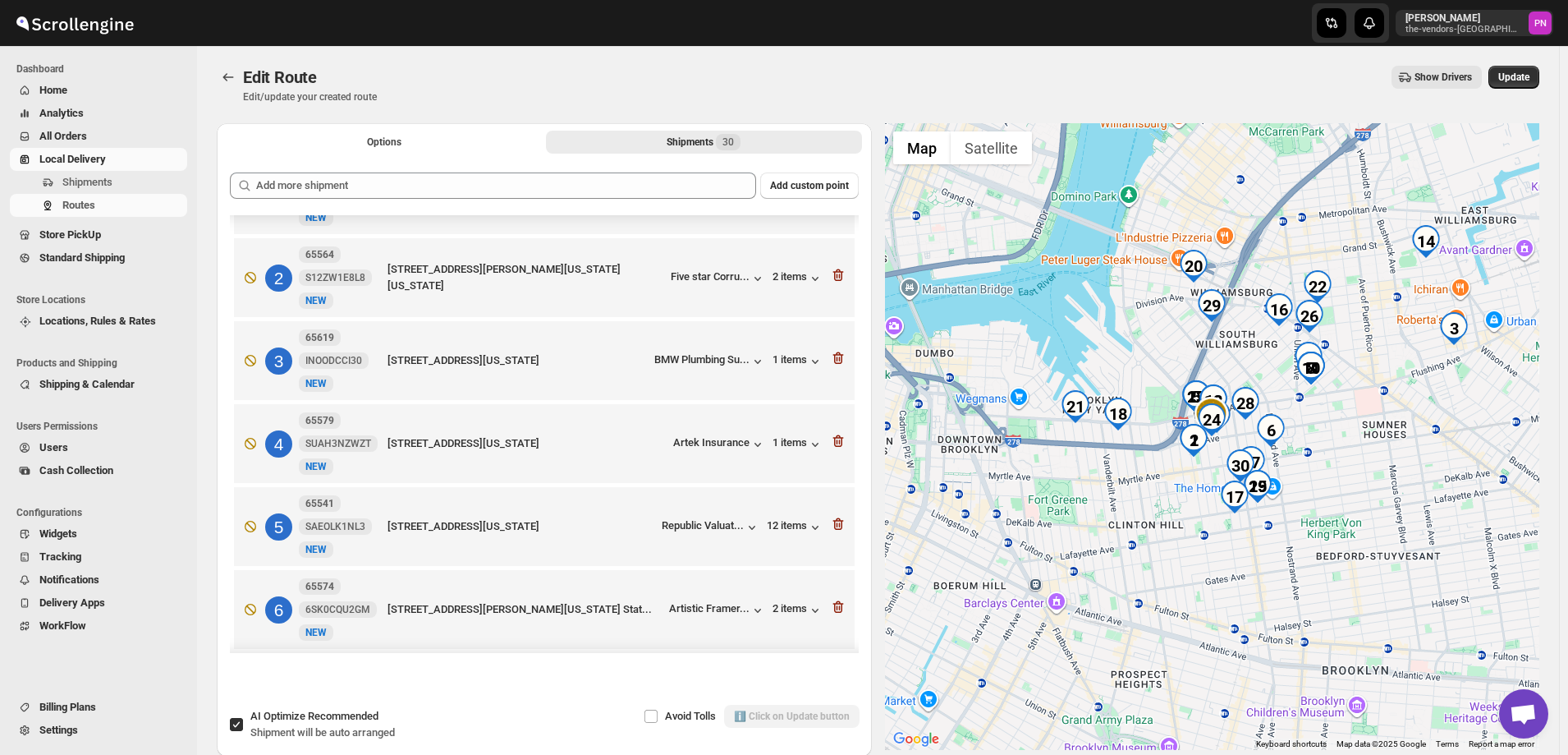
scroll to position [82, 0]
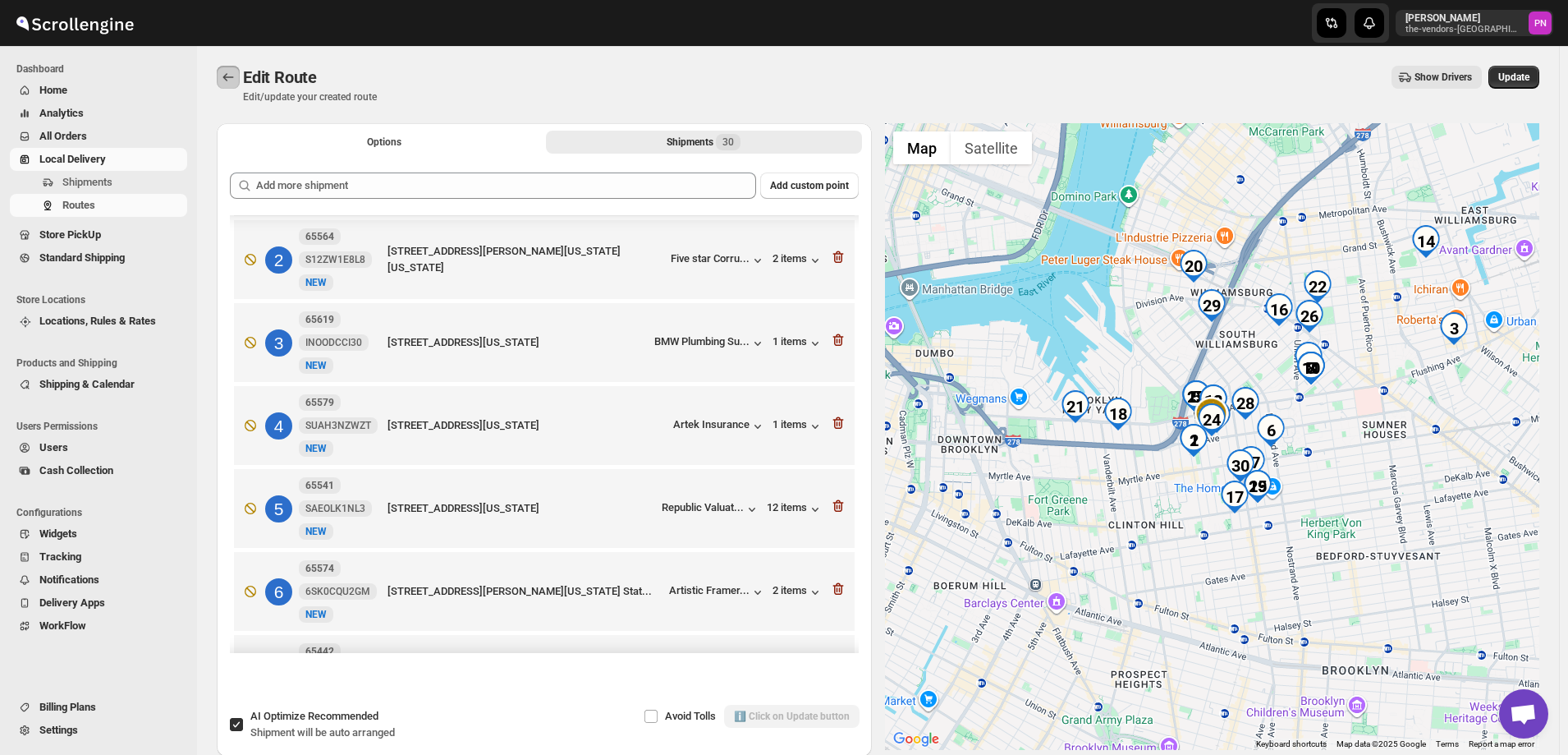
click at [233, 75] on icon "Routes" at bounding box center [228, 77] width 17 height 17
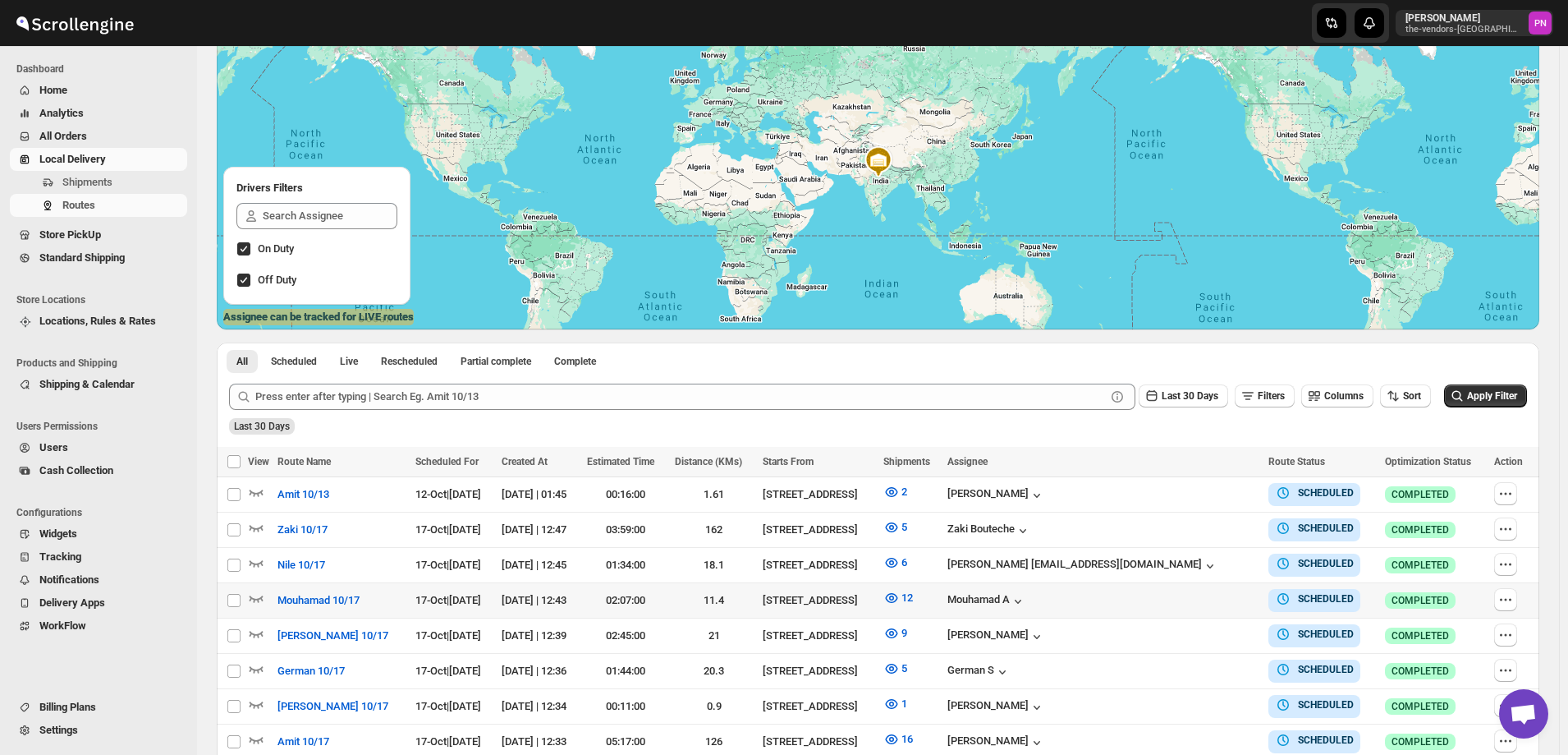
scroll to position [323, 0]
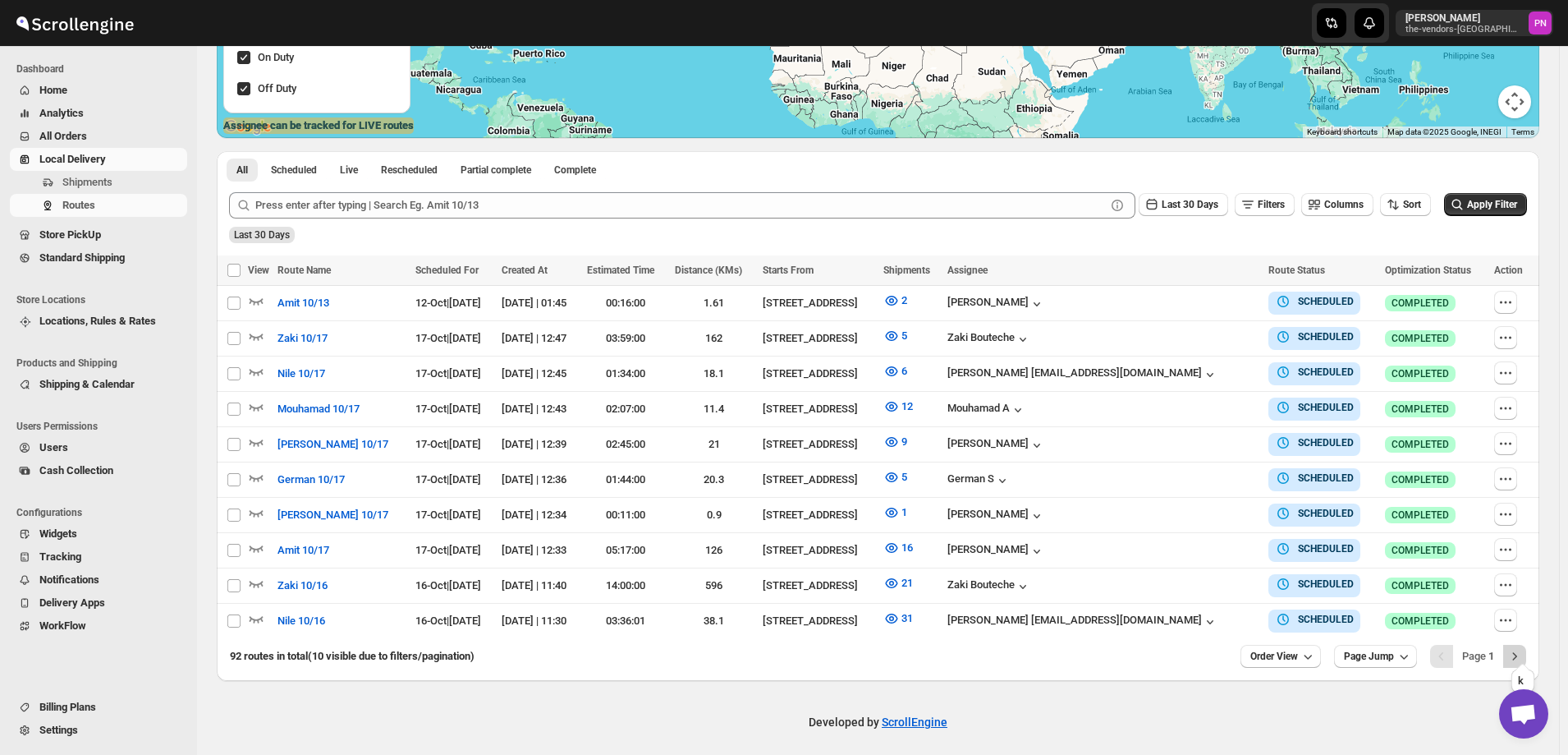
click at [1523, 648] on icon "Next" at bounding box center [1515, 656] width 17 height 17
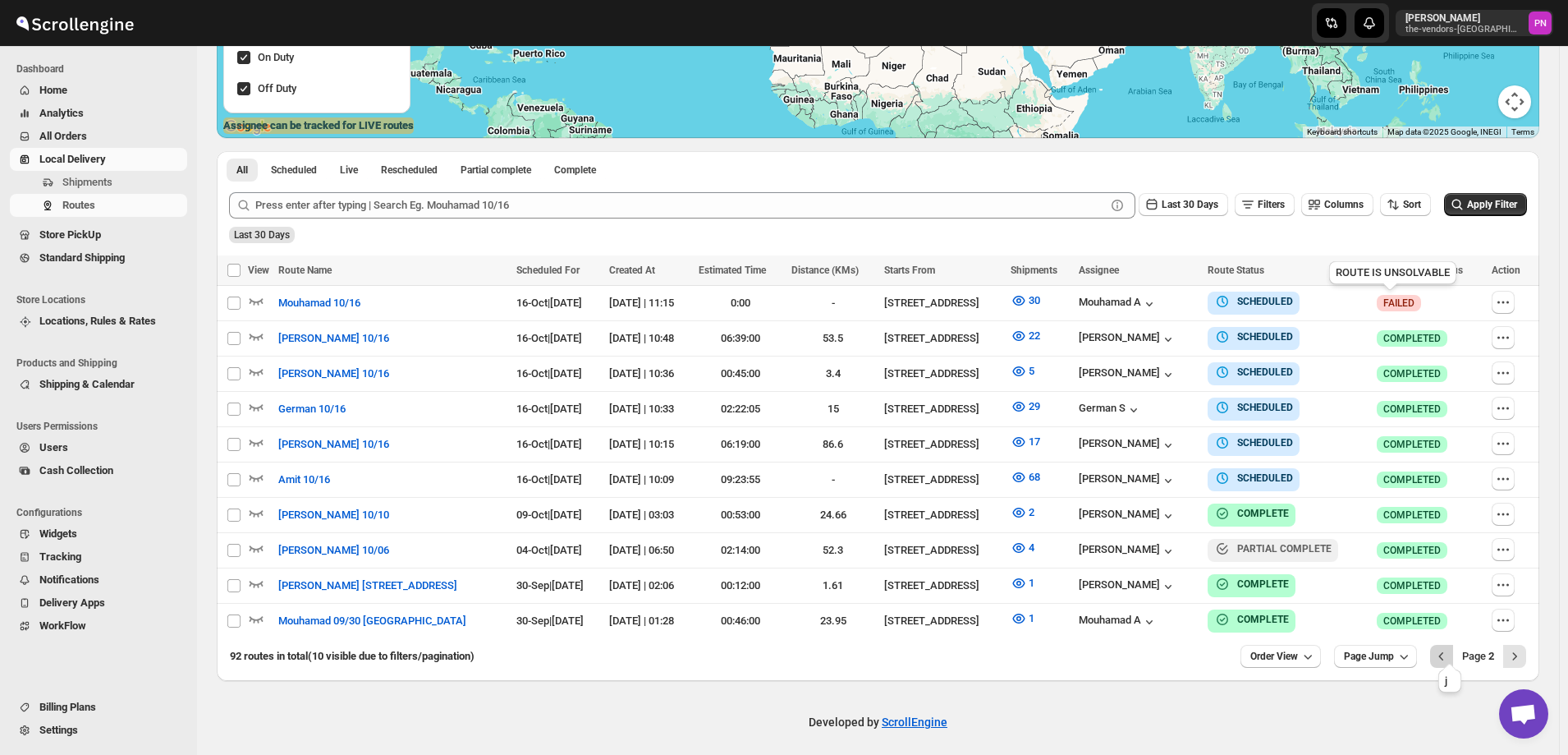
click at [1448, 649] on icon "Previous" at bounding box center [1442, 656] width 17 height 17
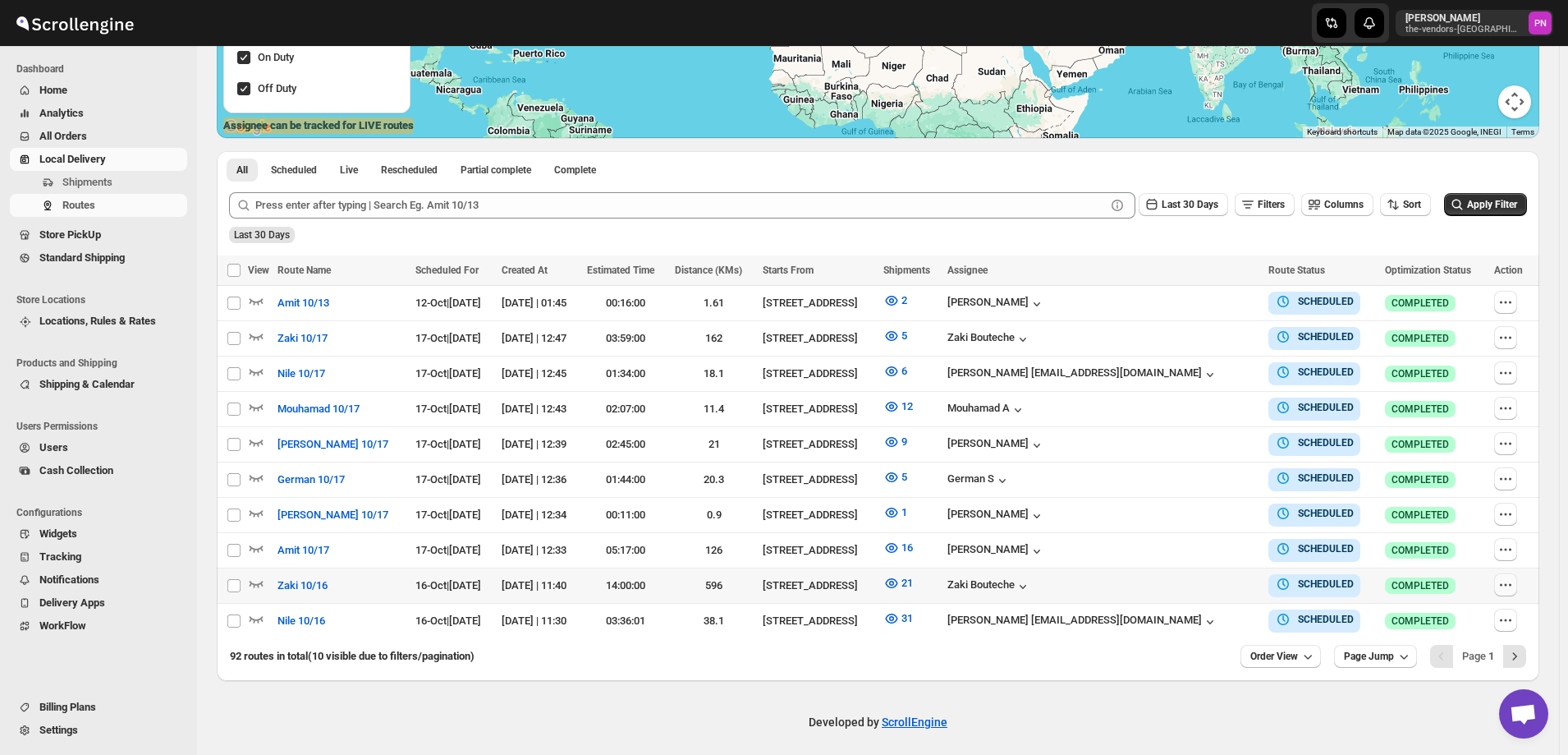
click at [1510, 578] on icon "button" at bounding box center [1507, 585] width 17 height 17
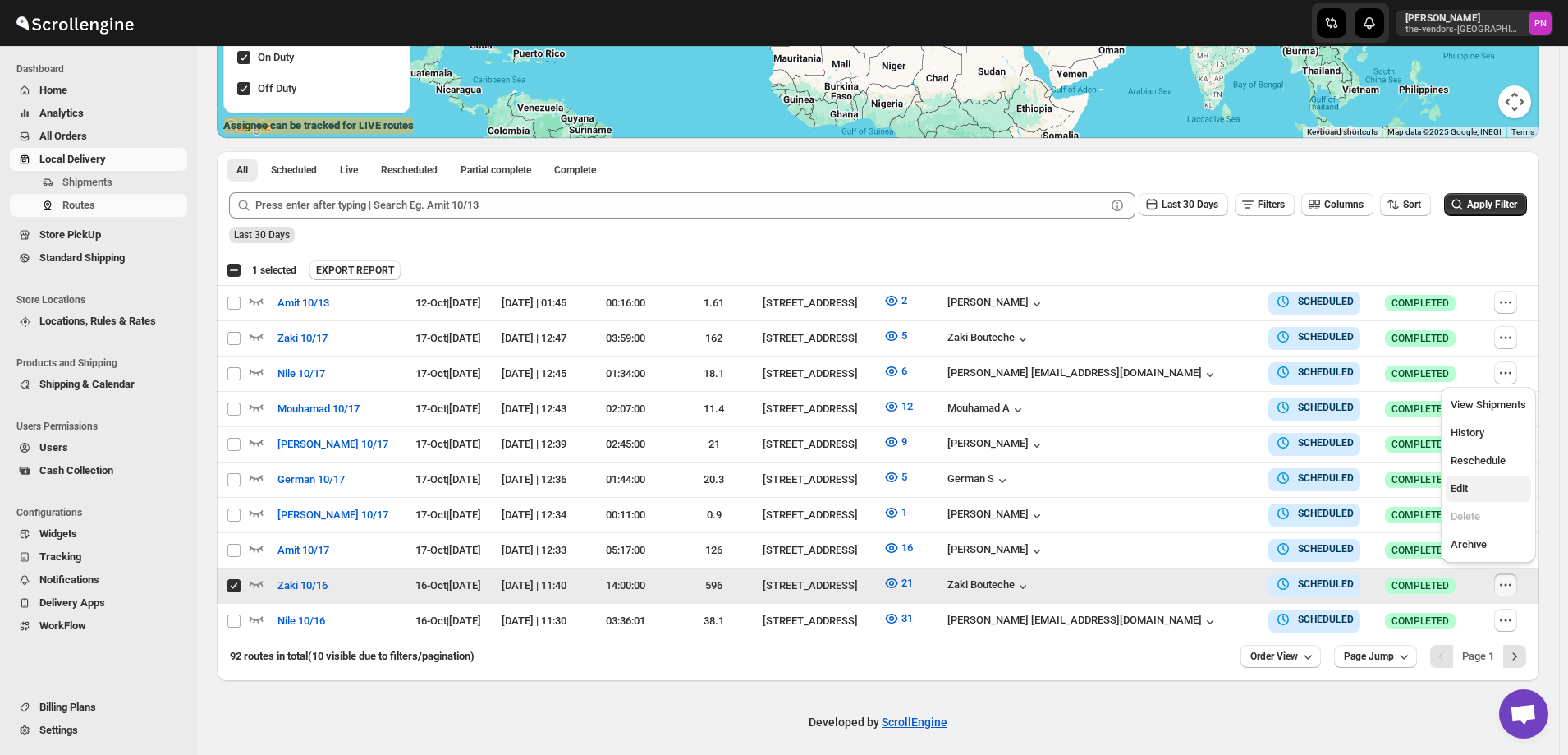
click at [1472, 490] on span "Edit" at bounding box center [1488, 489] width 75 height 17
checkbox input "false"
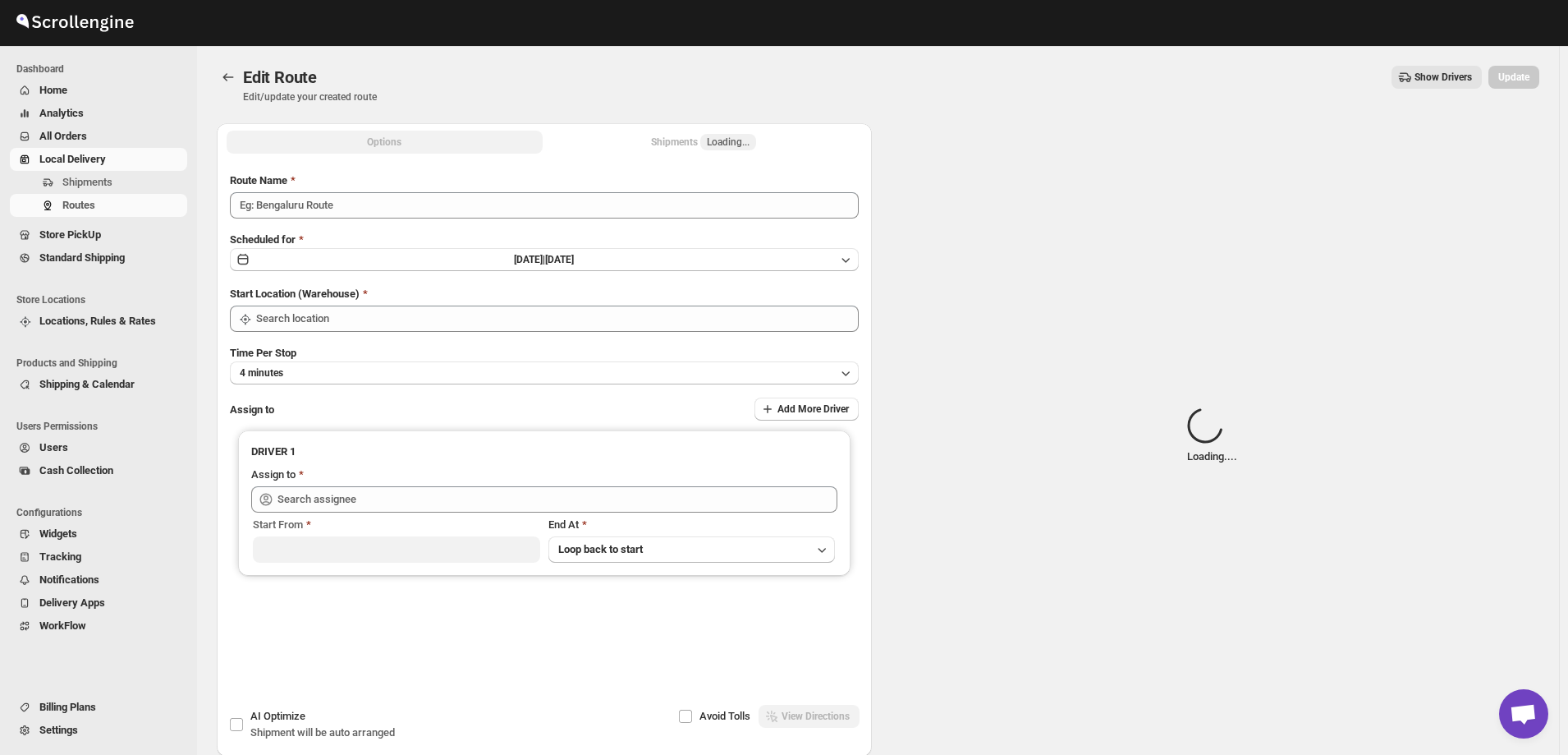
type input "Zaki 10/16"
type input "[STREET_ADDRESS]"
type input "Zaki Bouteche (zakarya.bouteche@gmail.com)"
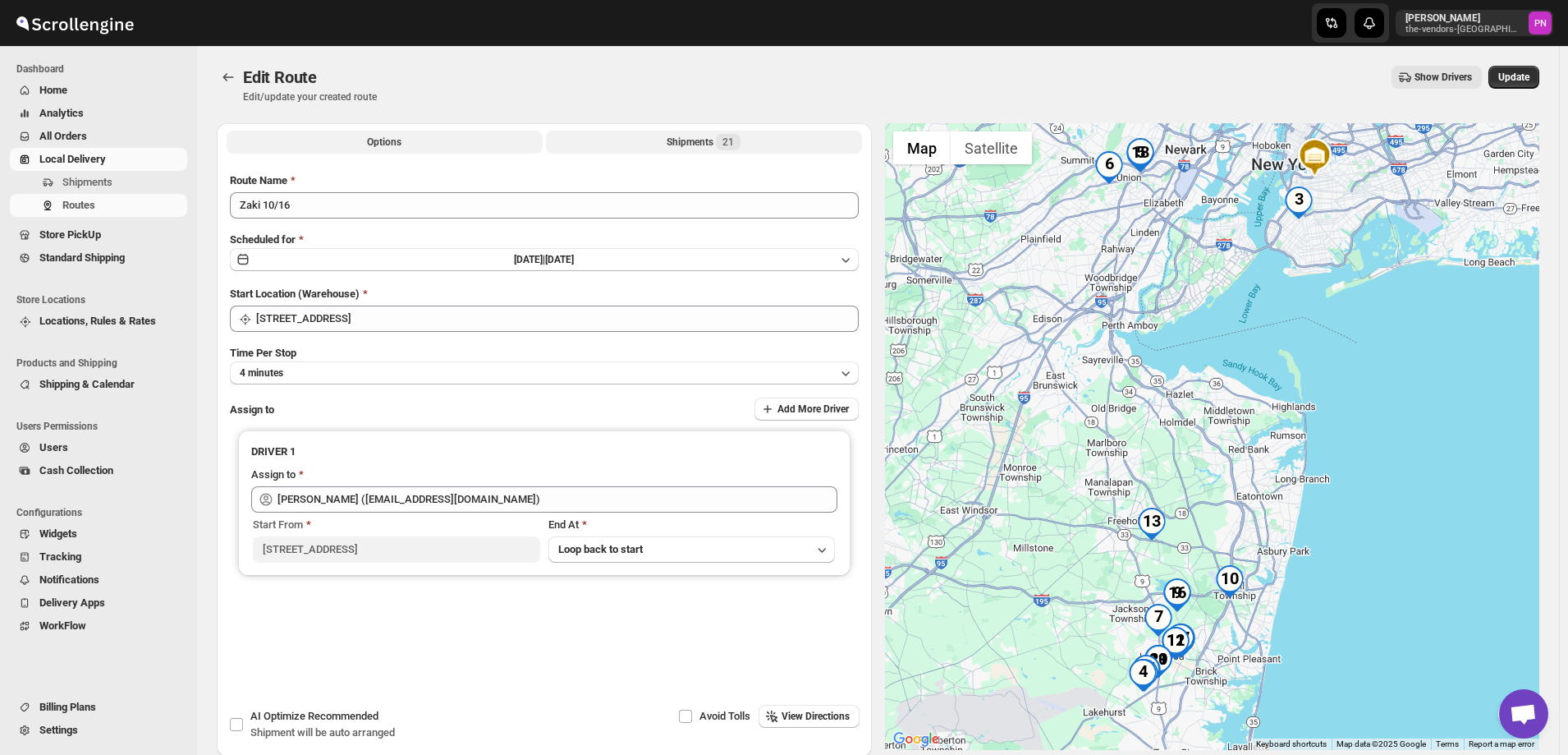
click at [676, 144] on div "Shipments 21" at bounding box center [704, 142] width 74 height 17
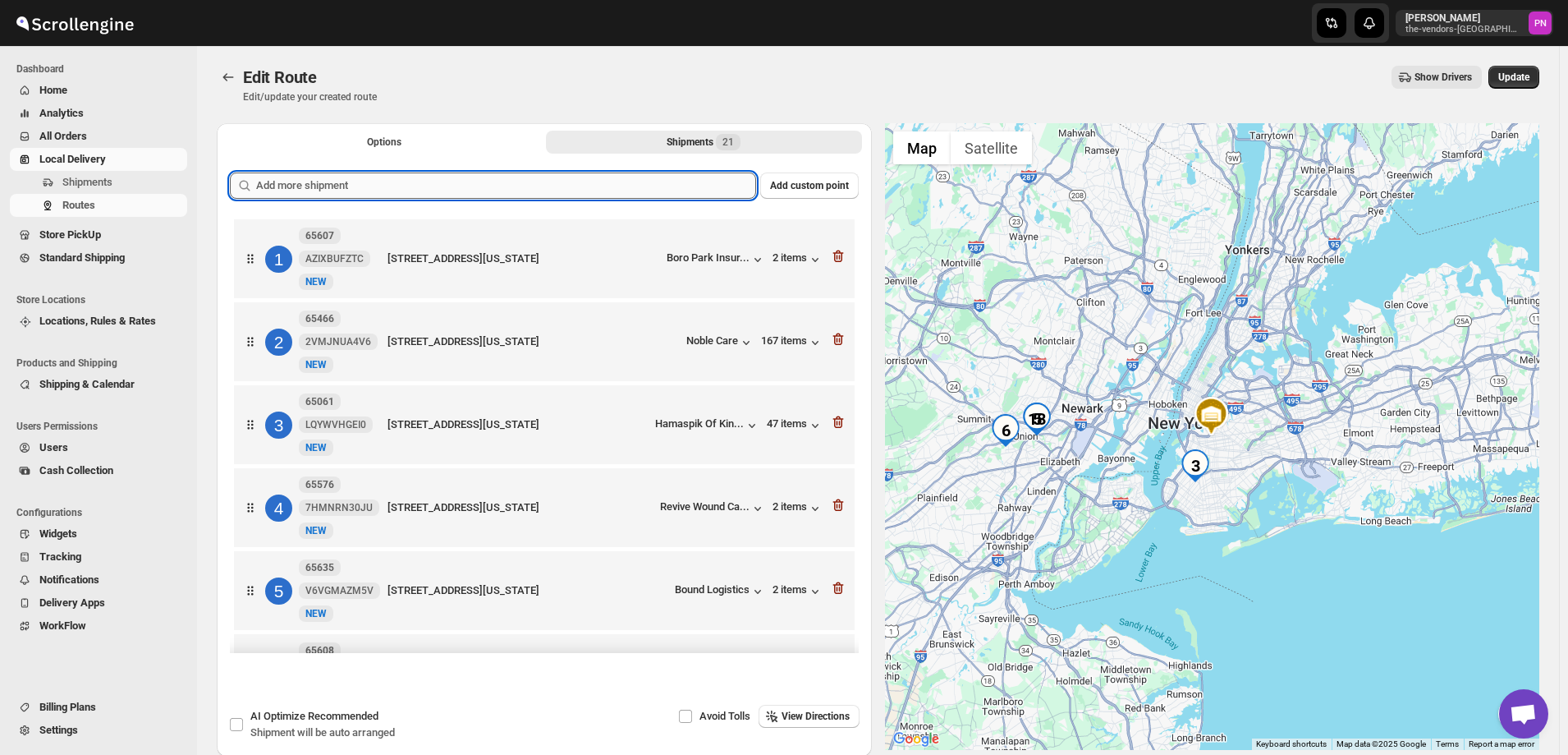
click at [605, 189] on input "text" at bounding box center [505, 185] width 500 height 26
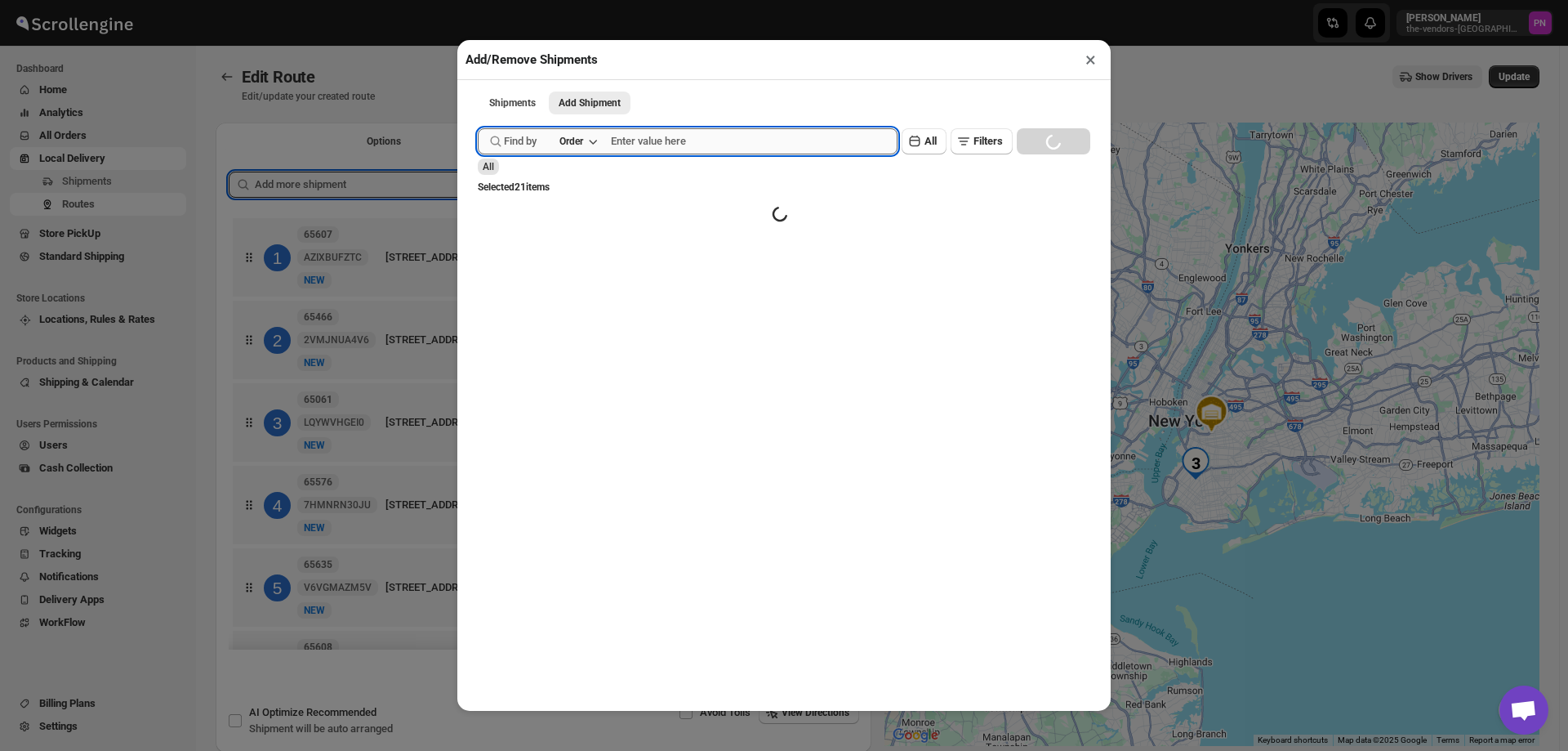
click at [654, 138] on input "text" at bounding box center [754, 142] width 287 height 26
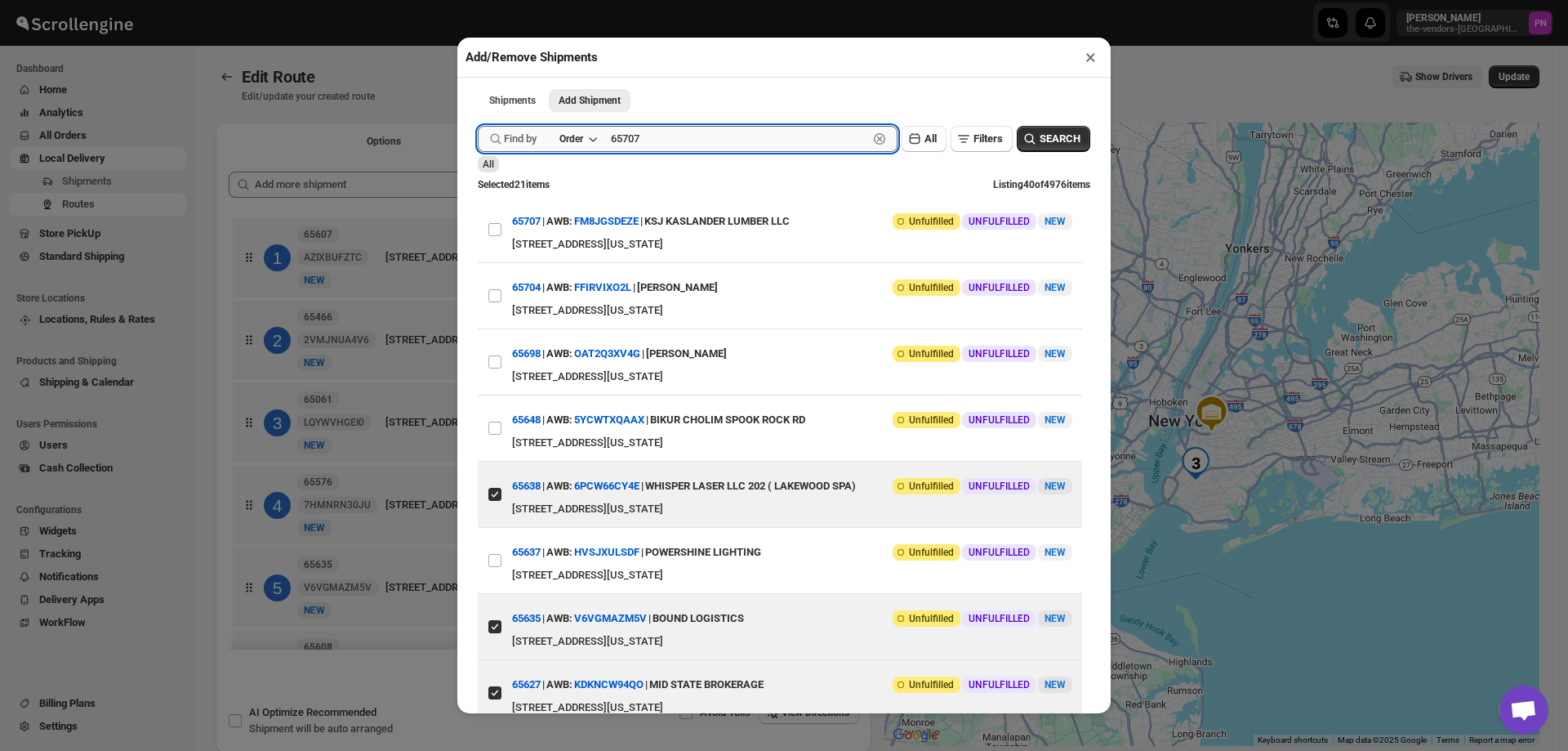
type input "65707"
click at [478, 0] on button "Submit" at bounding box center [501, 8] width 46 height 18
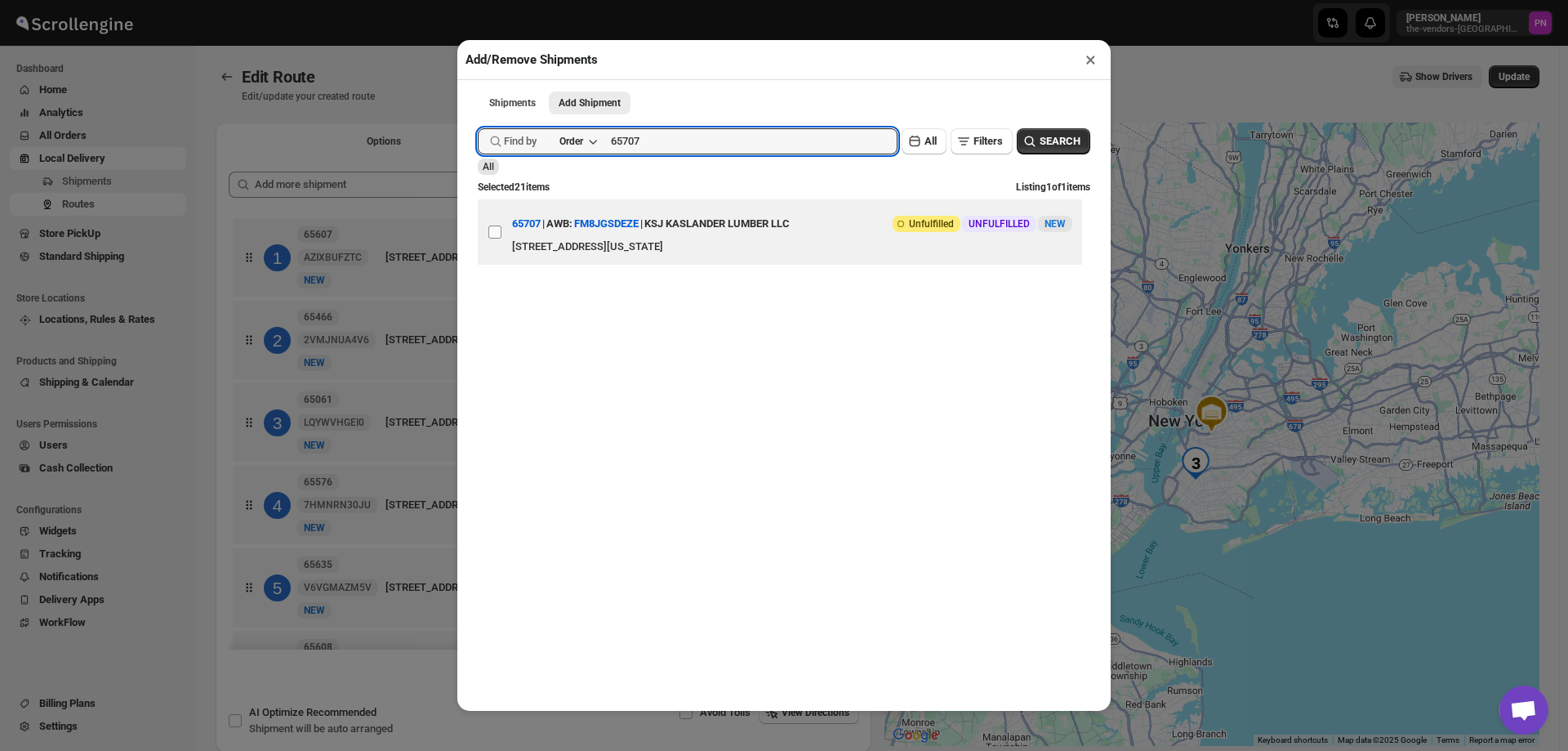
click at [492, 235] on input "View details for 68ec0bfad1fc2f773f2b8dd6" at bounding box center [495, 232] width 13 height 13
checkbox input "true"
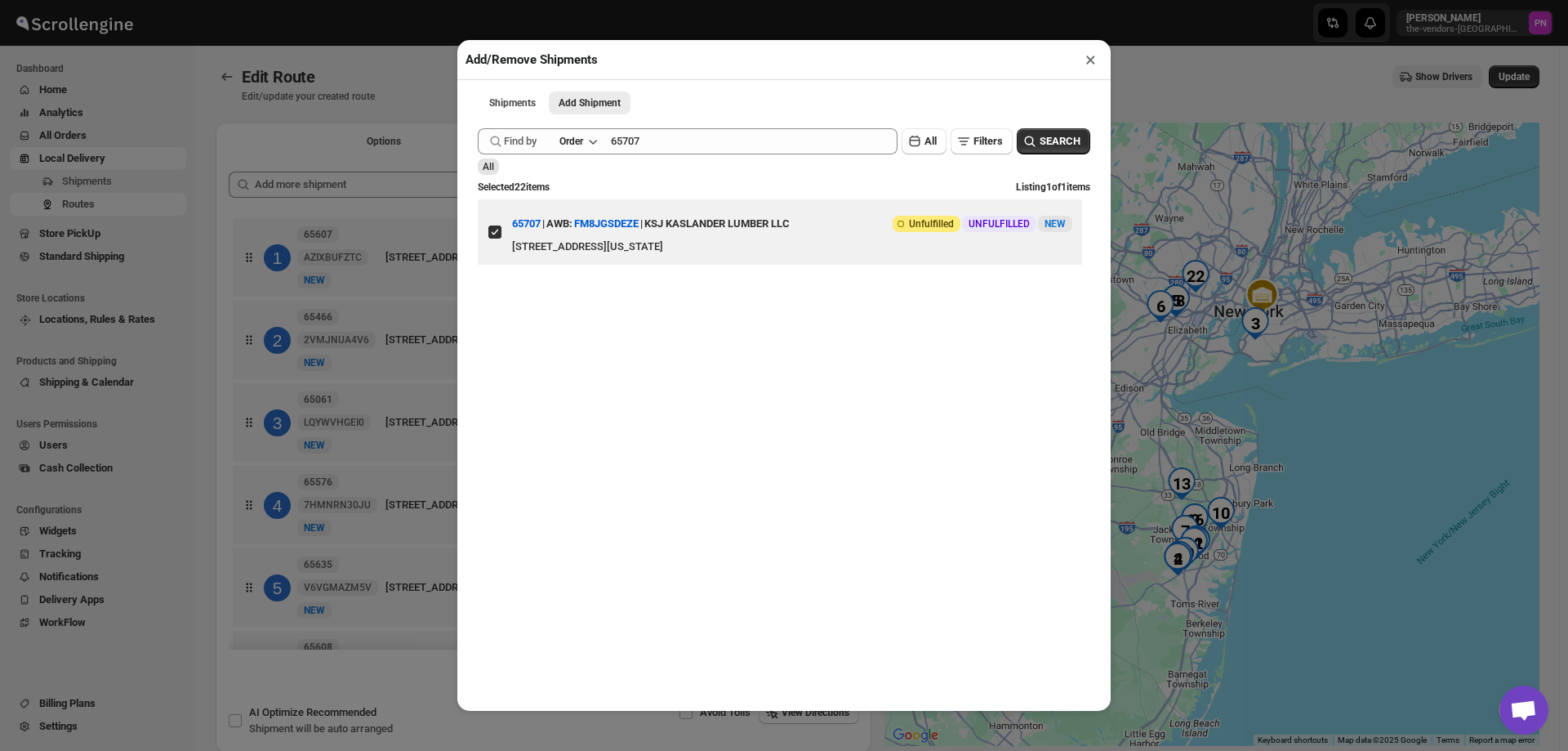
click at [1092, 63] on button "×" at bounding box center [1091, 59] width 24 height 23
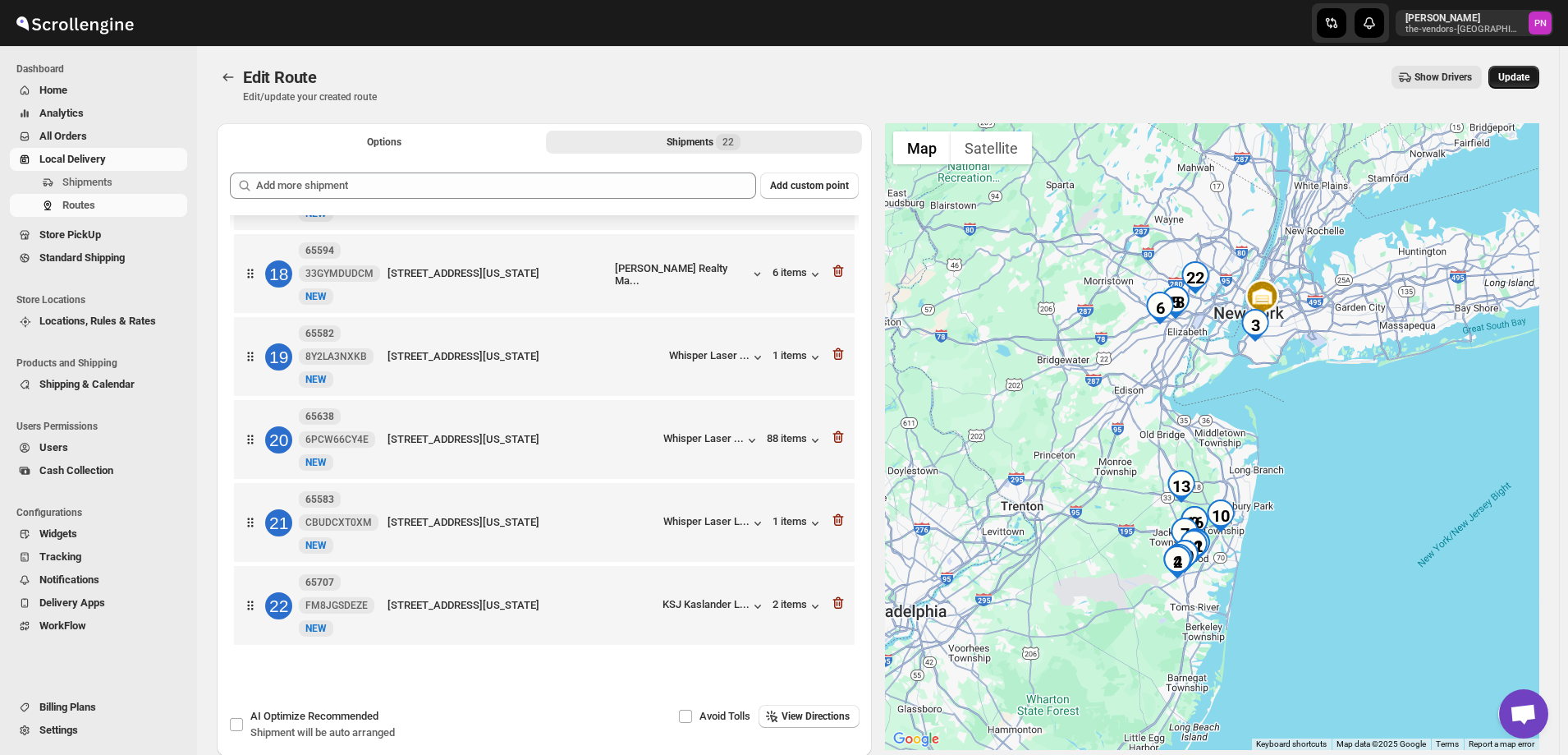
click at [1522, 76] on span "Update" at bounding box center [1514, 77] width 32 height 13
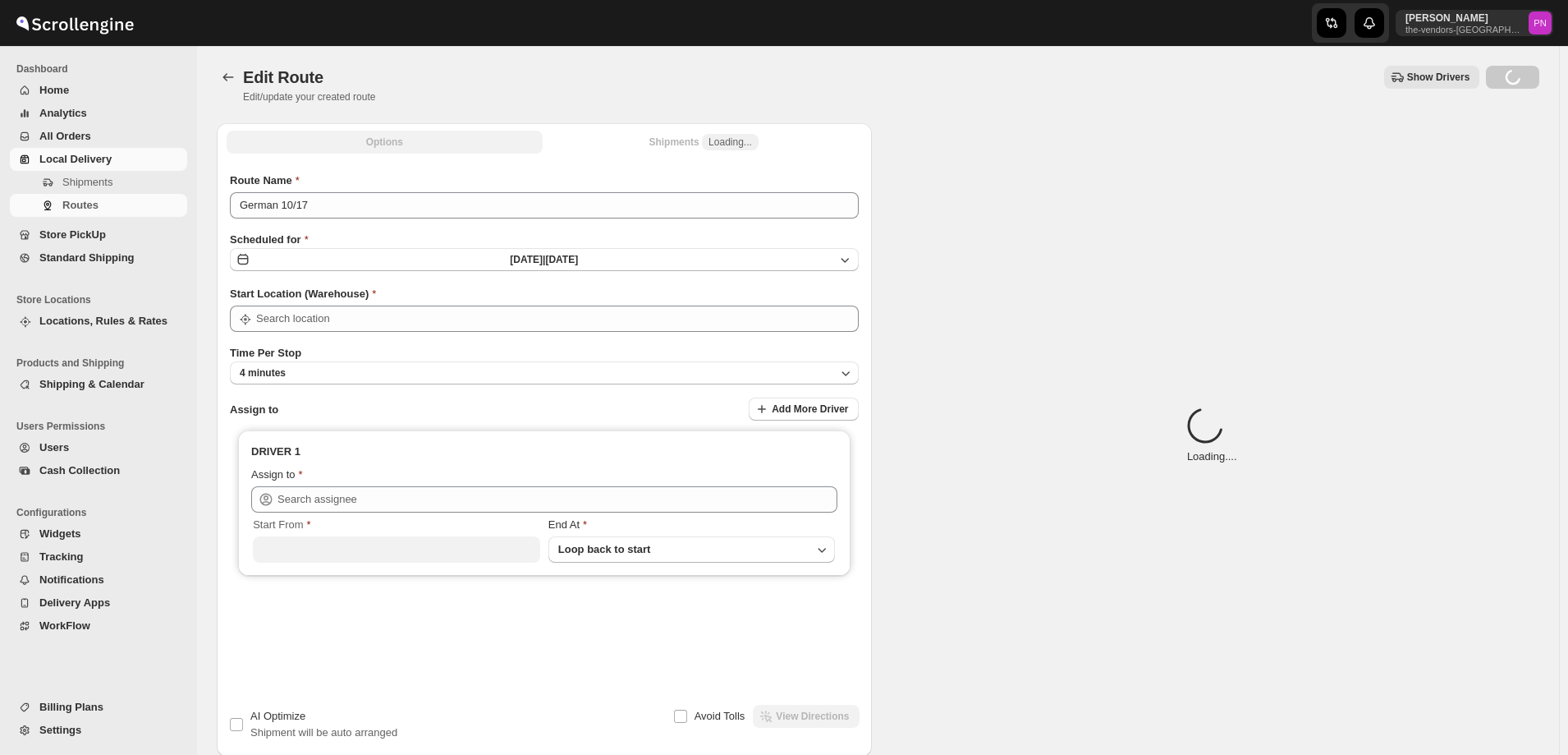
type input "[STREET_ADDRESS]"
type input "[DEMOGRAPHIC_DATA] S ([EMAIL_ADDRESS][DOMAIN_NAME])"
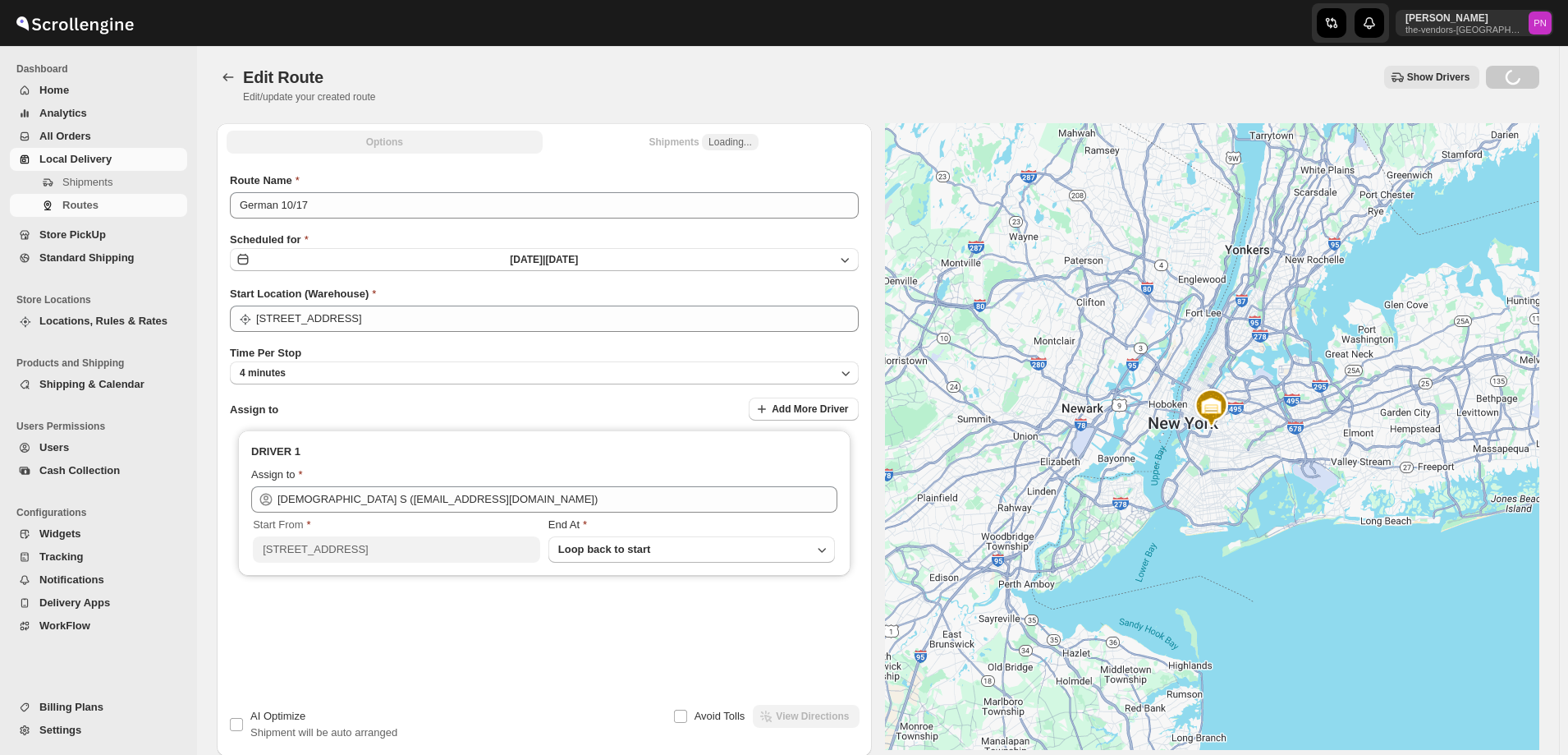
click at [61, 141] on span "All Orders" at bounding box center [65, 135] width 52 height 12
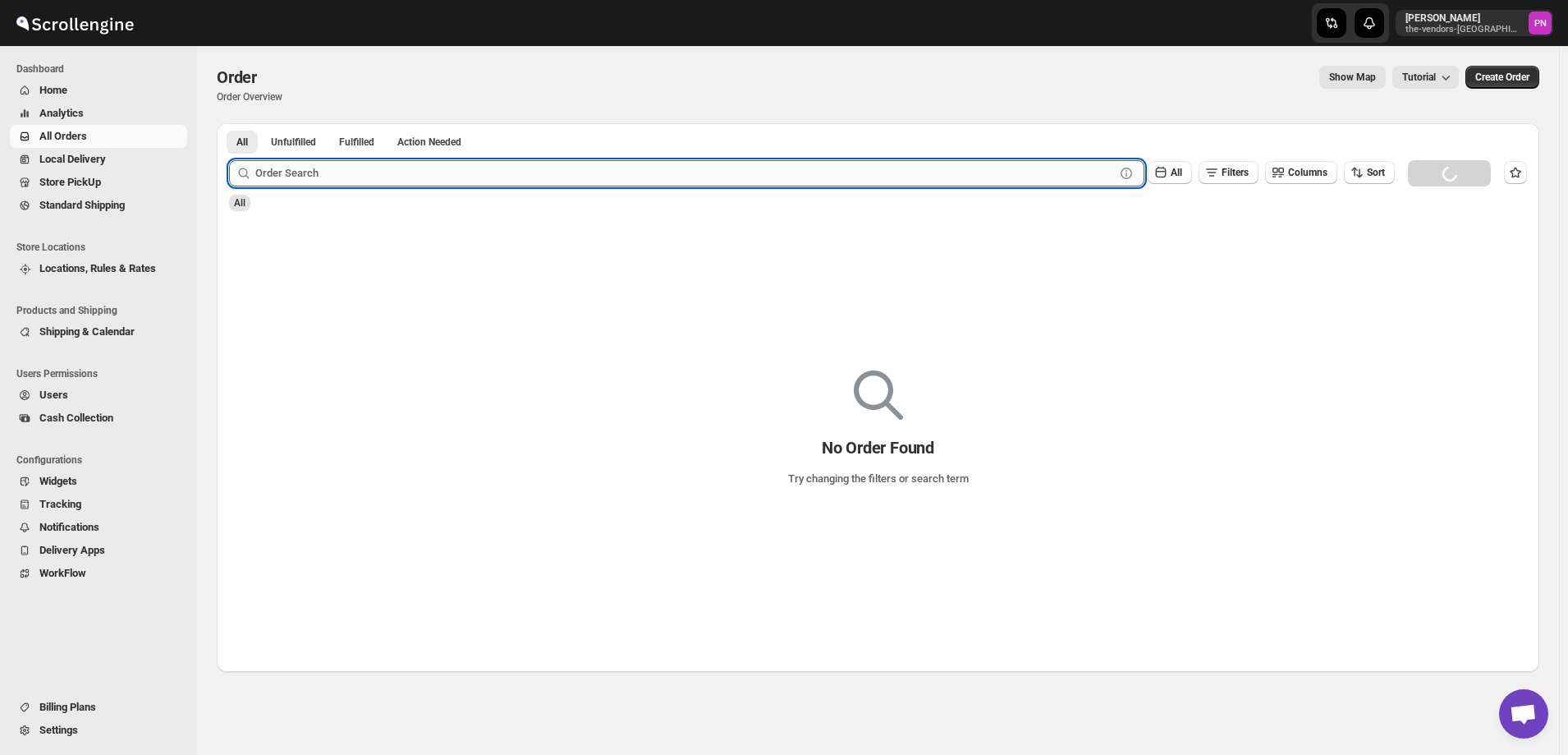
click at [355, 171] on input "text" at bounding box center [685, 173] width 860 height 26
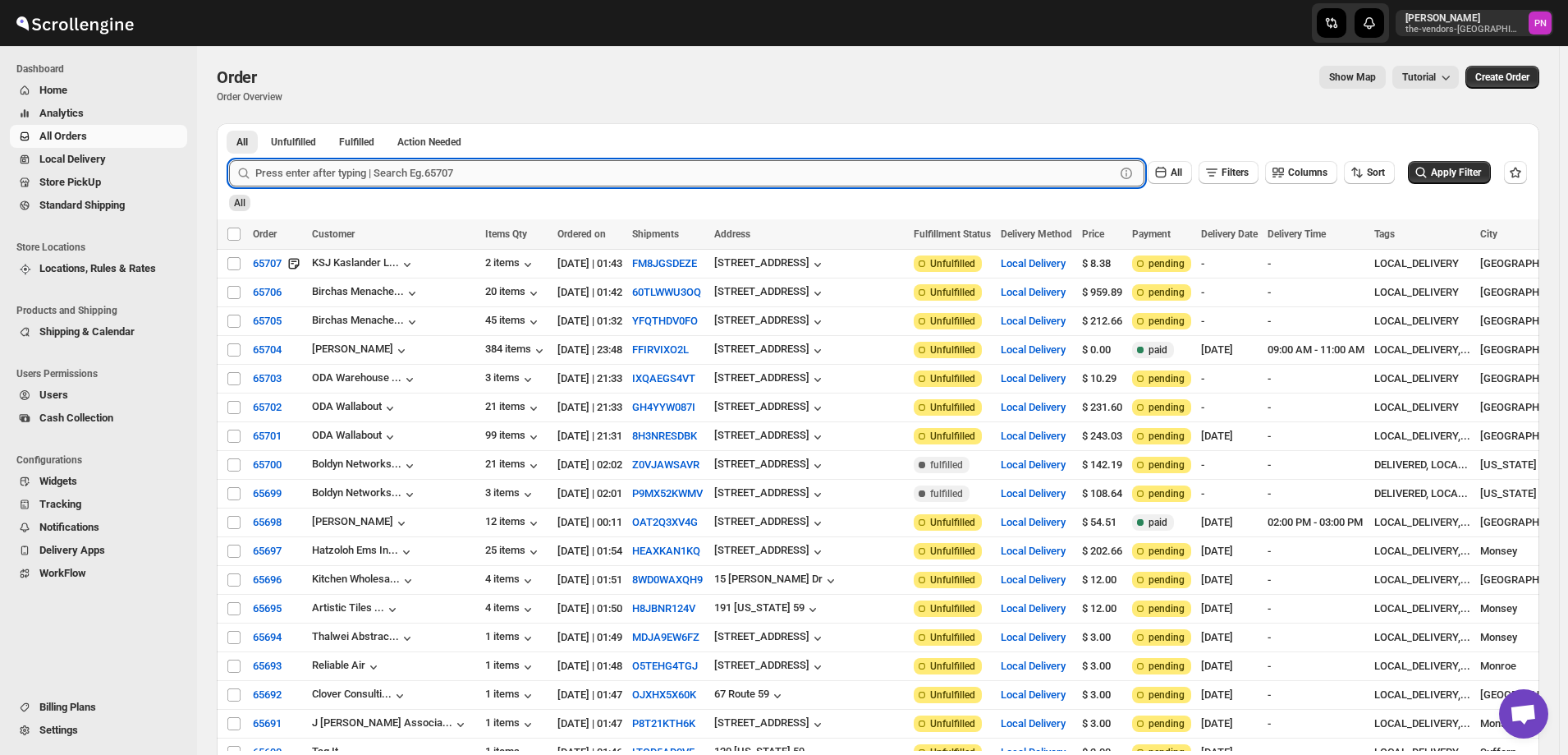
click at [354, 171] on input "text" at bounding box center [685, 173] width 860 height 26
type input "65613"
click at [229, 123] on button "Submit" at bounding box center [252, 131] width 47 height 18
